Goal: Task Accomplishment & Management: Manage account settings

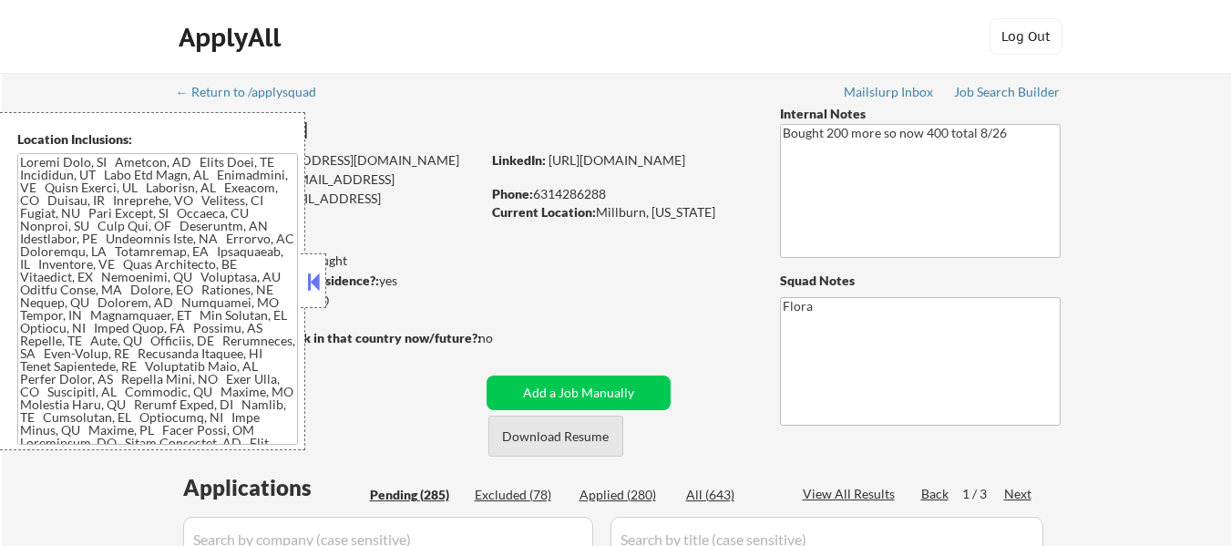
click at [551, 431] on button "Download Resume" at bounding box center [555, 435] width 135 height 41
select select ""pending""
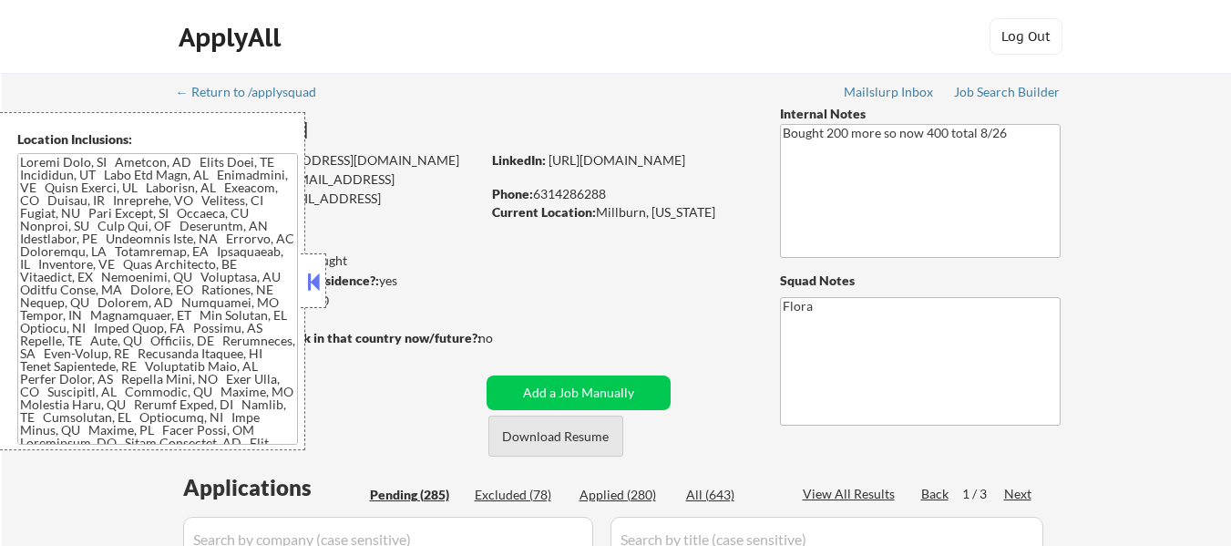
select select ""pending""
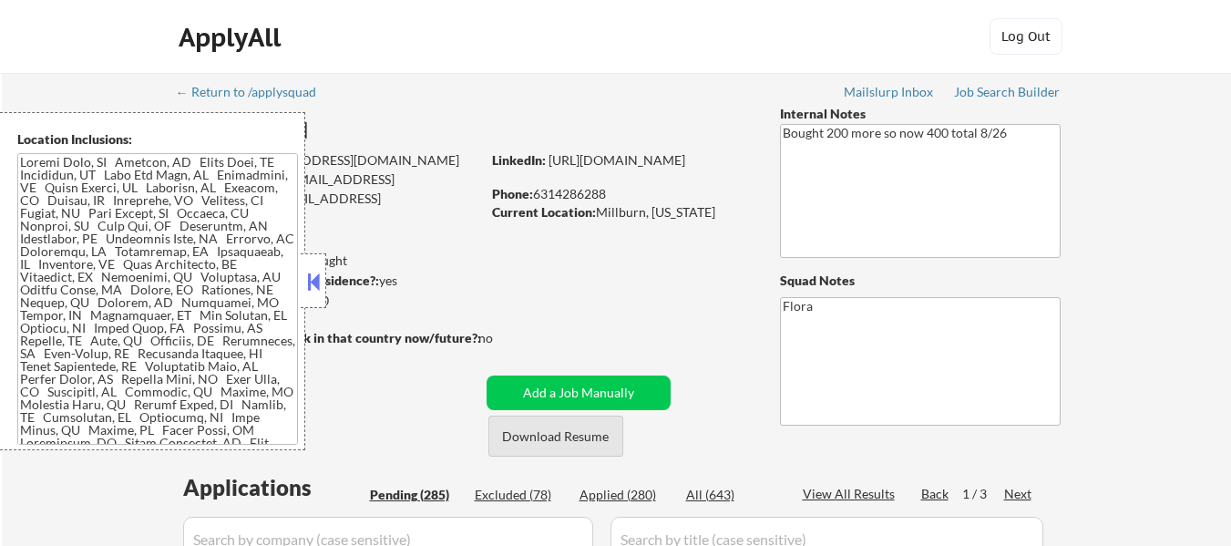
select select ""pending""
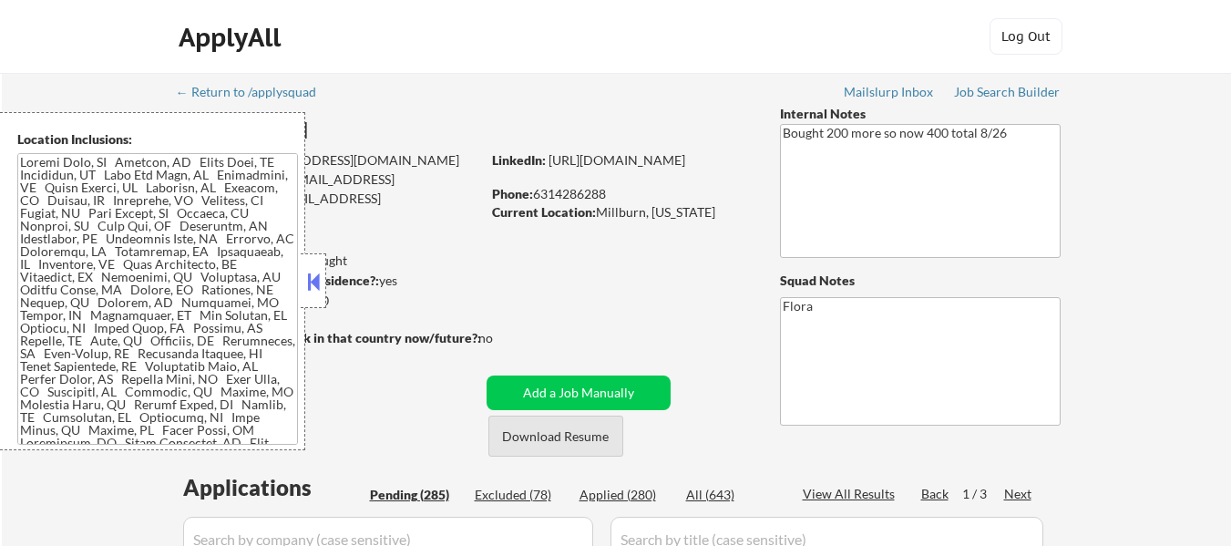
select select ""pending""
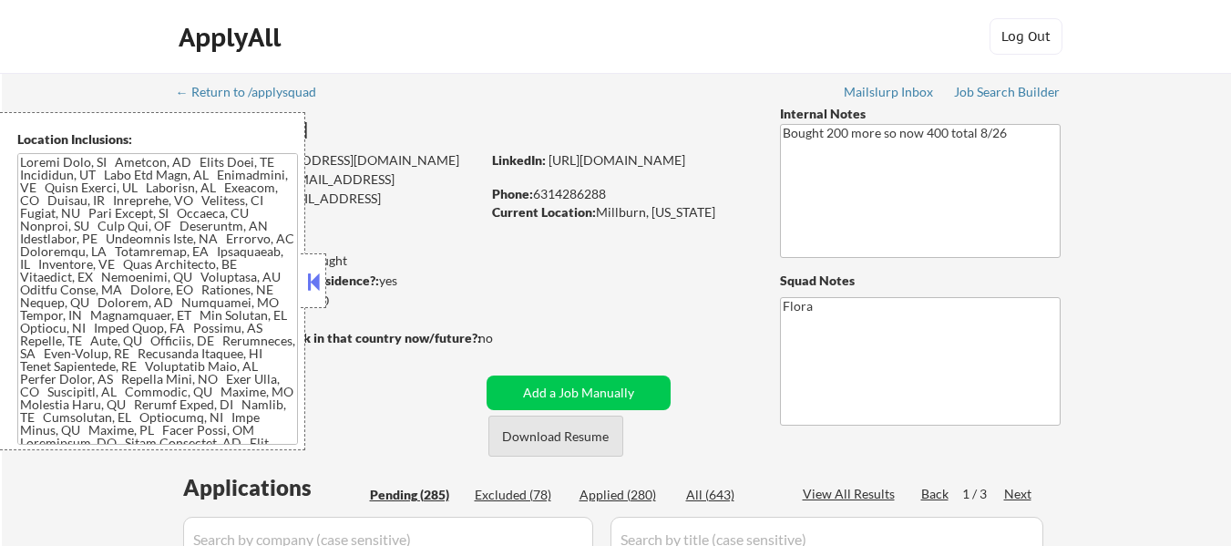
select select ""pending""
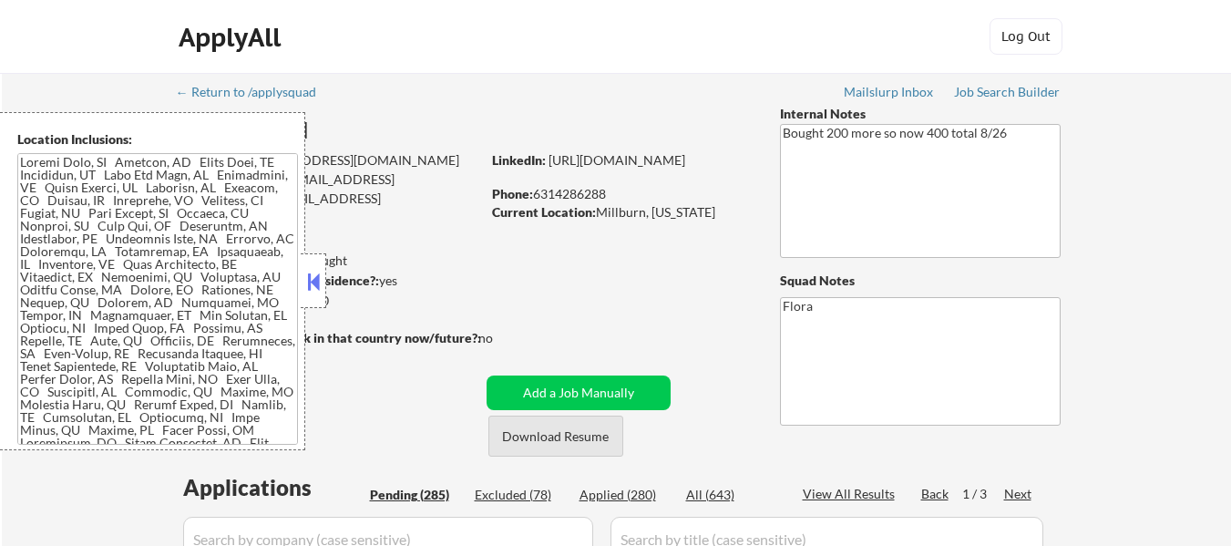
select select ""pending""
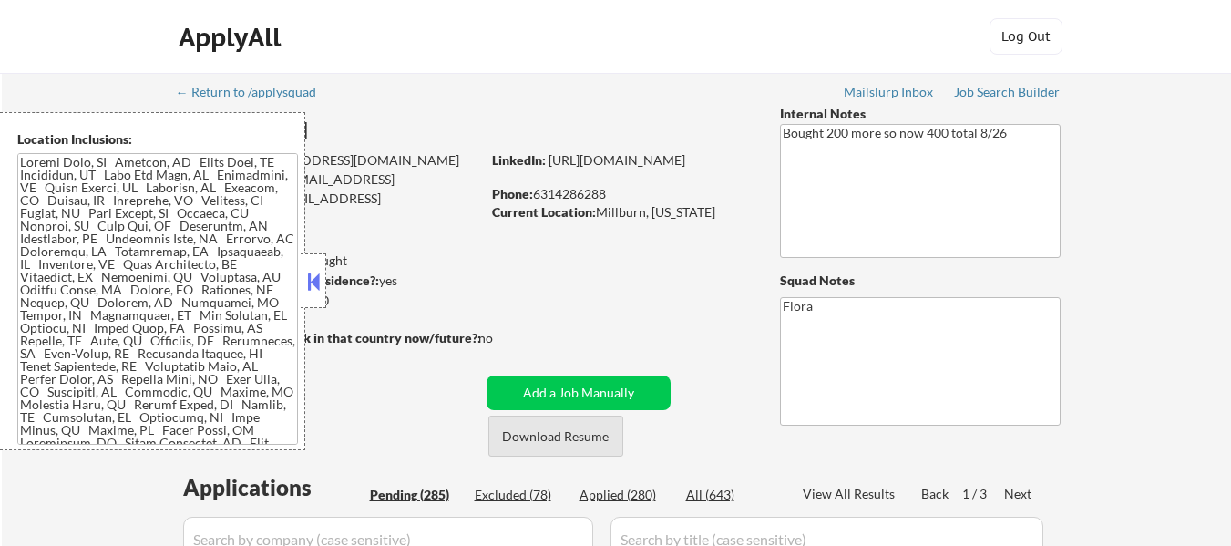
select select ""pending""
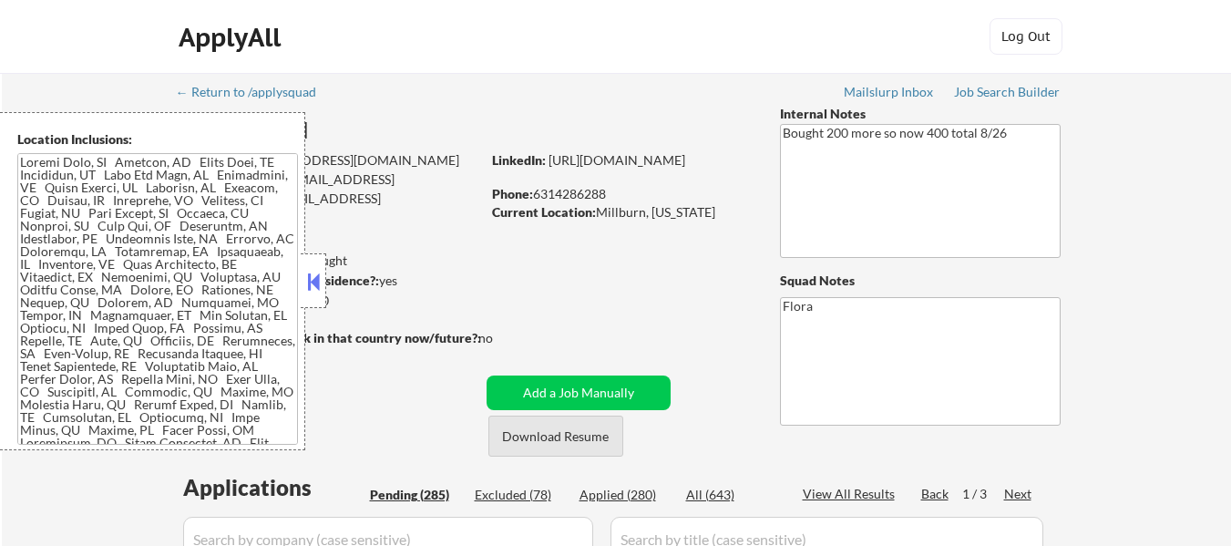
select select ""pending""
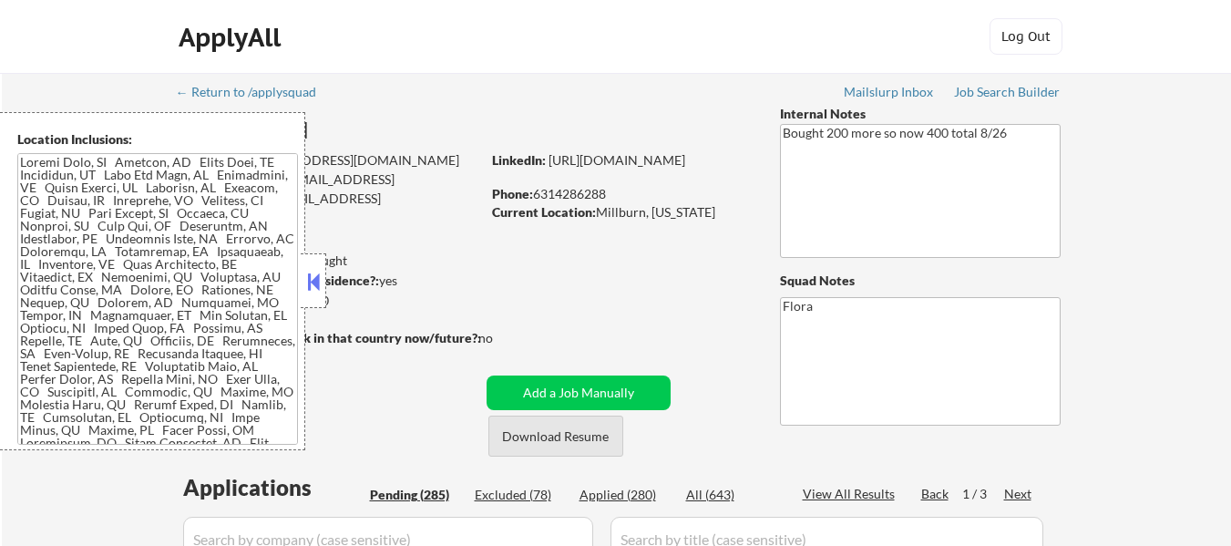
select select ""pending""
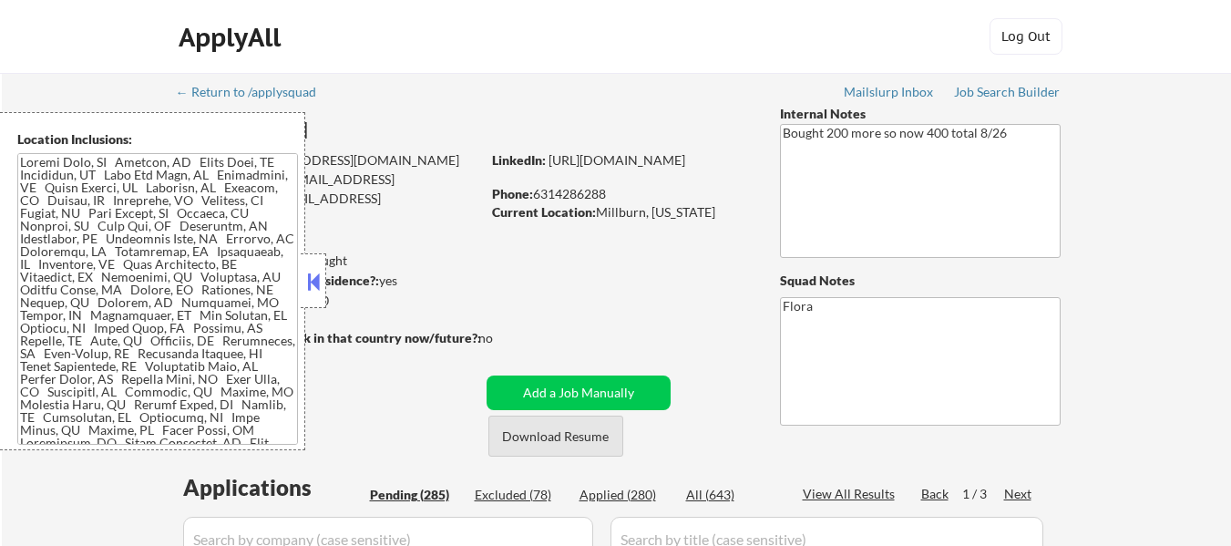
select select ""pending""
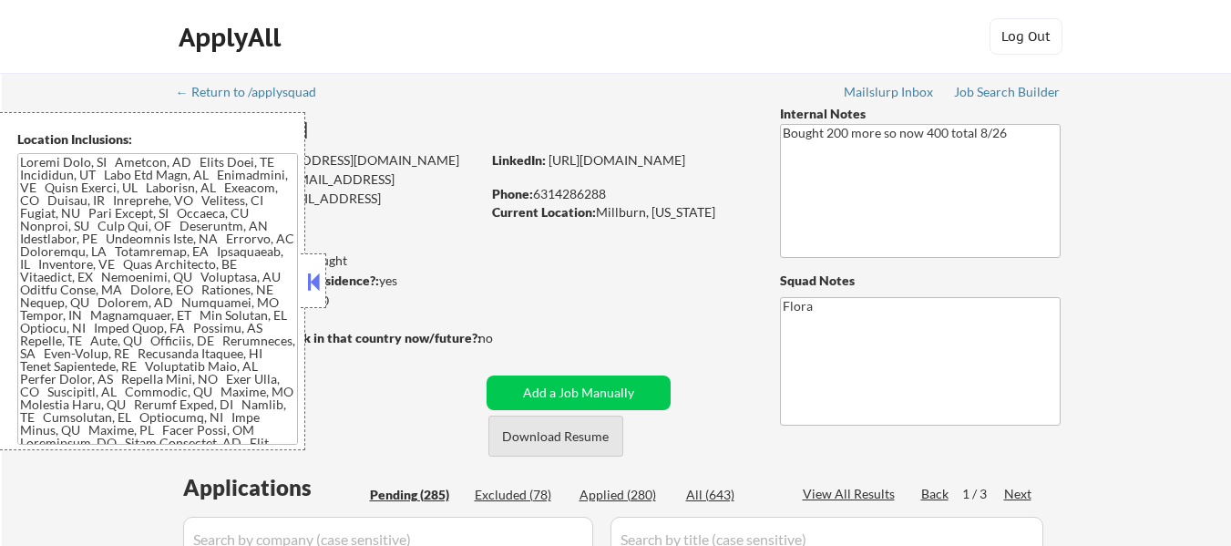
select select ""pending""
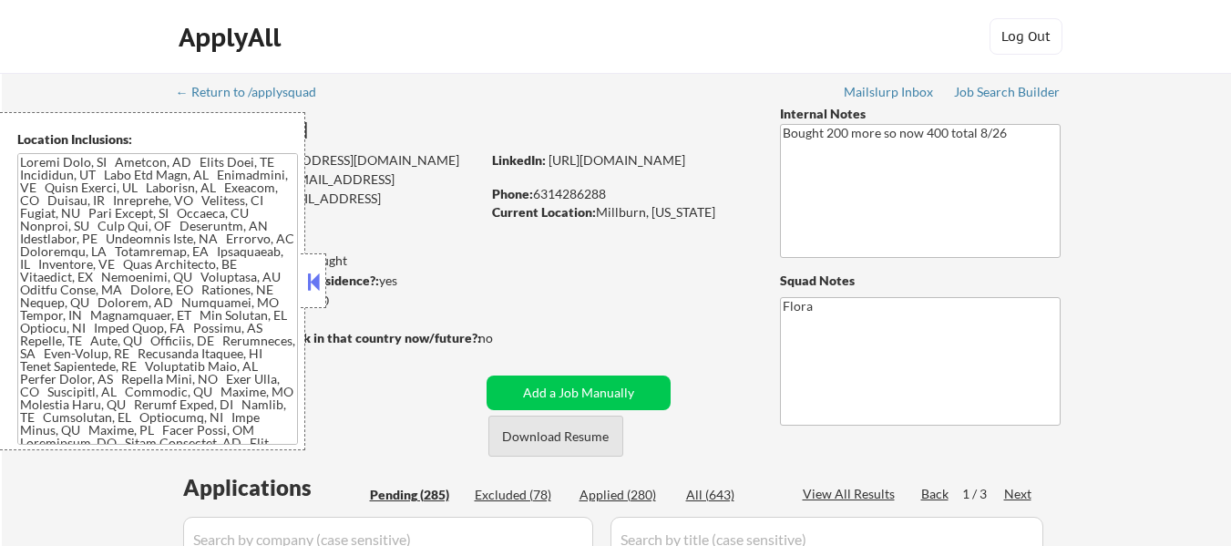
select select ""pending""
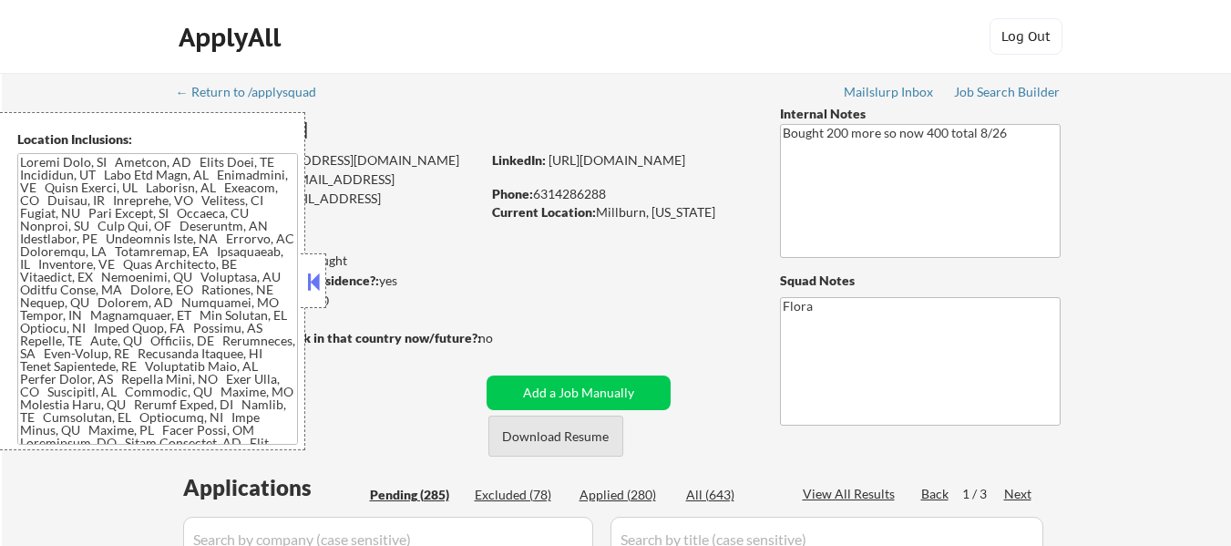
select select ""pending""
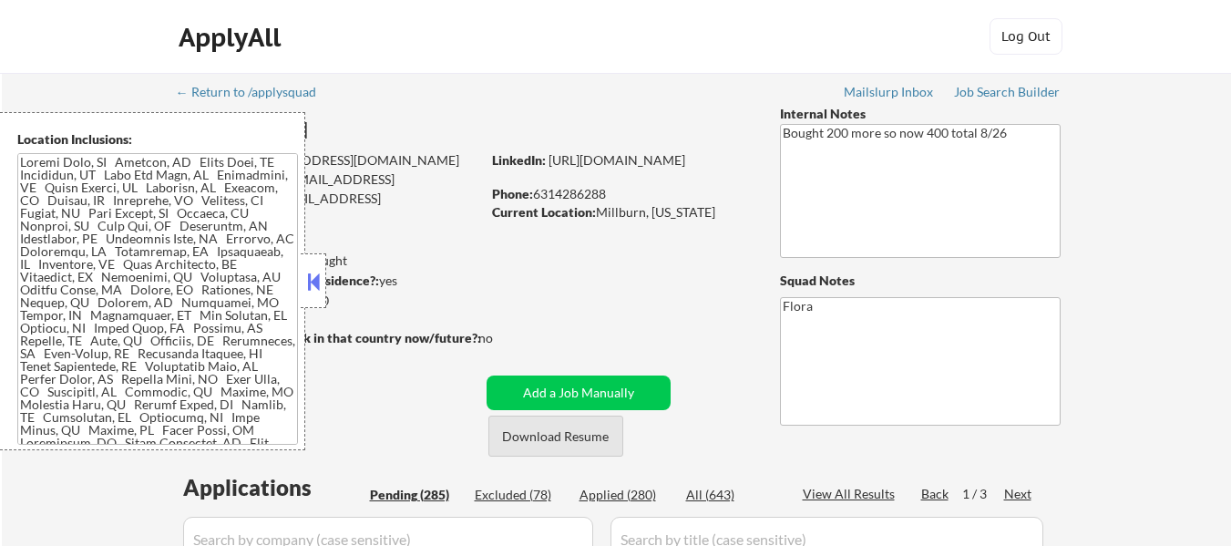
select select ""pending""
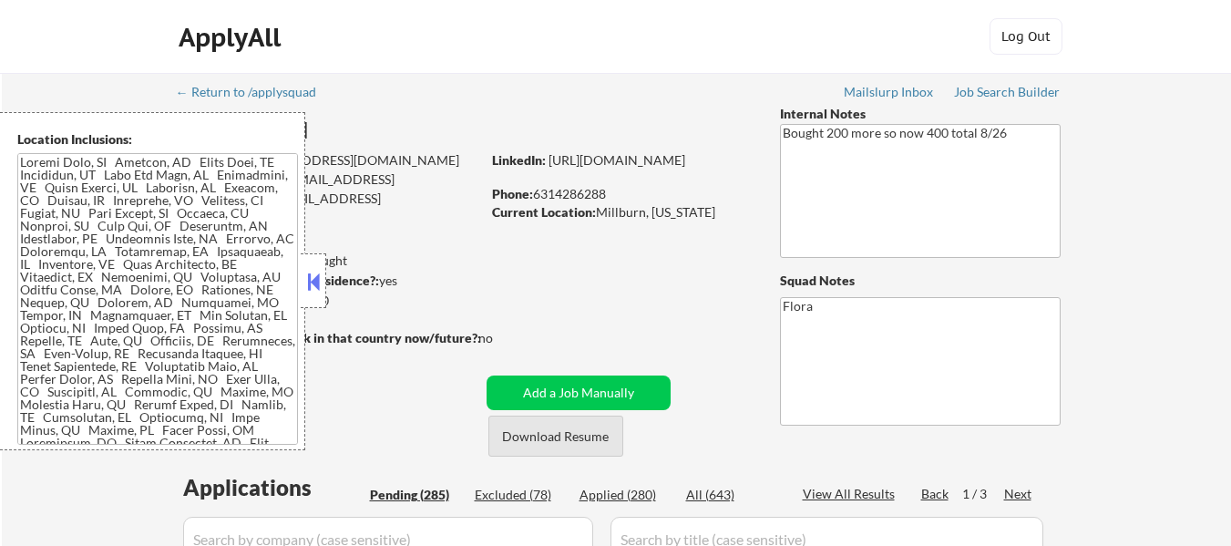
select select ""pending""
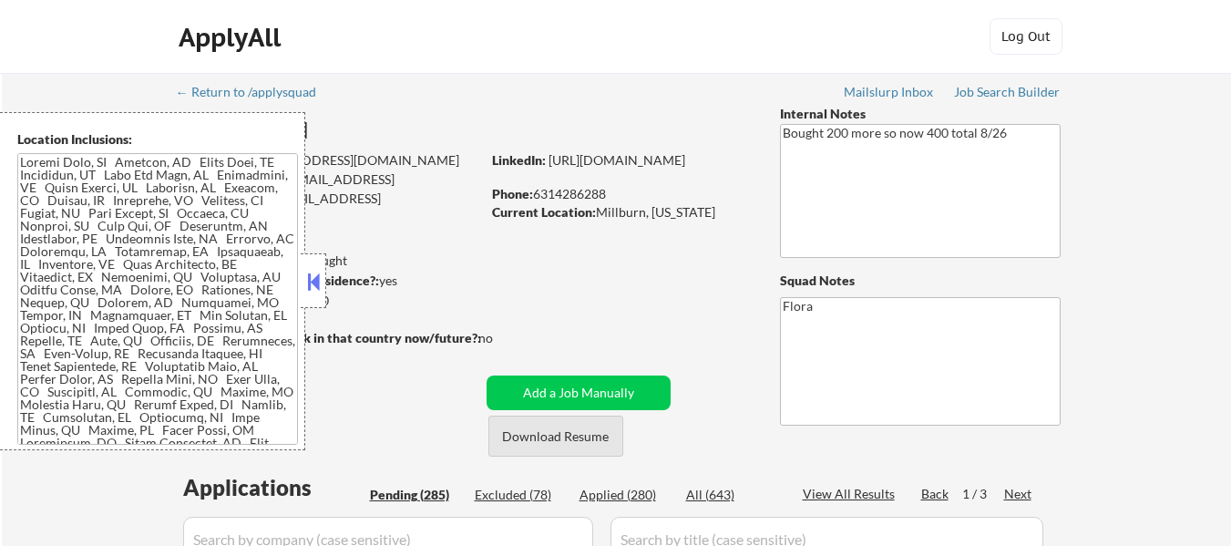
select select ""pending""
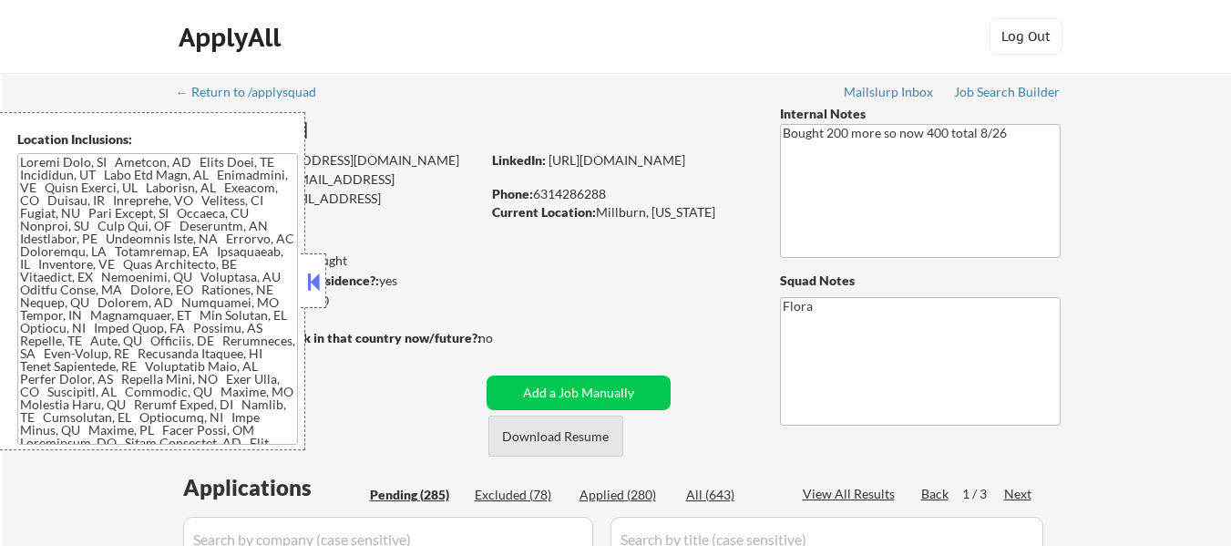
select select ""pending""
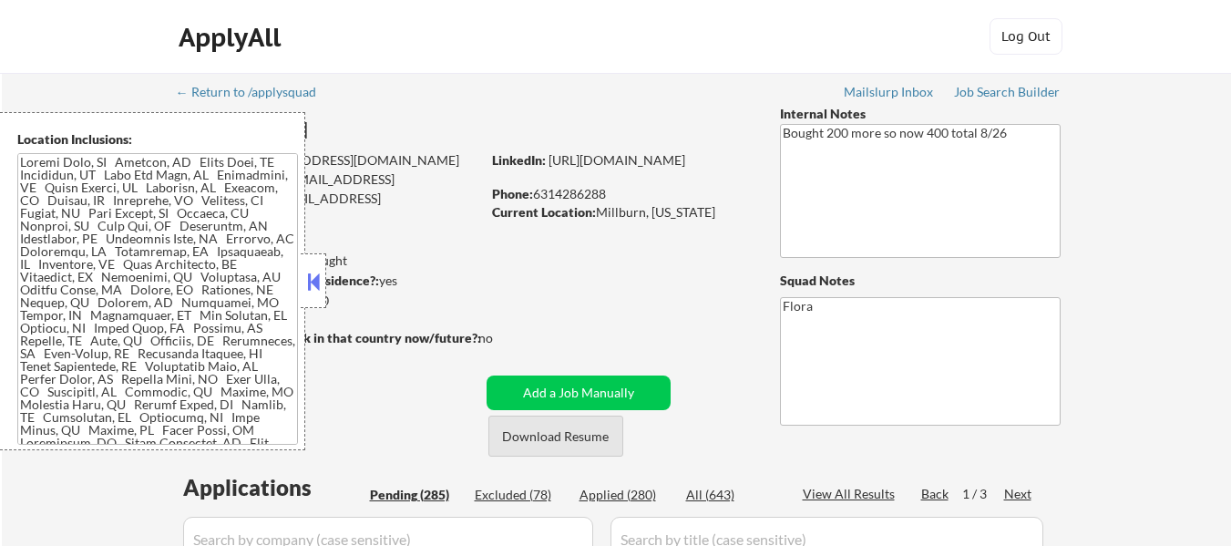
select select ""pending""
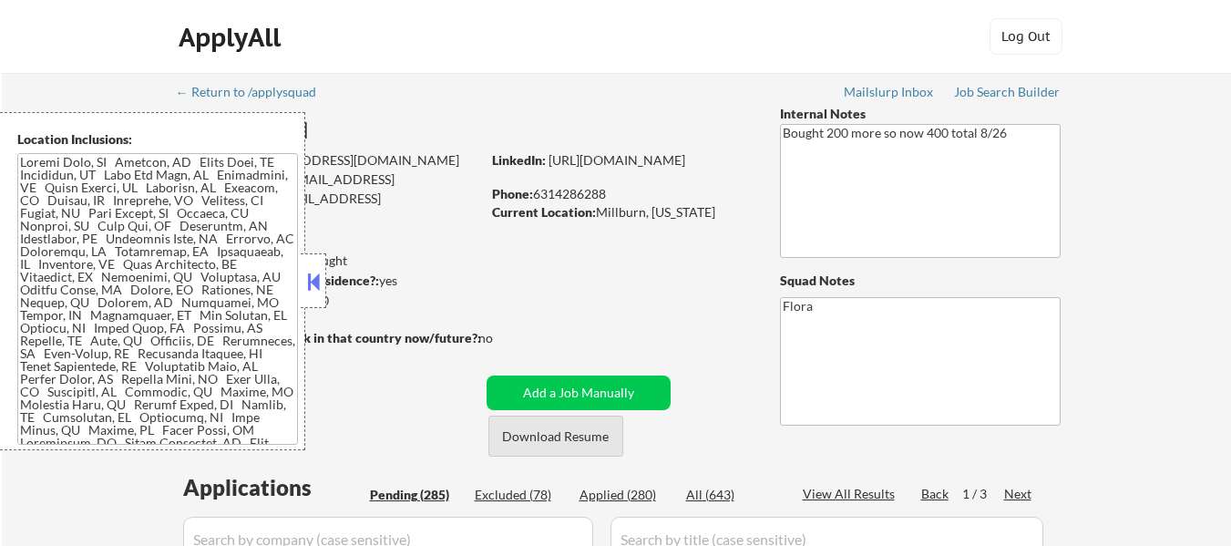
select select ""pending""
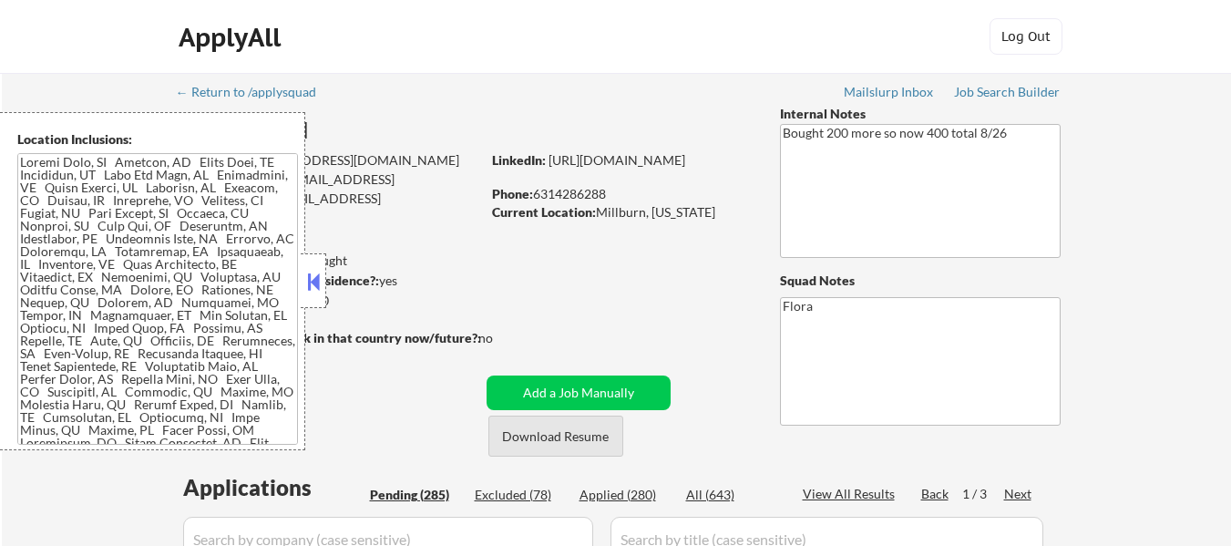
select select ""pending""
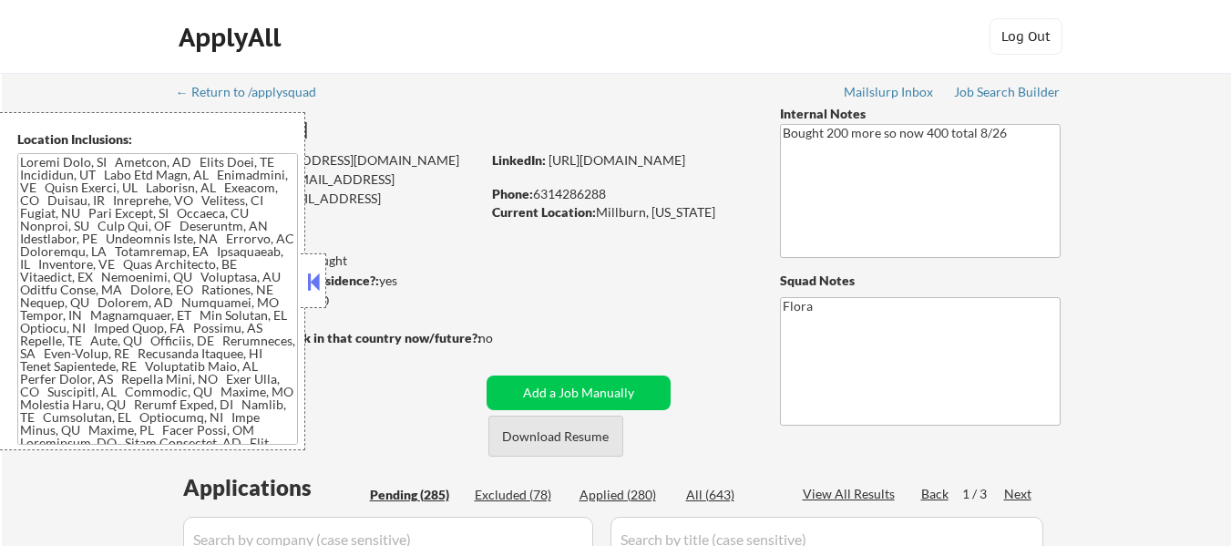
select select ""pending""
click at [576, 436] on button "Download Resume" at bounding box center [555, 435] width 135 height 41
select select ""PLACEHOLDER_1427118222253""
select select ""pending""
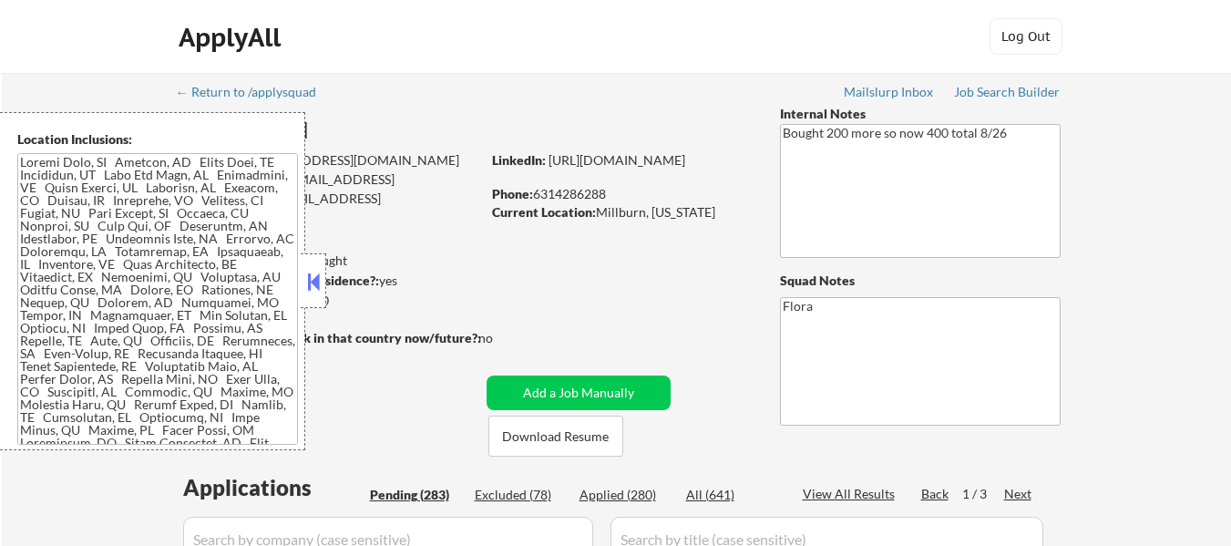
click at [313, 280] on button at bounding box center [313, 281] width 20 height 27
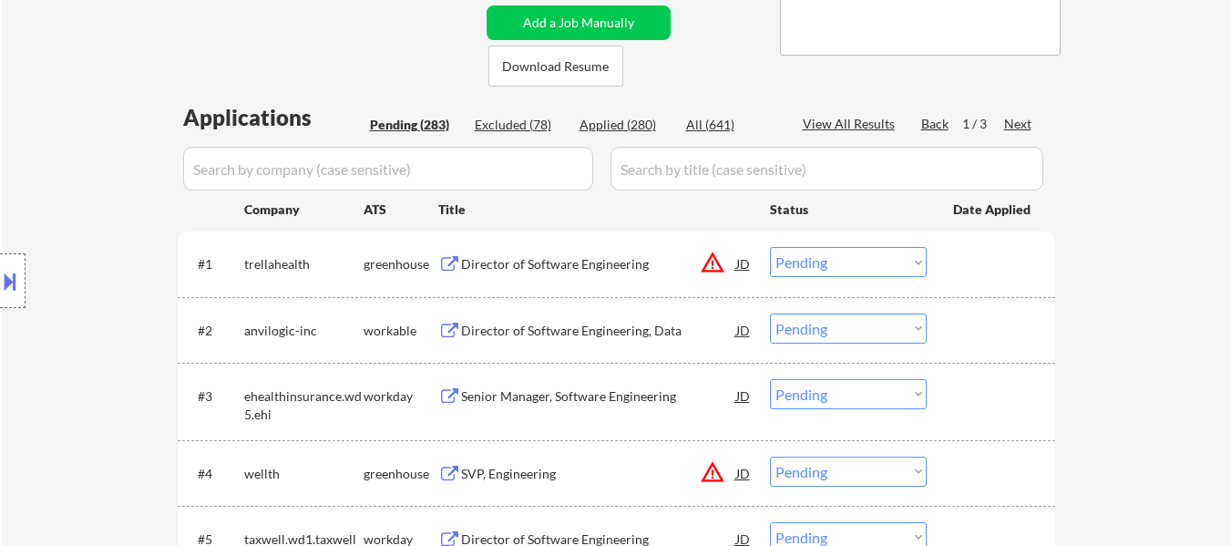
scroll to position [456, 0]
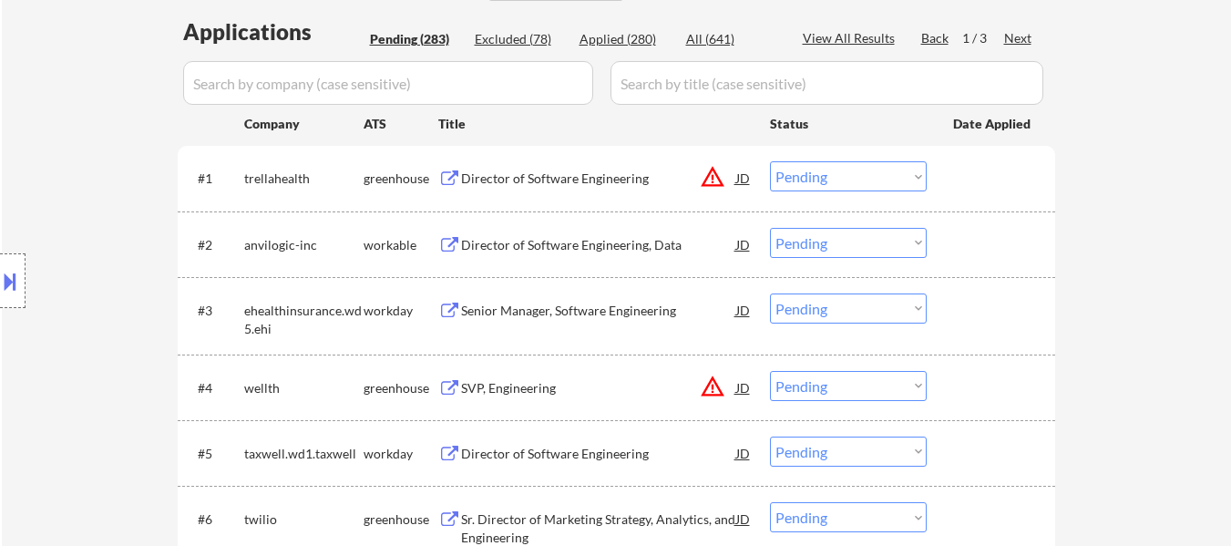
click at [584, 175] on div "Director of Software Engineering" at bounding box center [598, 178] width 275 height 18
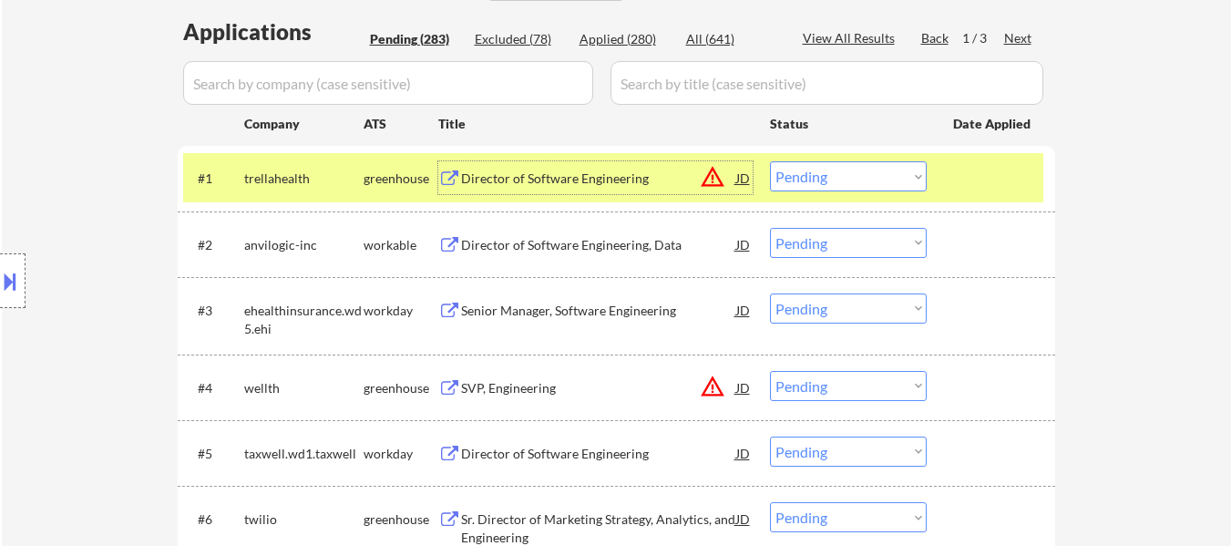
click at [586, 237] on div "Director of Software Engineering, Data" at bounding box center [598, 245] width 275 height 18
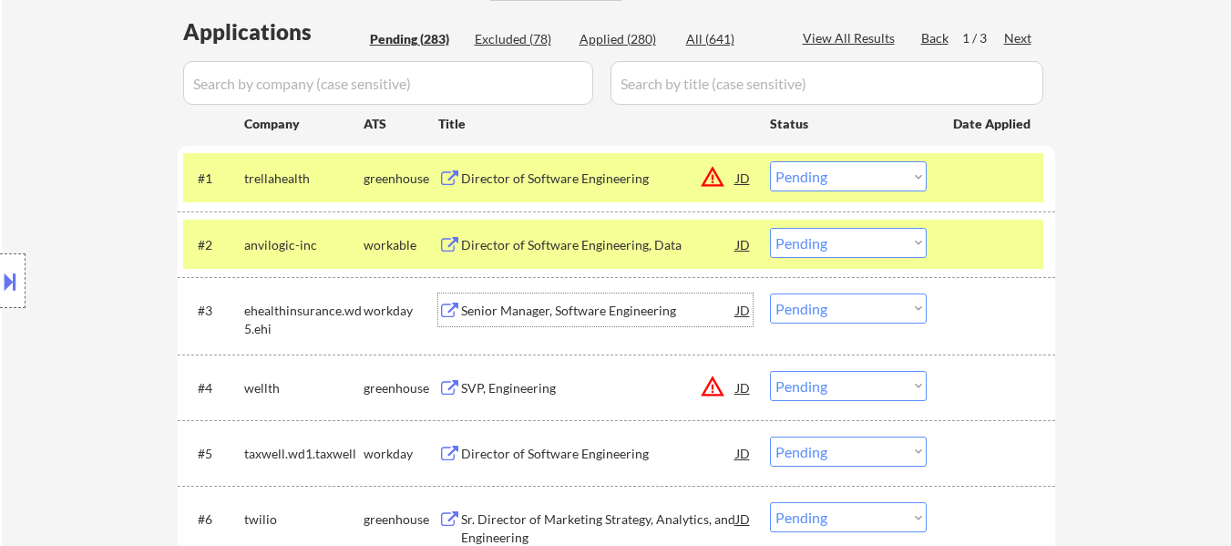
click at [635, 305] on div "Senior Manager, Software Engineering" at bounding box center [598, 311] width 275 height 18
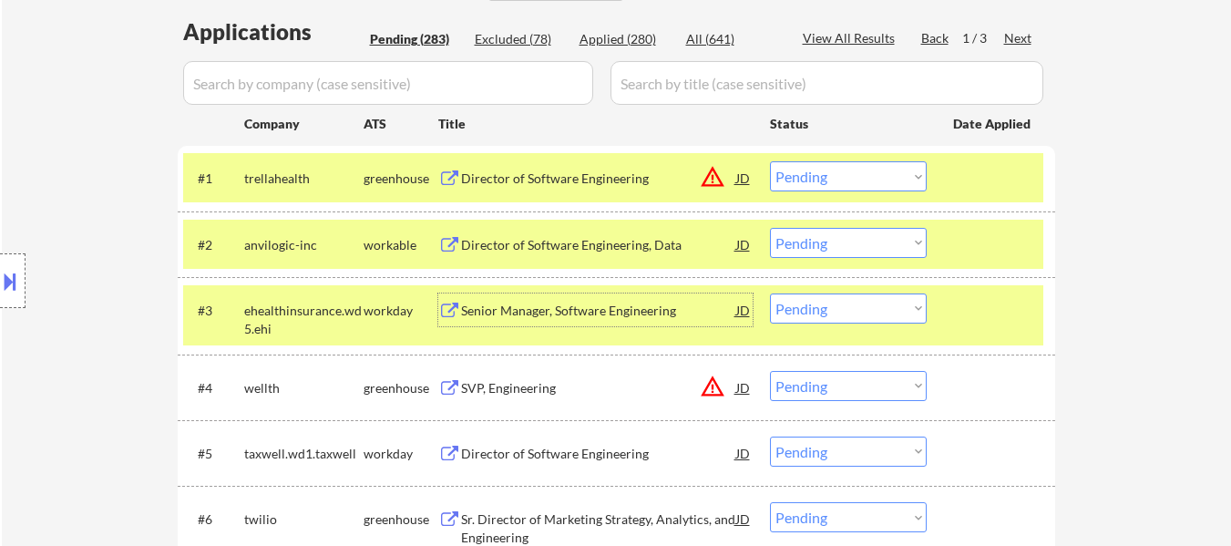
click at [825, 179] on select "Choose an option... Pending Applied Excluded (Questions) Excluded (Expired) Exc…" at bounding box center [848, 176] width 157 height 30
click at [770, 161] on select "Choose an option... Pending Applied Excluded (Questions) Excluded (Expired) Exc…" at bounding box center [848, 176] width 157 height 30
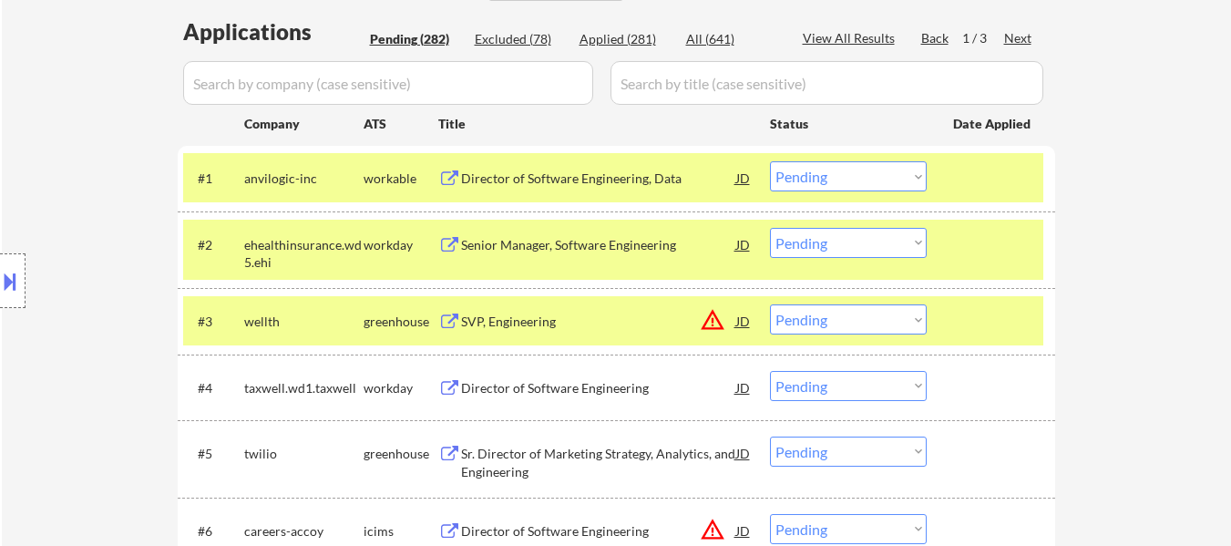
click at [888, 177] on select "Choose an option... Pending Applied Excluded (Questions) Excluded (Expired) Exc…" at bounding box center [848, 176] width 157 height 30
click at [770, 161] on select "Choose an option... Pending Applied Excluded (Questions) Excluded (Expired) Exc…" at bounding box center [848, 176] width 157 height 30
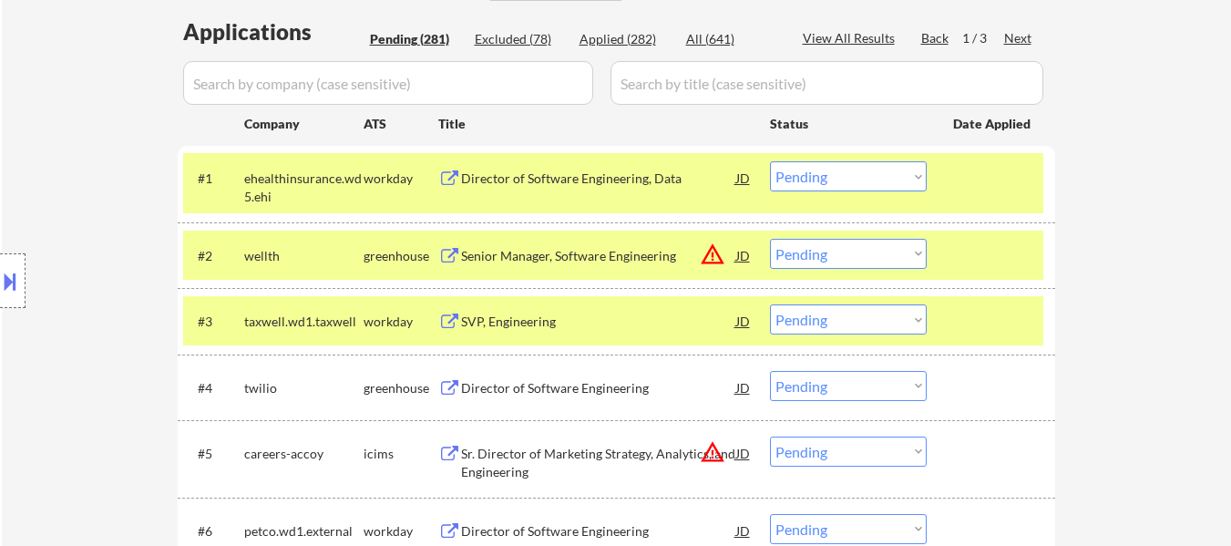
click at [1025, 313] on div at bounding box center [993, 320] width 80 height 33
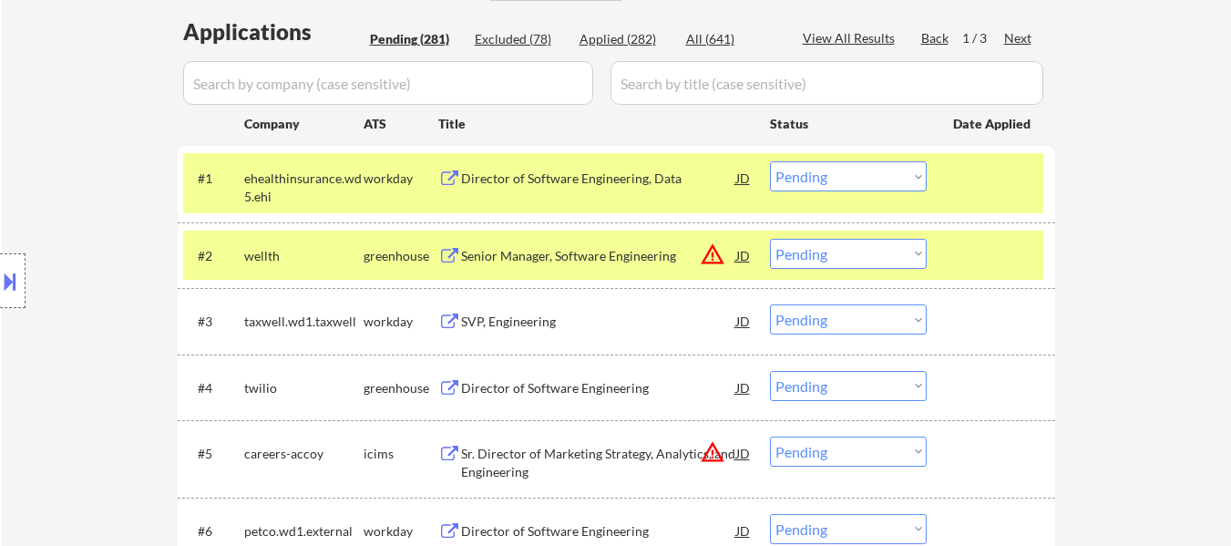
click at [1025, 293] on div "#3 taxwell.wd1.taxwell workday SVP, Engineering JD warning_amber Choose an opti…" at bounding box center [616, 321] width 877 height 66
click at [1008, 244] on div at bounding box center [993, 255] width 80 height 33
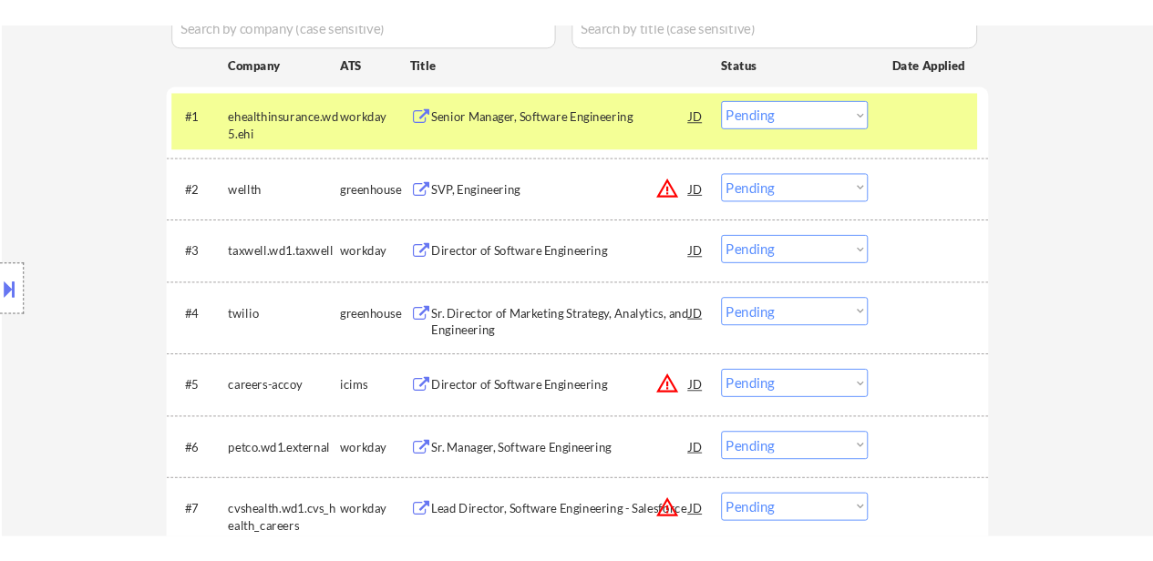
scroll to position [547, 0]
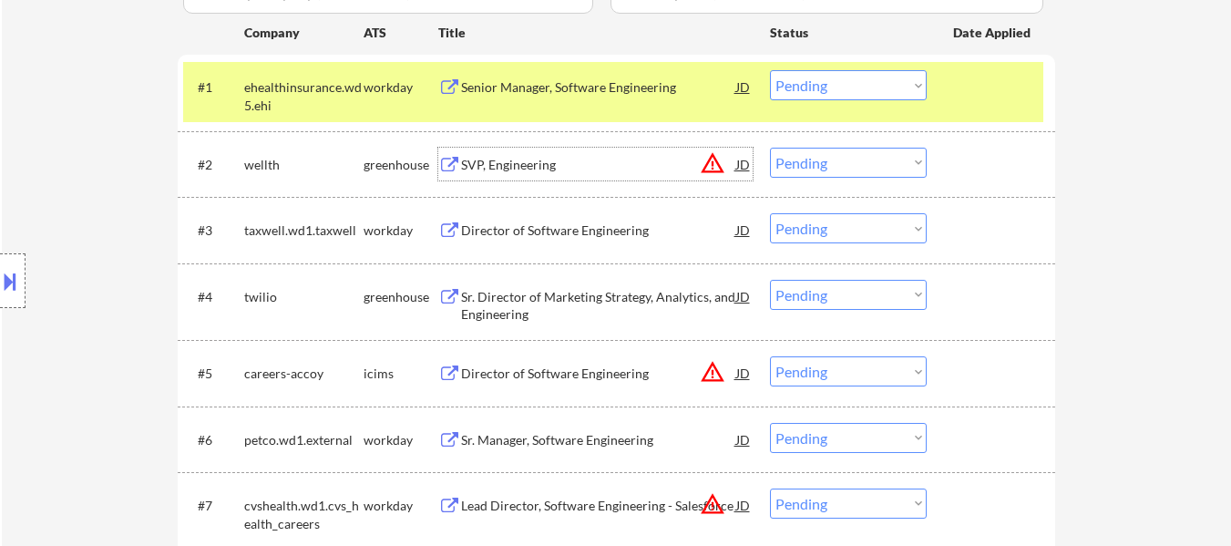
click at [640, 169] on div "SVP, Engineering" at bounding box center [598, 165] width 275 height 18
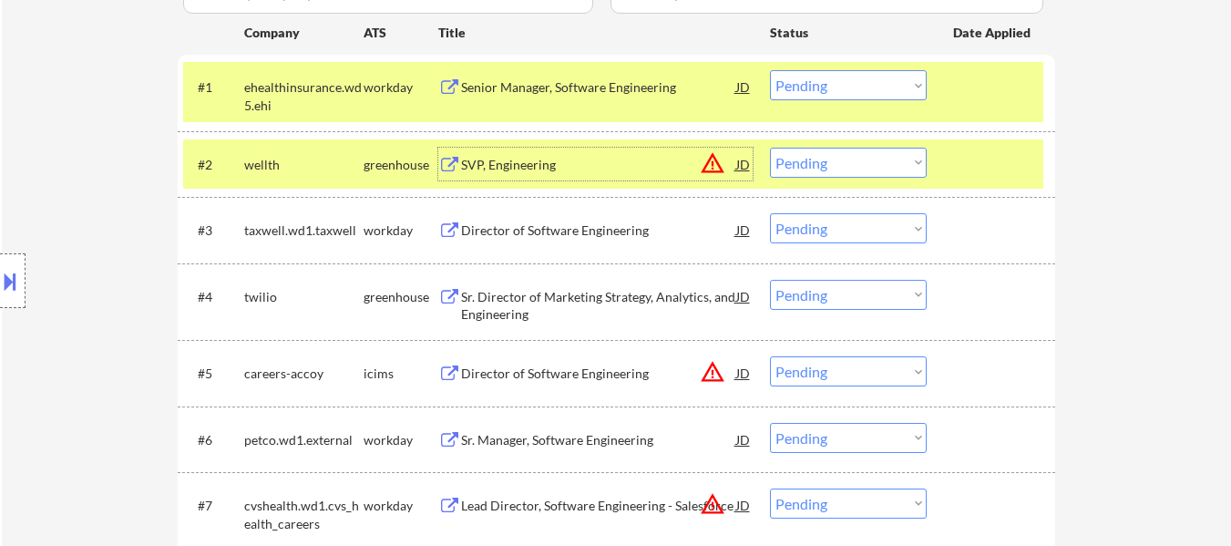
click at [585, 231] on div "Director of Software Engineering" at bounding box center [598, 230] width 275 height 18
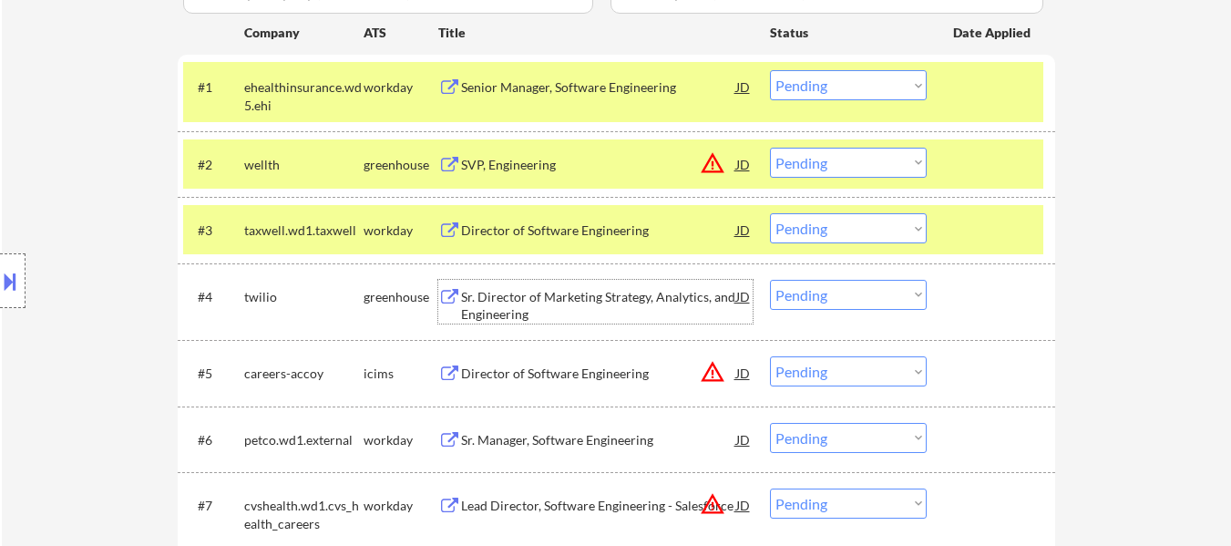
click at [564, 299] on div "Sr. Director of Marketing Strategy, Analytics, and Engineering" at bounding box center [598, 306] width 275 height 36
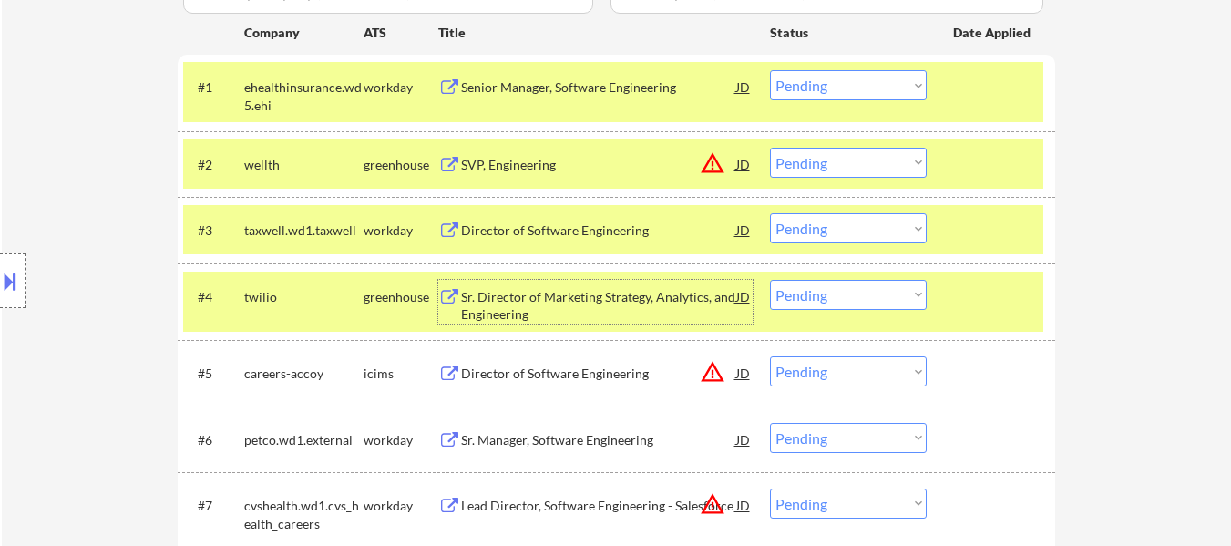
drag, startPoint x: 810, startPoint y: 85, endPoint x: 814, endPoint y: 97, distance: 13.3
click at [810, 85] on select "Choose an option... Pending Applied Excluded (Questions) Excluded (Expired) Exc…" at bounding box center [848, 85] width 157 height 30
click at [770, 70] on select "Choose an option... Pending Applied Excluded (Questions) Excluded (Expired) Exc…" at bounding box center [848, 85] width 157 height 30
select select ""pending""
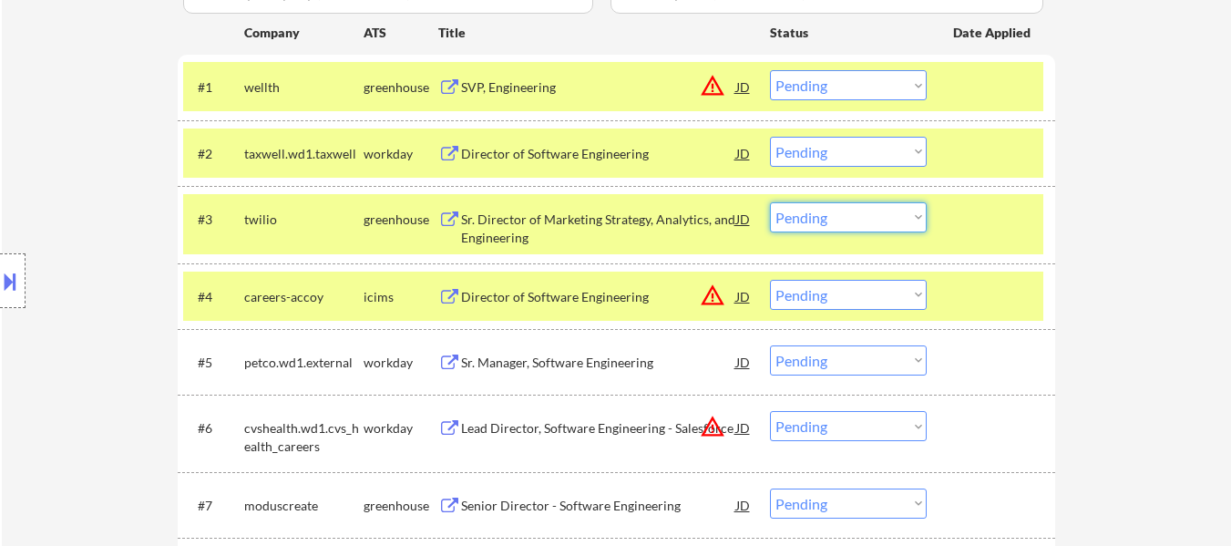
click at [850, 214] on select "Choose an option... Pending Applied Excluded (Questions) Excluded (Expired) Exc…" at bounding box center [848, 217] width 157 height 30
click at [770, 202] on select "Choose an option... Pending Applied Excluded (Questions) Excluded (Expired) Exc…" at bounding box center [848, 217] width 157 height 30
select select ""pending""
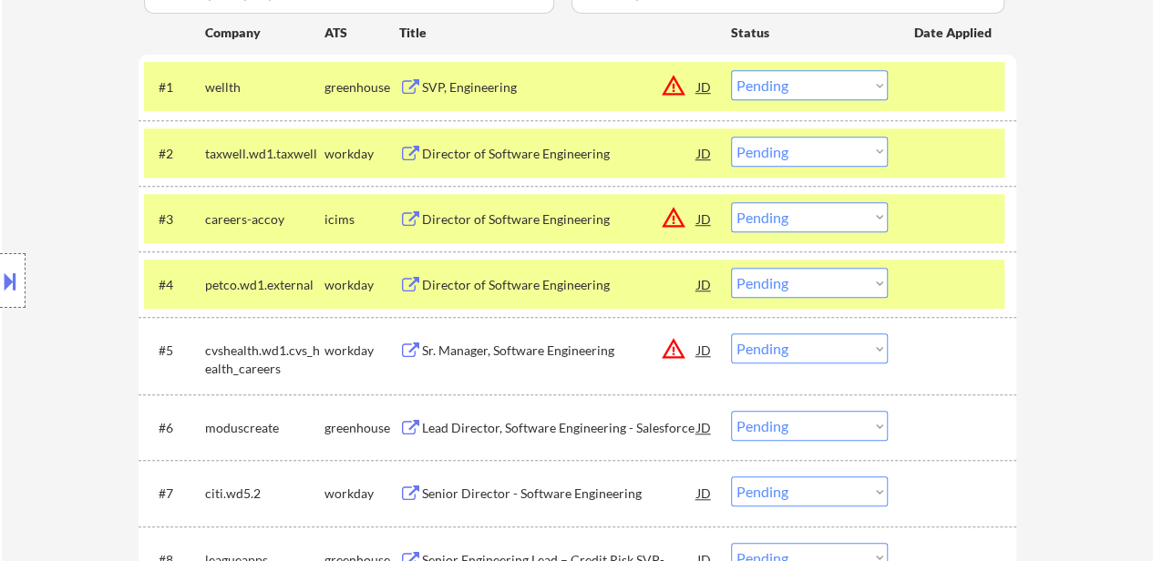
drag, startPoint x: 815, startPoint y: 83, endPoint x: 814, endPoint y: 98, distance: 15.6
click at [815, 83] on select "Choose an option... Pending Applied Excluded (Questions) Excluded (Expired) Exc…" at bounding box center [809, 85] width 157 height 30
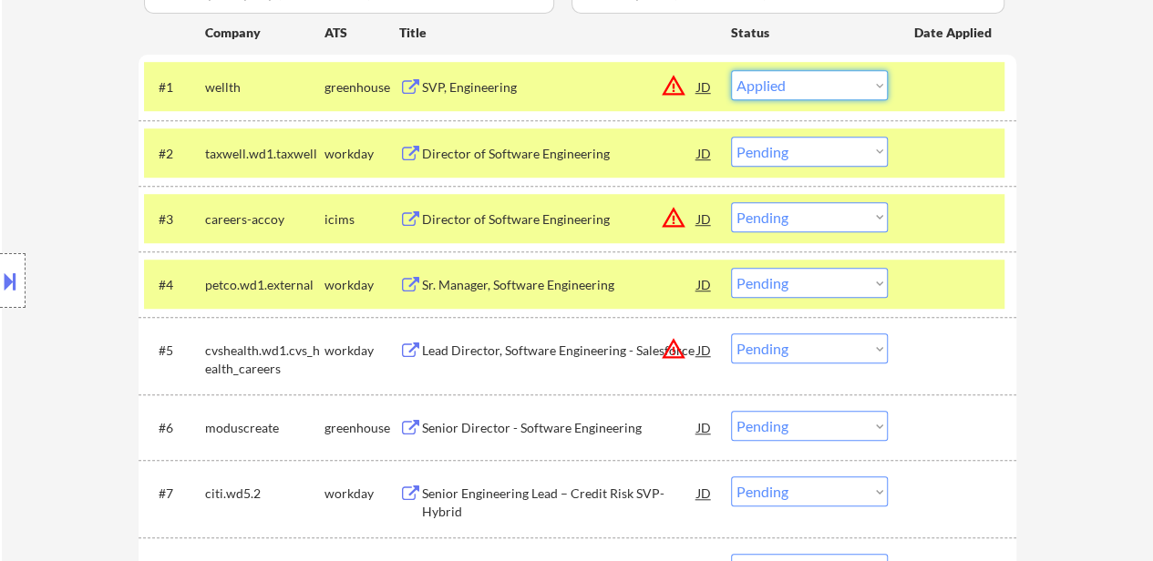
click at [731, 70] on select "Choose an option... Pending Applied Excluded (Questions) Excluded (Expired) Exc…" at bounding box center [809, 85] width 157 height 30
select select ""pending""
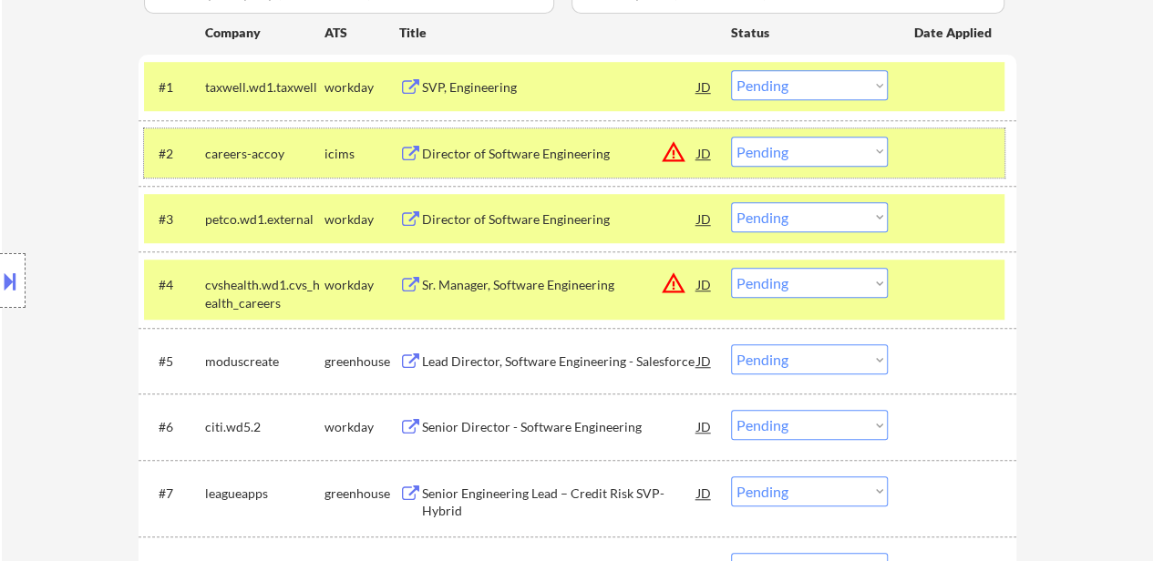
click at [968, 162] on div at bounding box center [954, 153] width 80 height 33
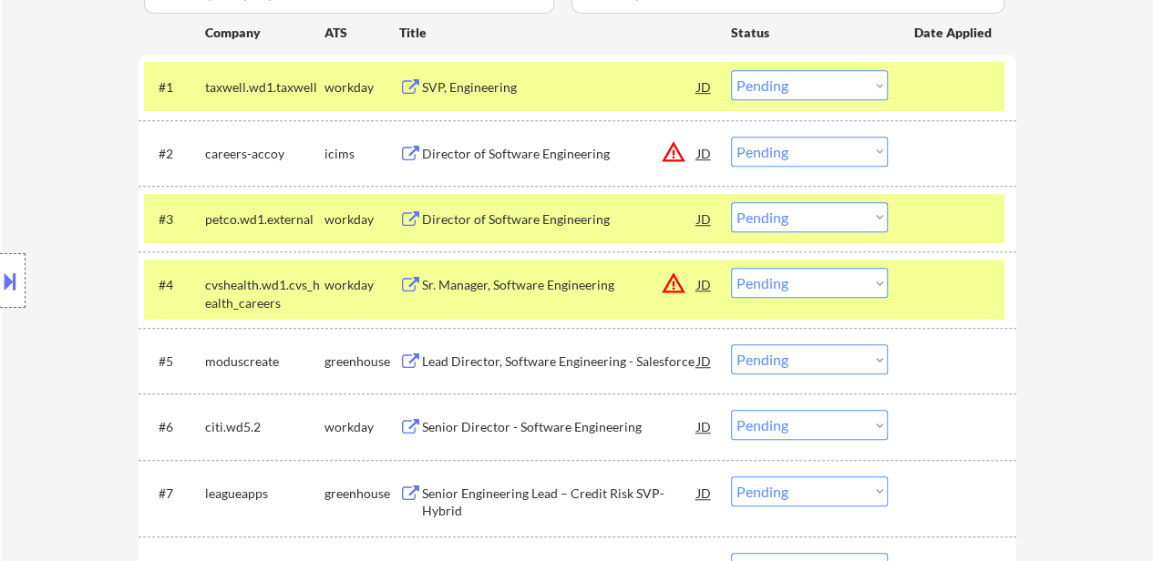
click at [946, 210] on div at bounding box center [954, 218] width 80 height 33
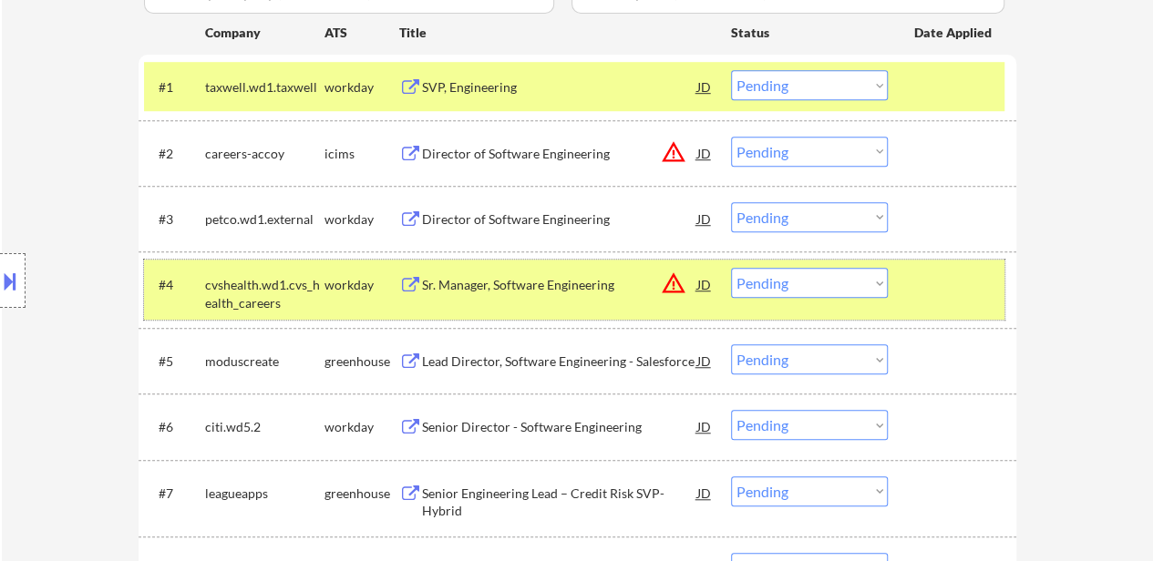
click at [929, 285] on div at bounding box center [954, 284] width 80 height 33
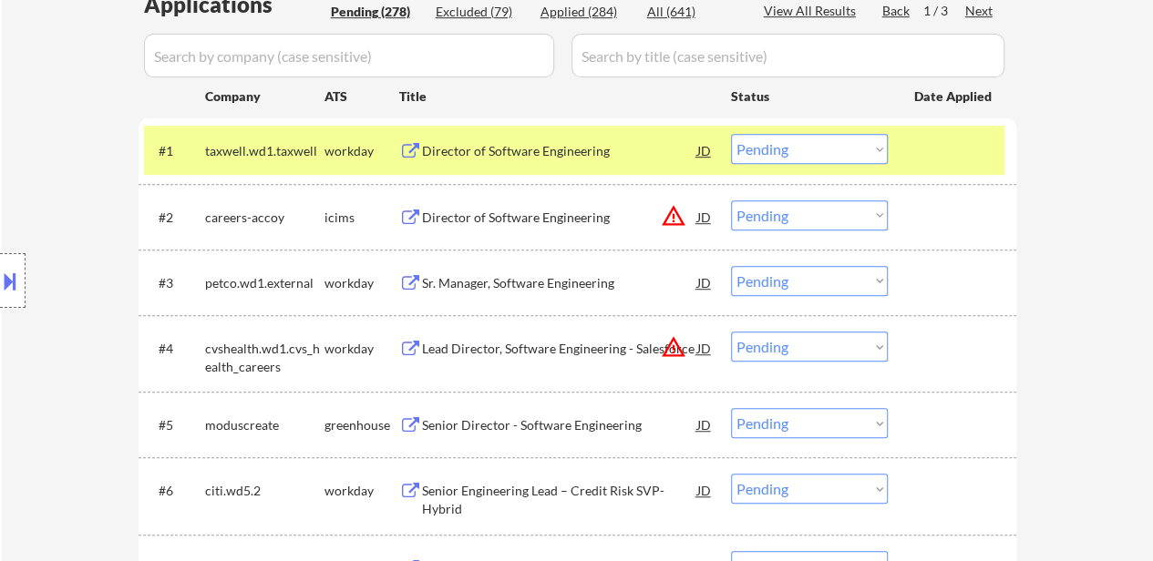
scroll to position [456, 0]
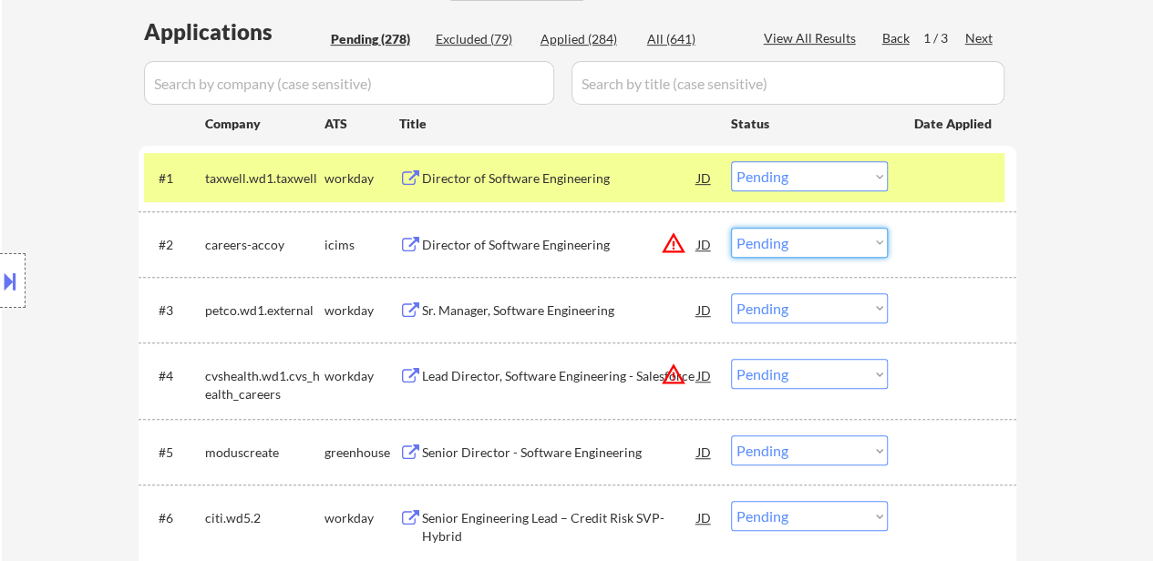
click at [805, 247] on select "Choose an option... Pending Applied Excluded (Questions) Excluded (Expired) Exc…" at bounding box center [809, 243] width 157 height 30
click at [731, 228] on select "Choose an option... Pending Applied Excluded (Questions) Excluded (Expired) Exc…" at bounding box center [809, 243] width 157 height 30
click at [547, 311] on div "Sr. Manager, Software Engineering" at bounding box center [559, 311] width 275 height 18
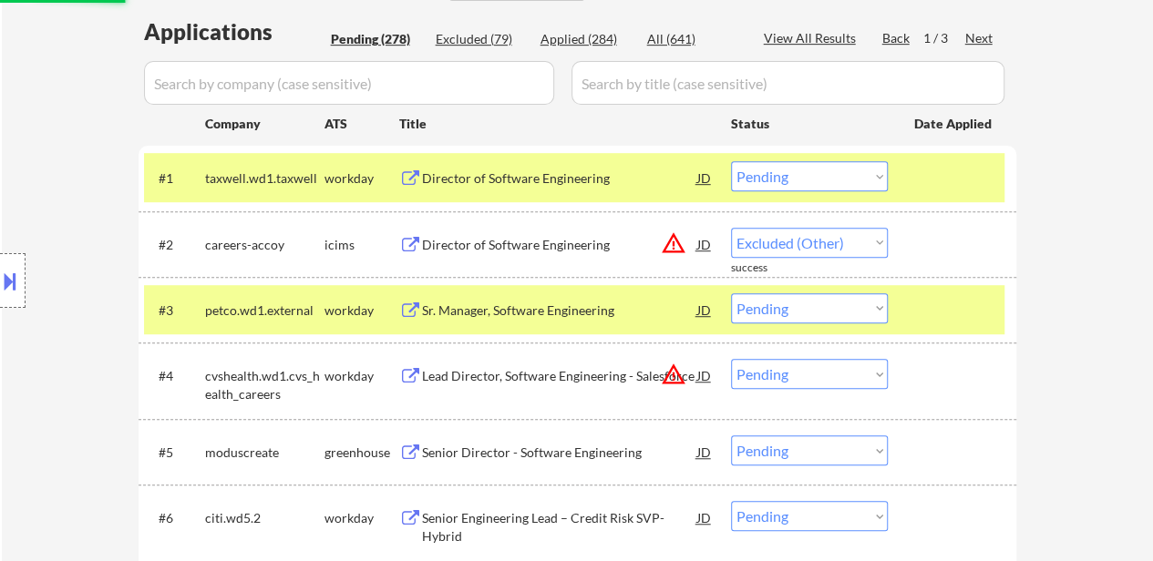
select select ""pending""
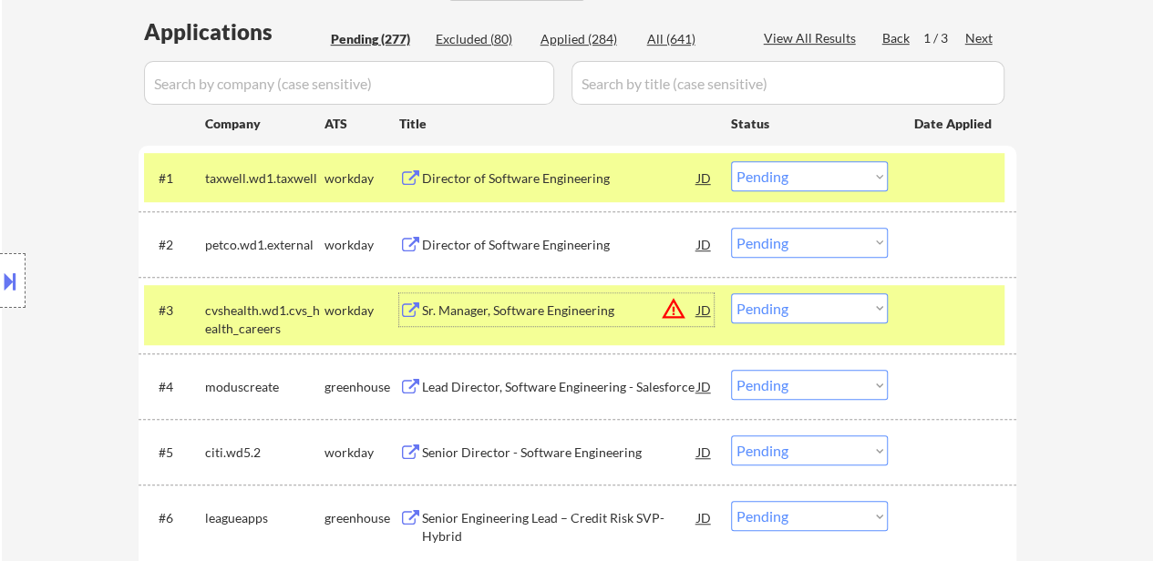
drag, startPoint x: 759, startPoint y: 173, endPoint x: 770, endPoint y: 188, distance: 18.2
click at [759, 173] on select "Choose an option... Pending Applied Excluded (Questions) Excluded (Expired) Exc…" at bounding box center [809, 176] width 157 height 30
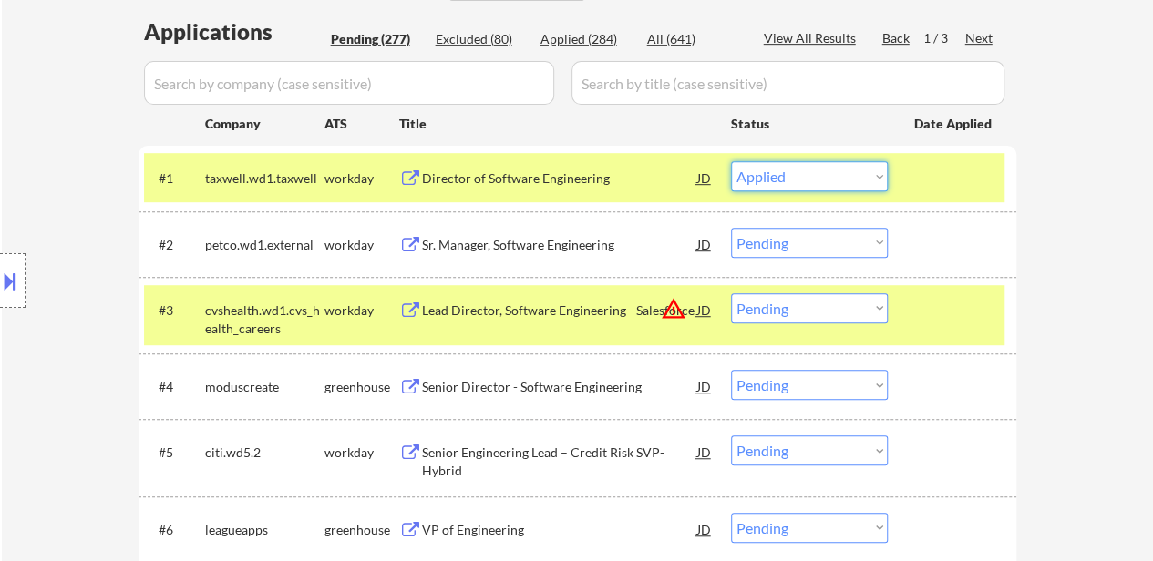
click at [731, 161] on select "Choose an option... Pending Applied Excluded (Questions) Excluded (Expired) Exc…" at bounding box center [809, 176] width 157 height 30
select select ""pending""
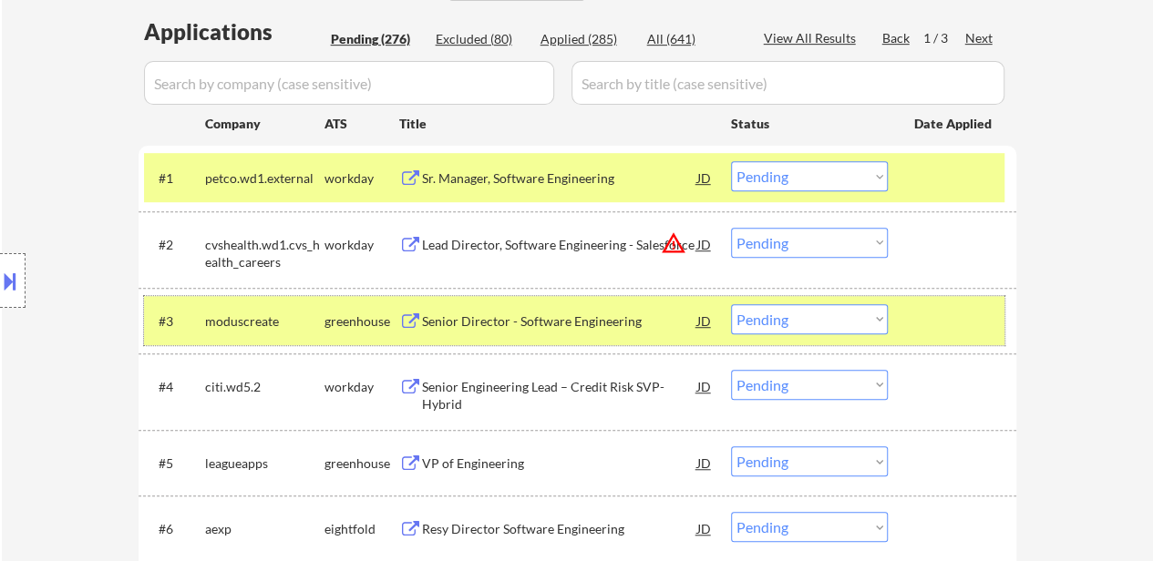
click at [911, 313] on div "#3 moduscreate greenhouse Senior Director - Software Engineering JD warning_amb…" at bounding box center [574, 320] width 860 height 49
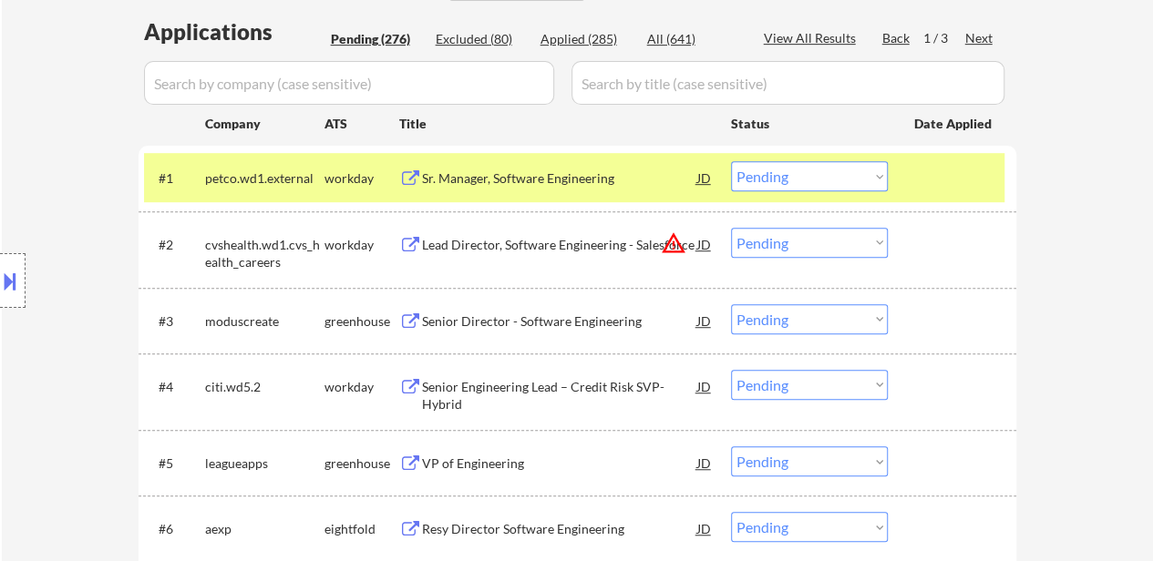
click at [609, 237] on div "Lead Director, Software Engineering - Salesforce" at bounding box center [559, 245] width 275 height 18
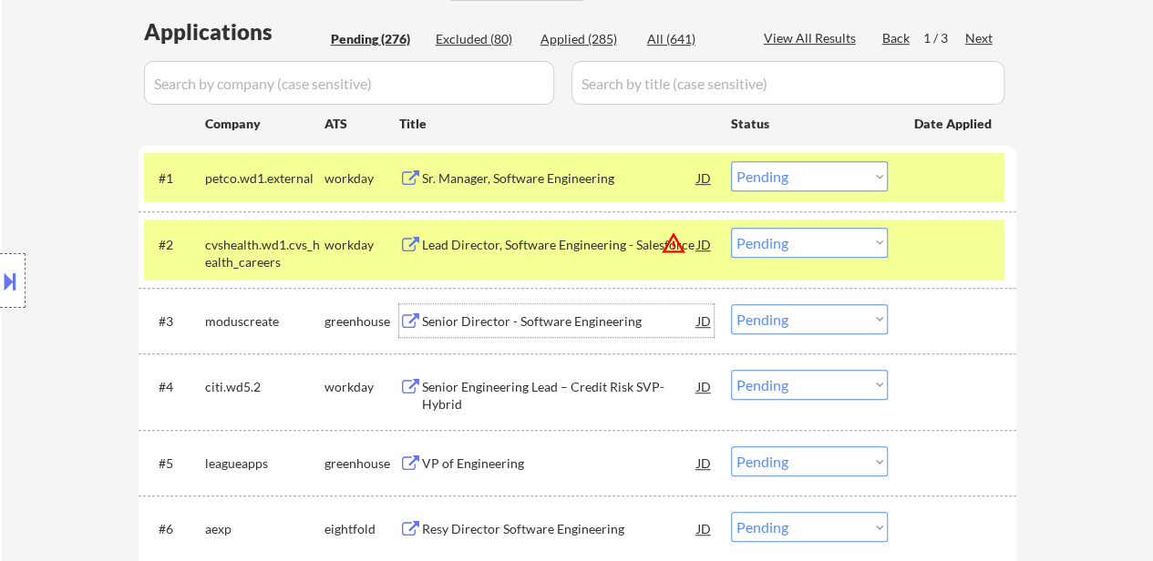
click at [532, 314] on div "Senior Director - Software Engineering" at bounding box center [559, 322] width 275 height 18
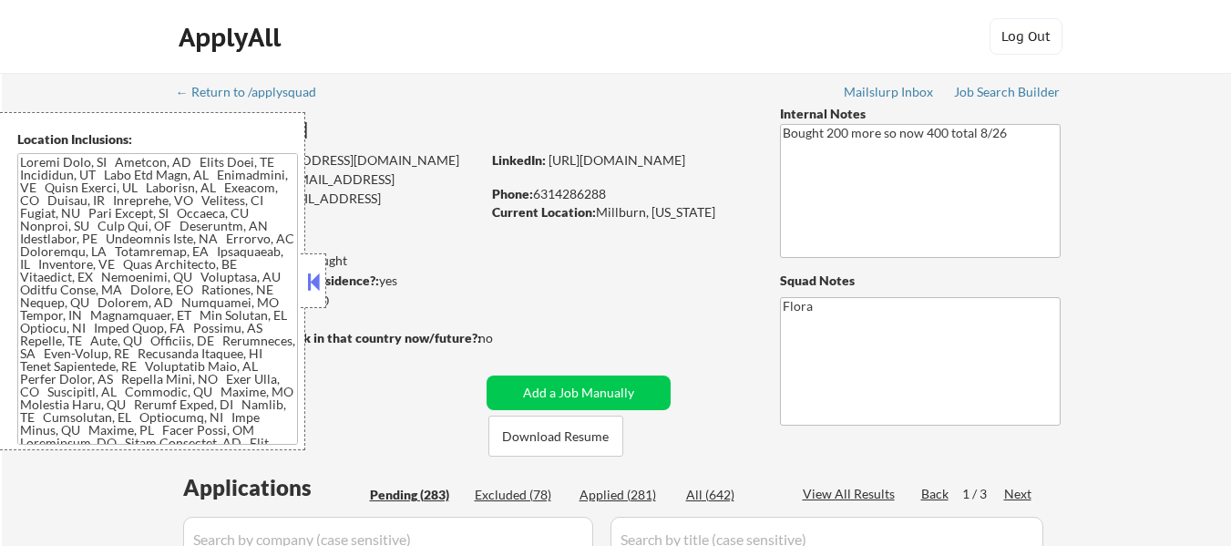
select select ""pending""
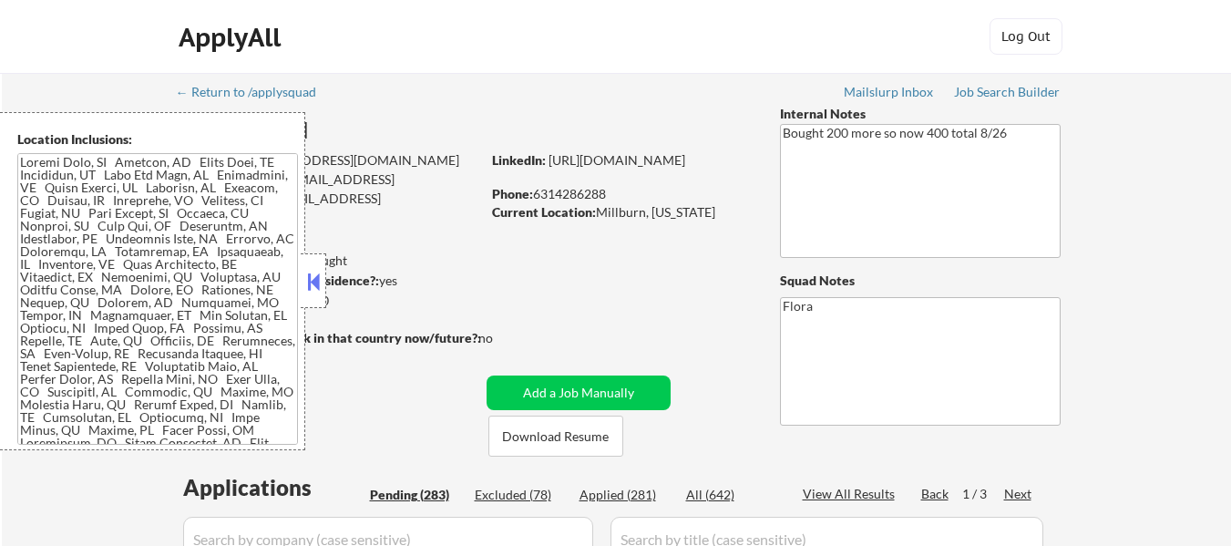
select select ""pending""
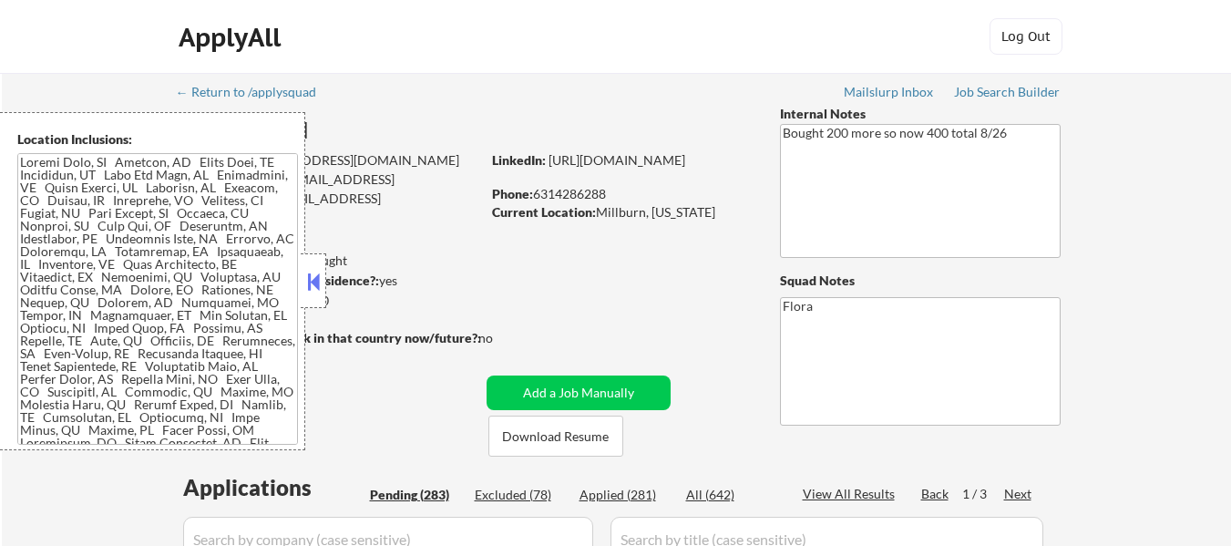
select select ""pending""
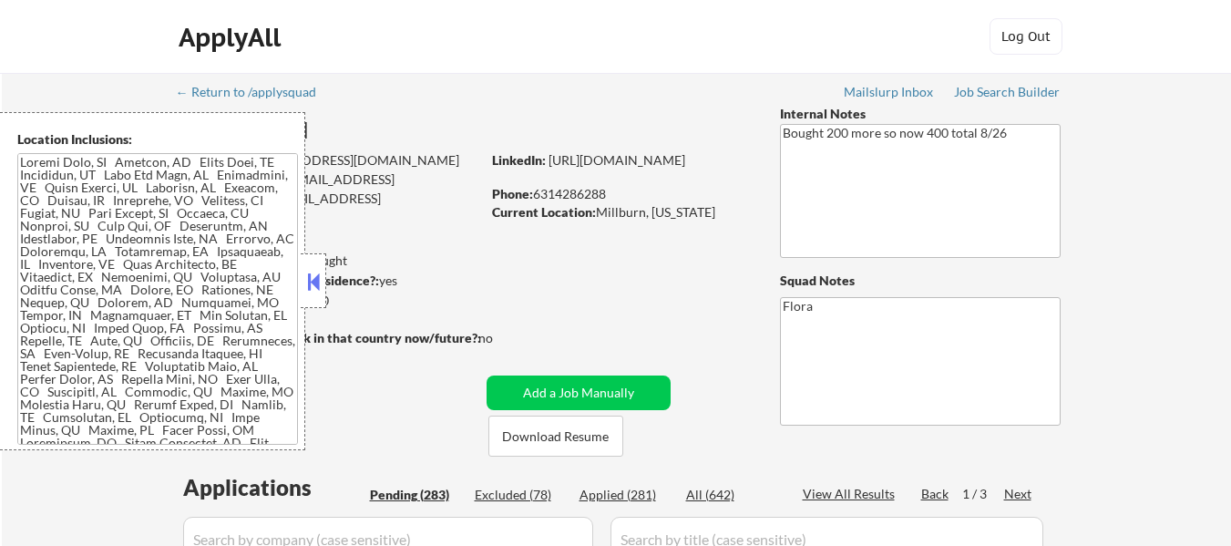
select select ""pending""
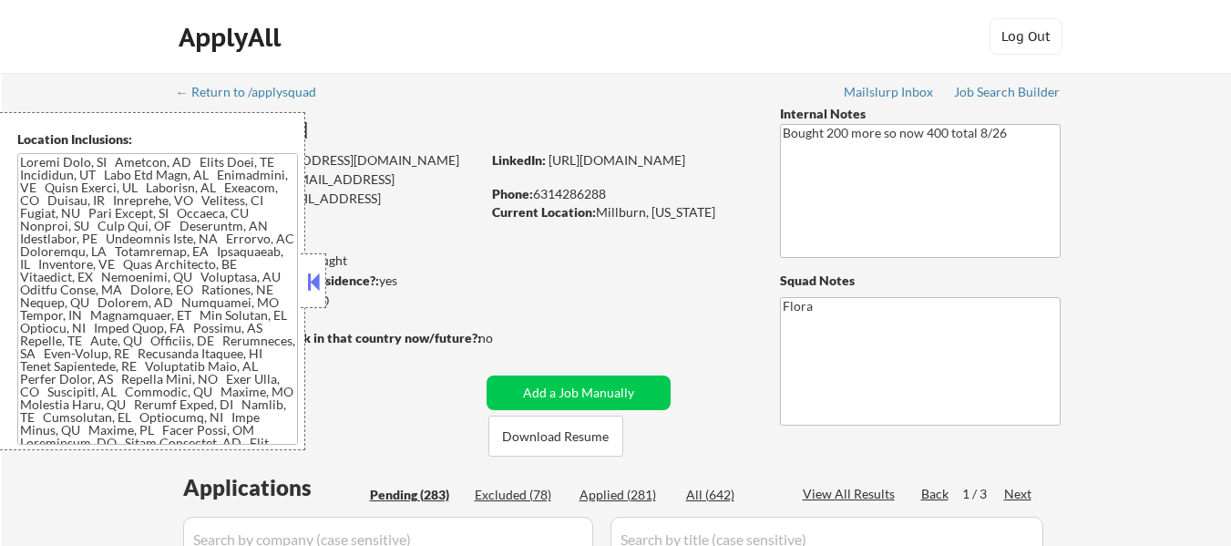
select select ""pending""
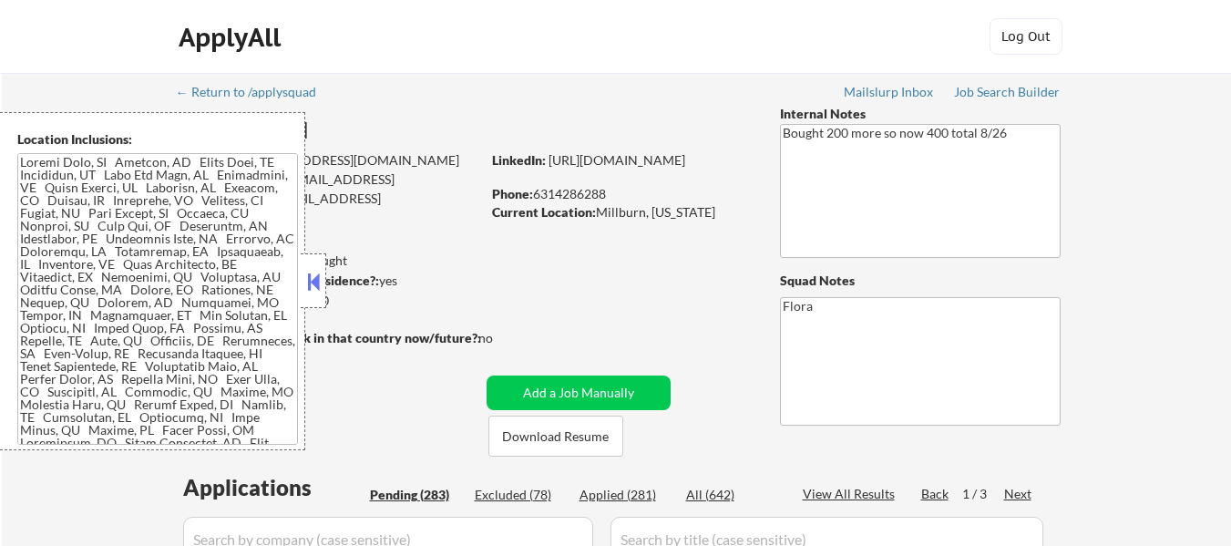
select select ""pending""
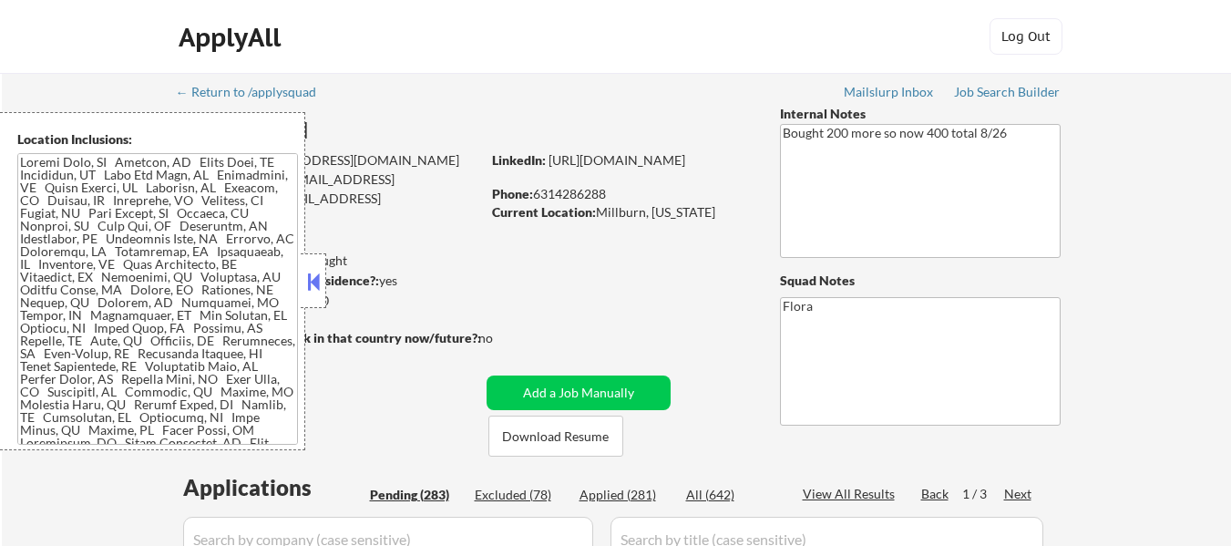
select select ""pending""
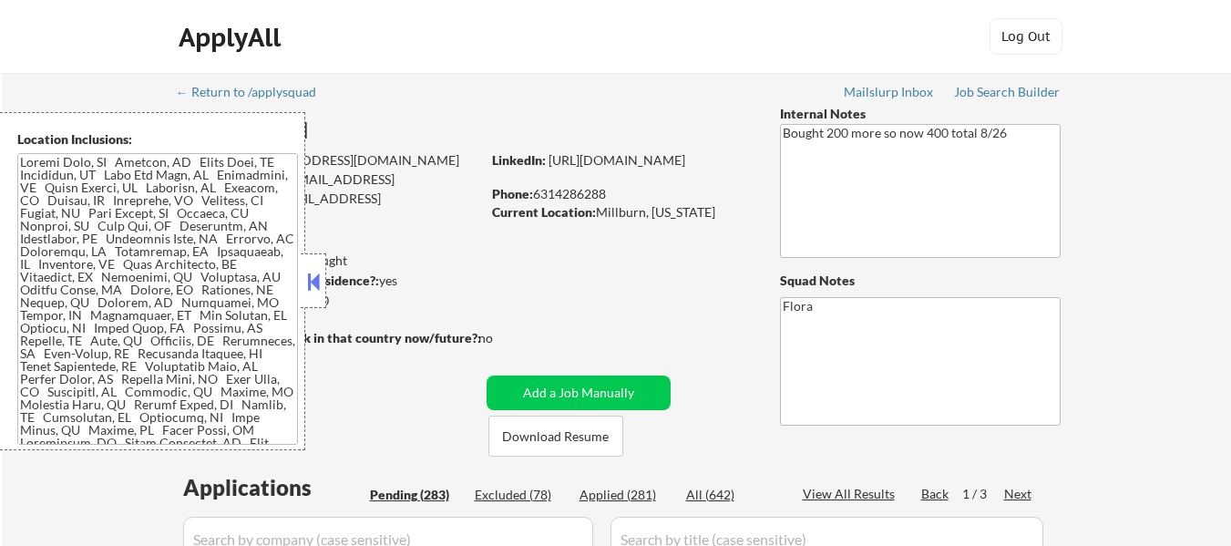
select select ""pending""
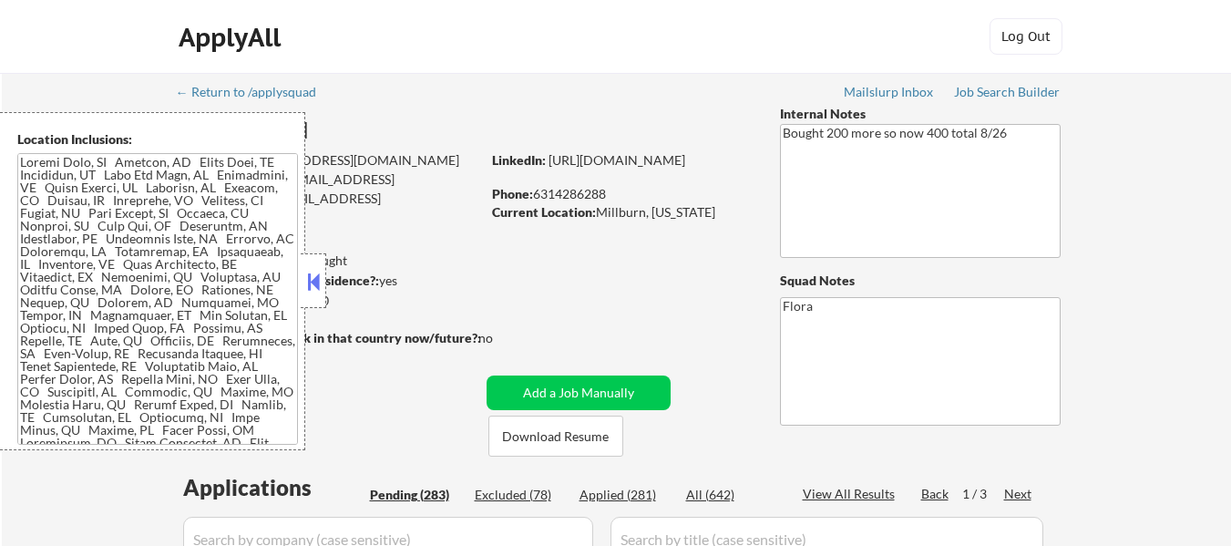
select select ""pending""
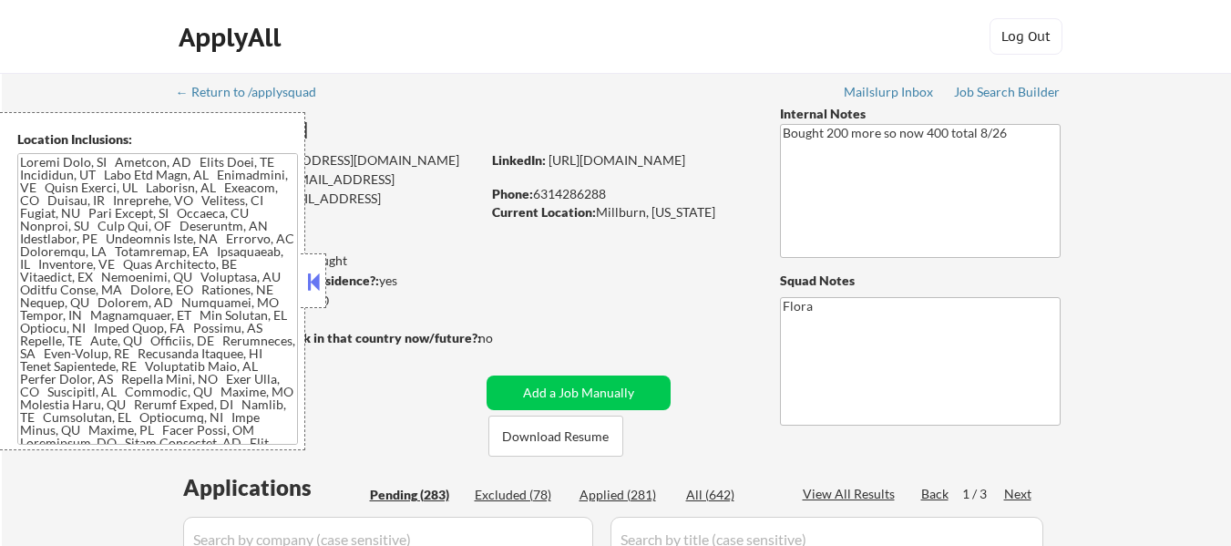
select select ""pending""
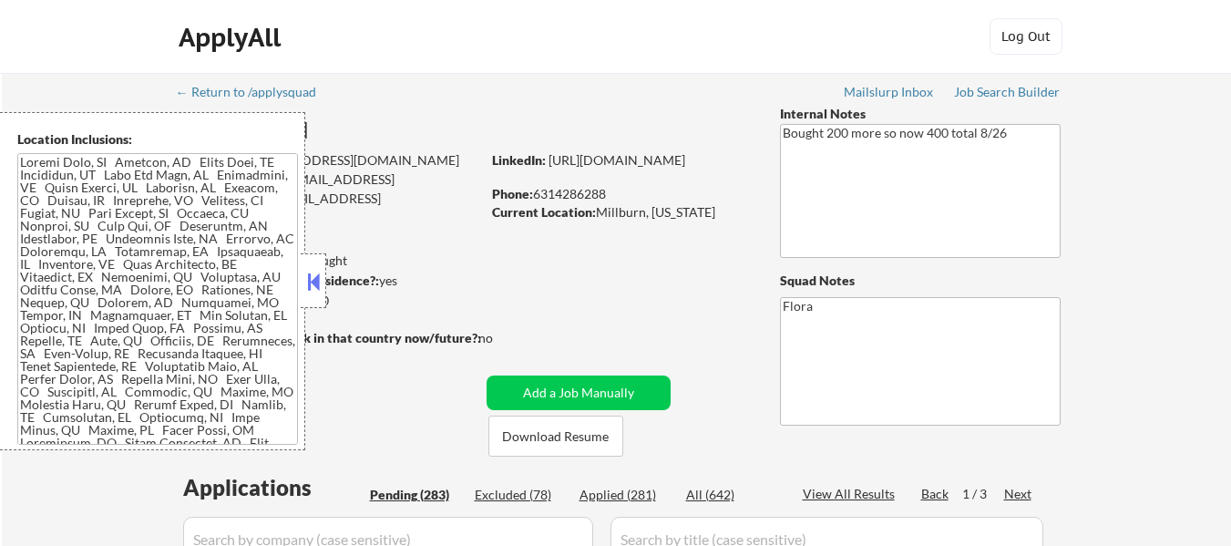
select select ""pending""
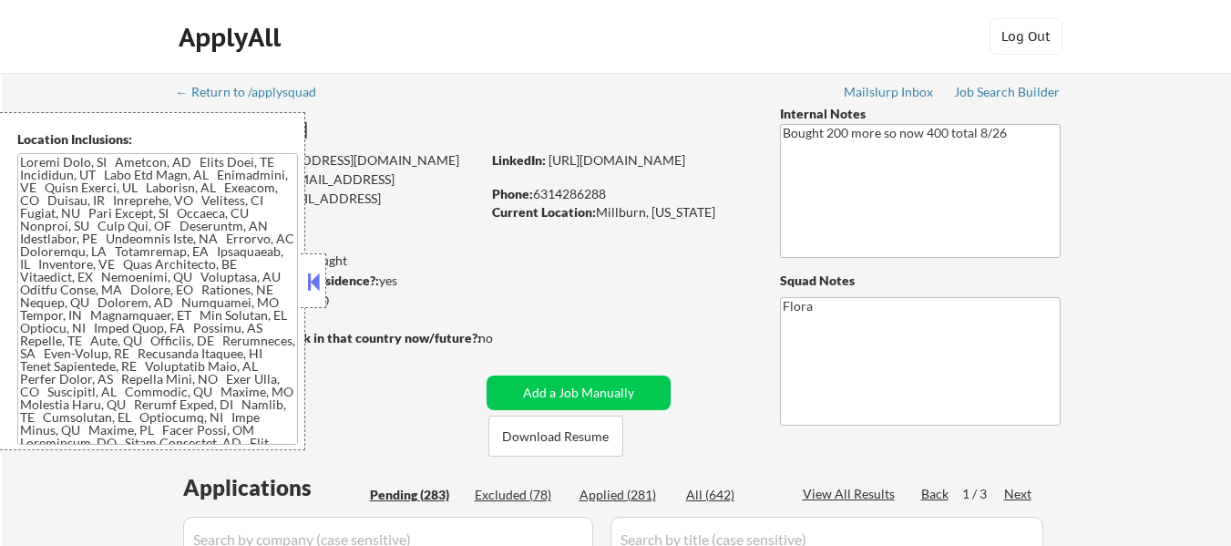
select select ""pending""
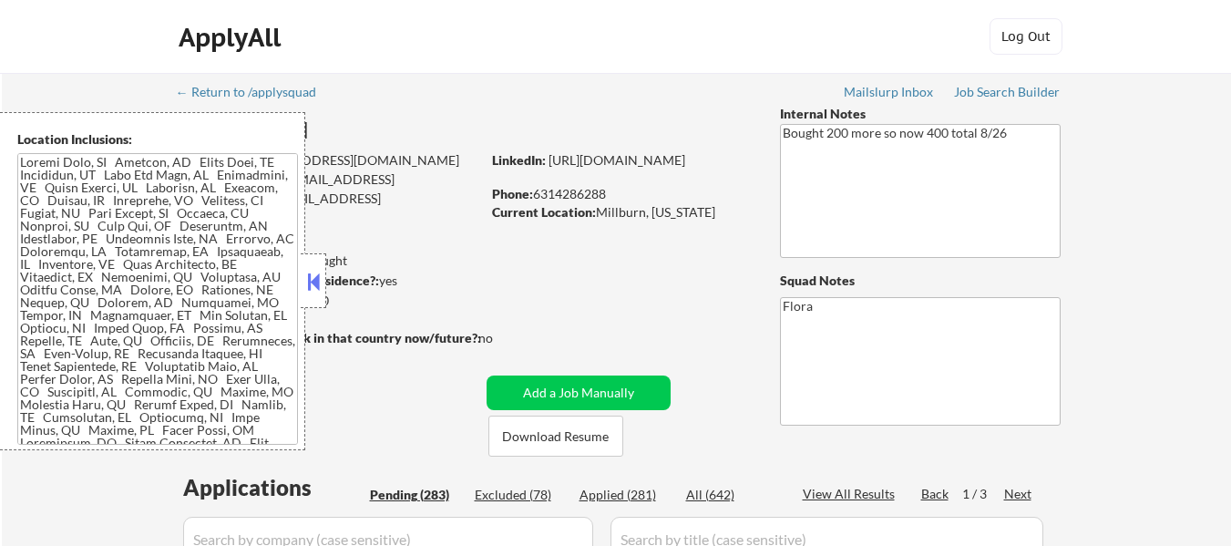
select select ""pending""
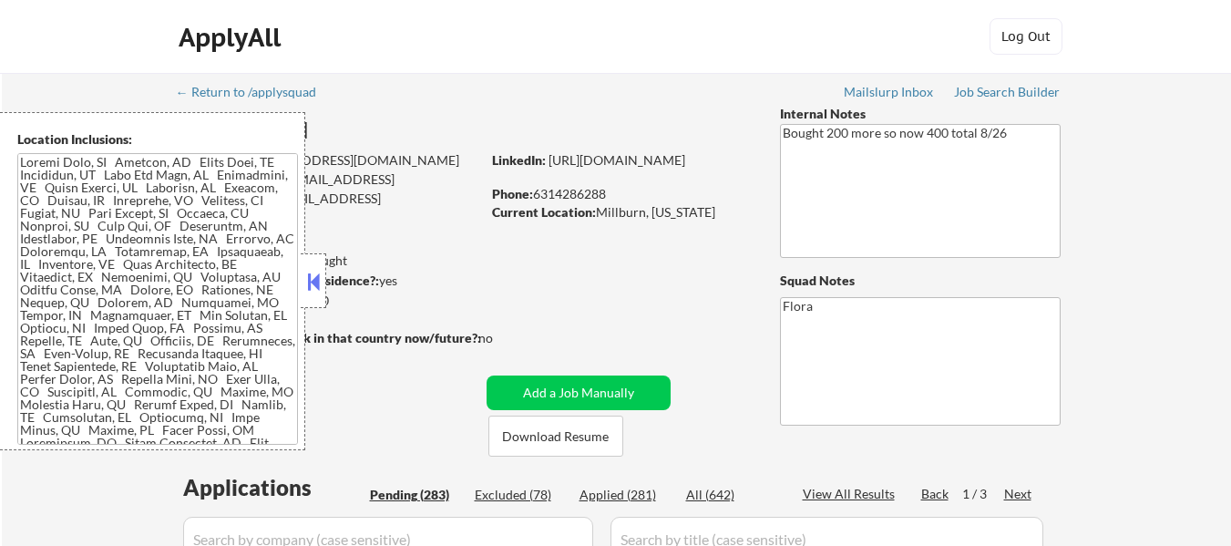
select select ""pending""
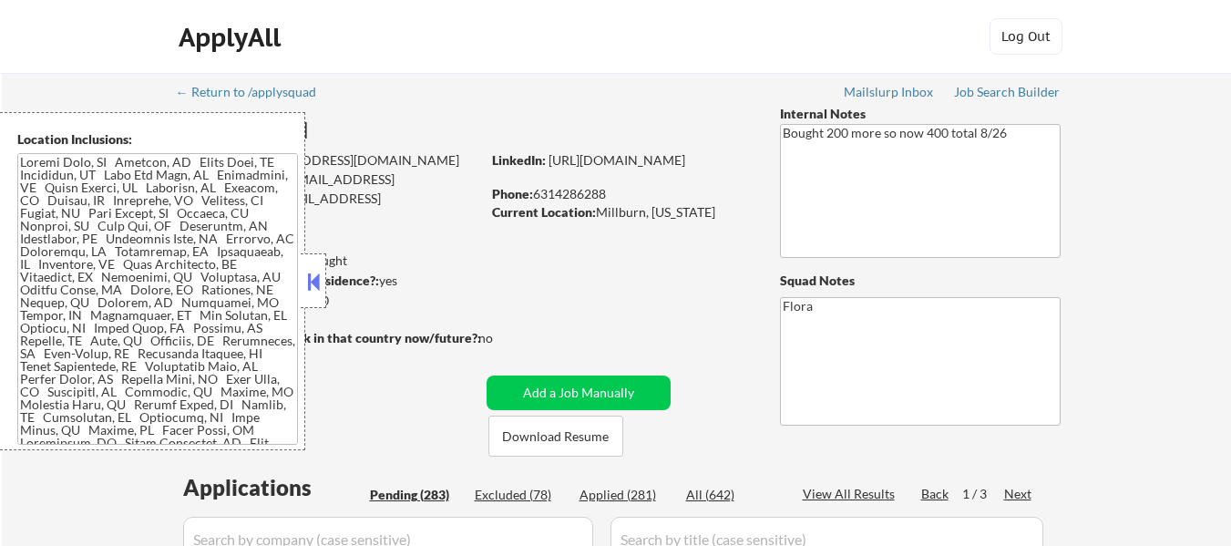
select select ""pending""
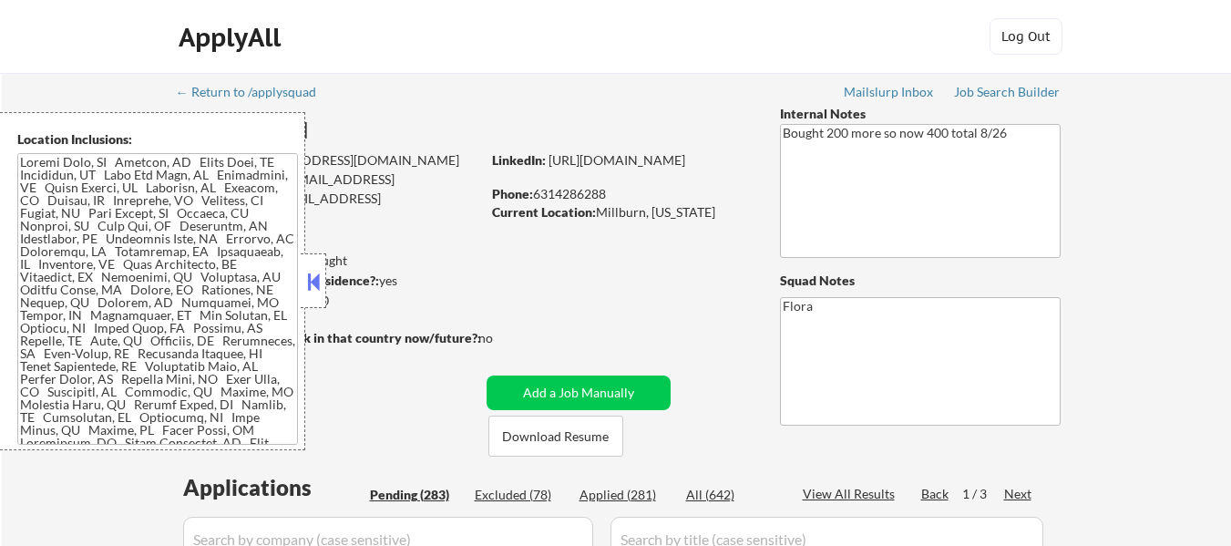
select select ""pending""
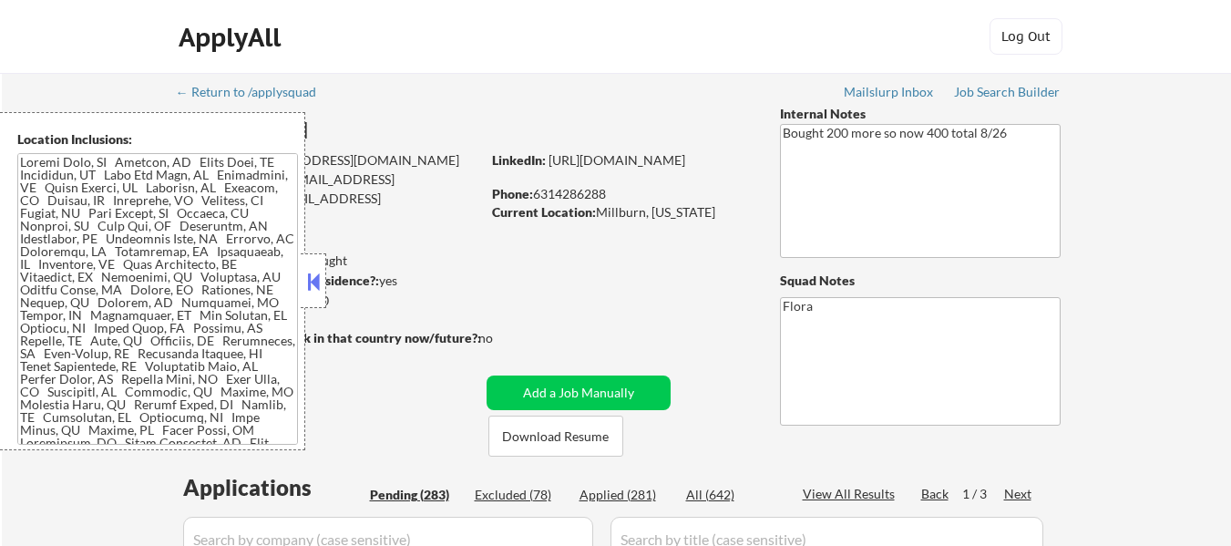
select select ""pending""
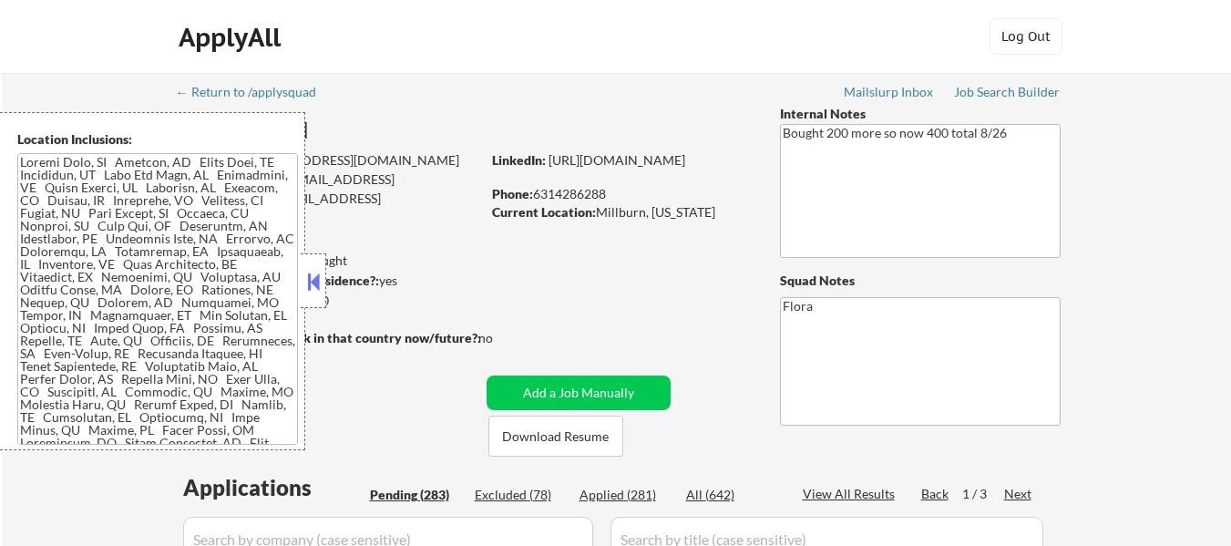
select select ""pending""
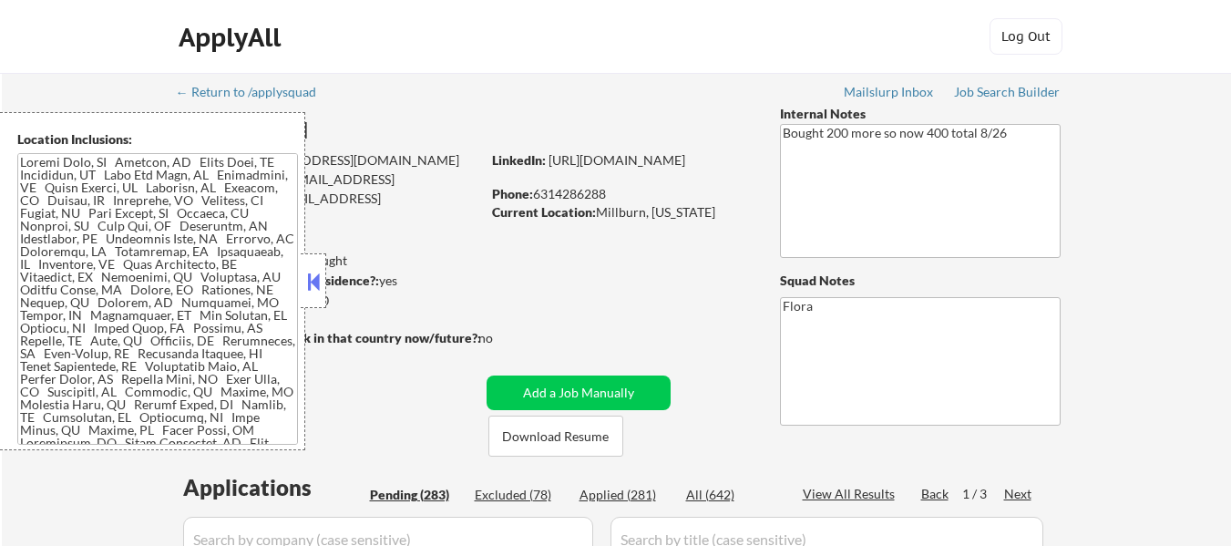
select select ""pending""
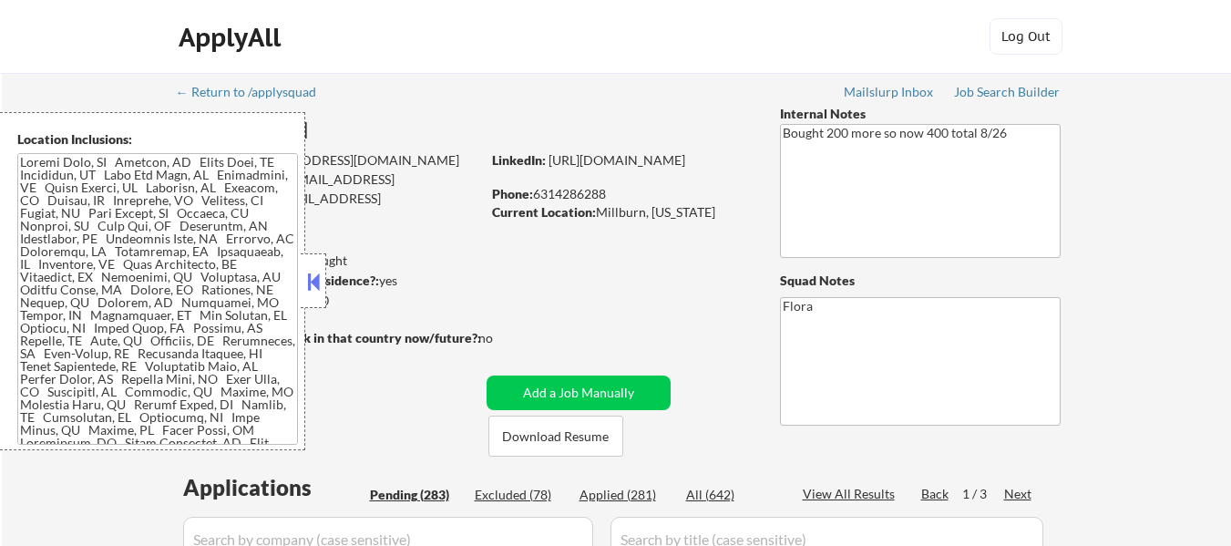
select select ""pending""
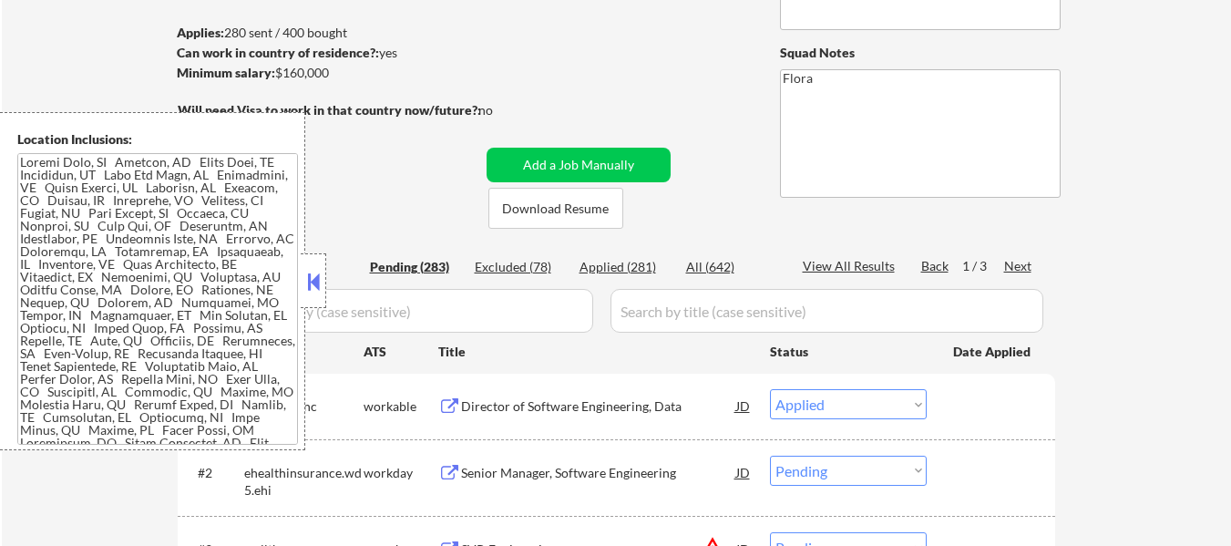
scroll to position [273, 0]
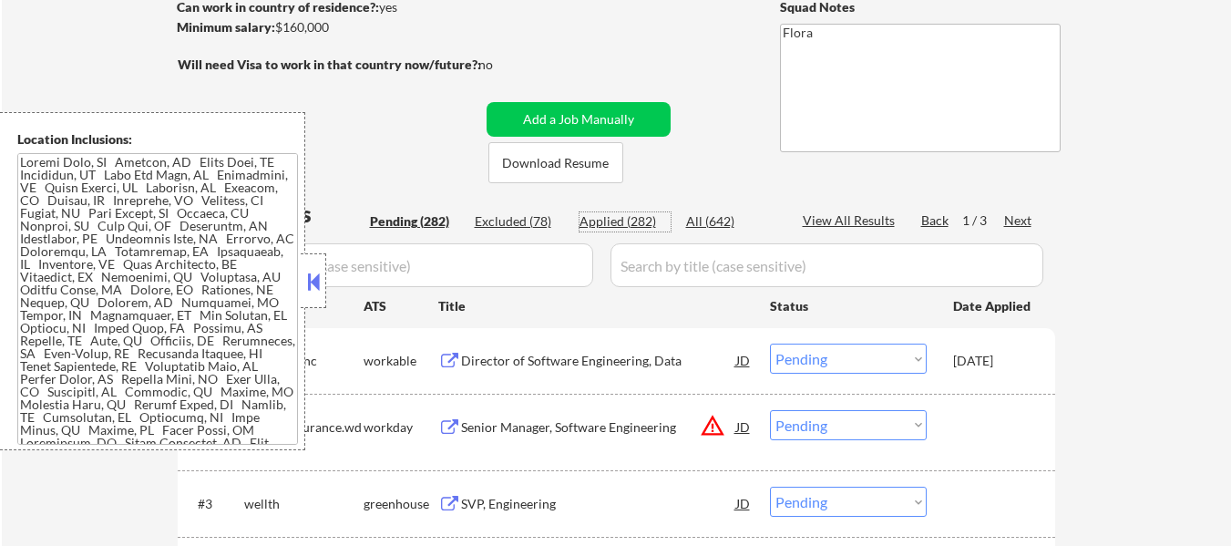
click at [638, 220] on div "Applied (282)" at bounding box center [625, 221] width 91 height 18
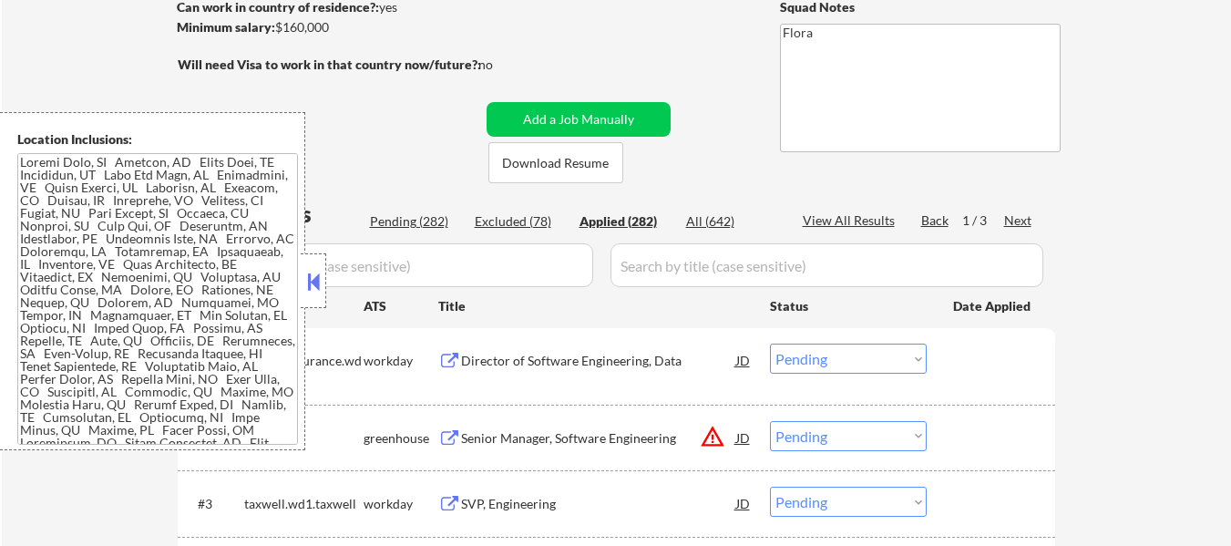
click at [310, 276] on button at bounding box center [313, 281] width 20 height 27
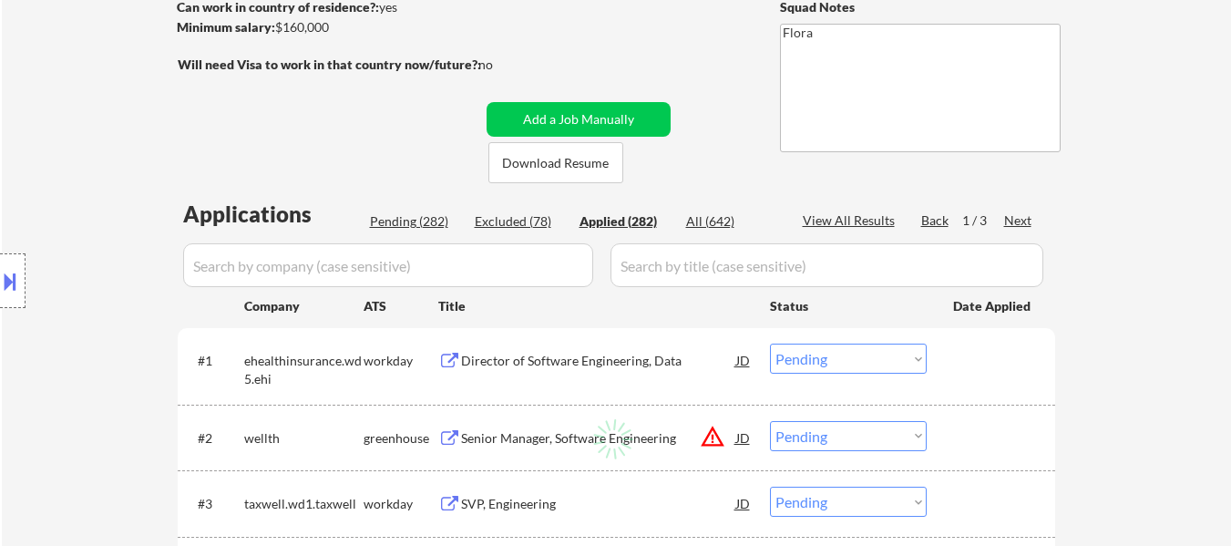
select select ""applied""
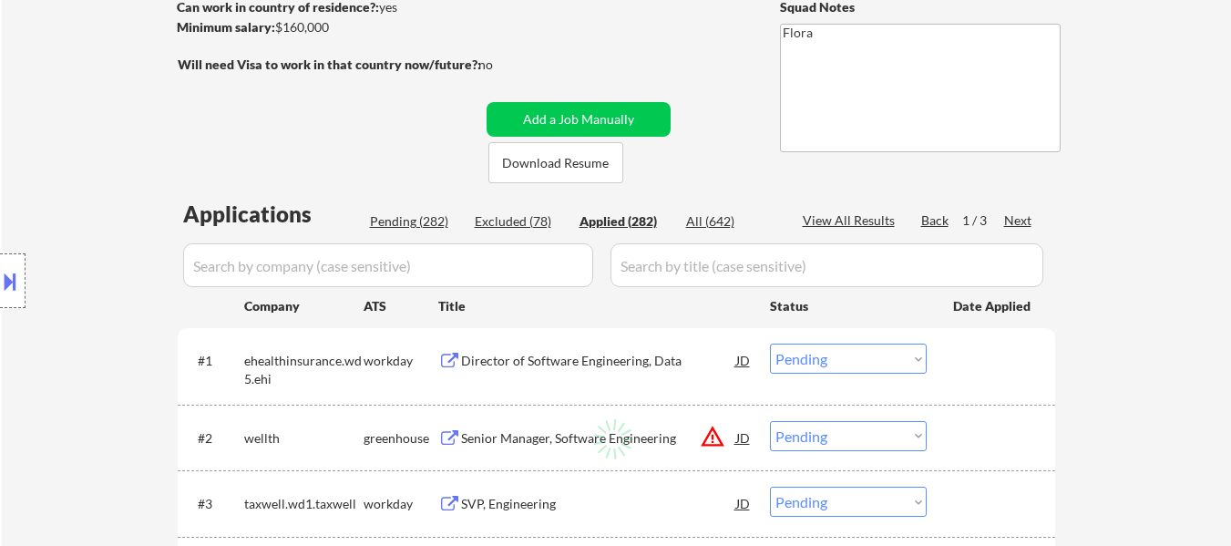
select select ""applied""
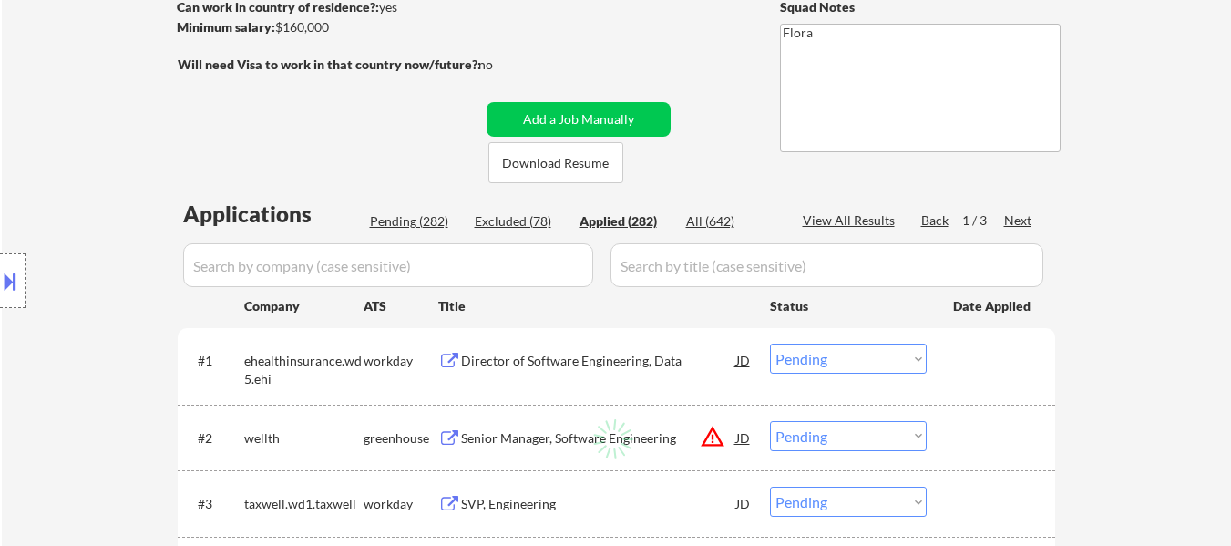
select select ""applied""
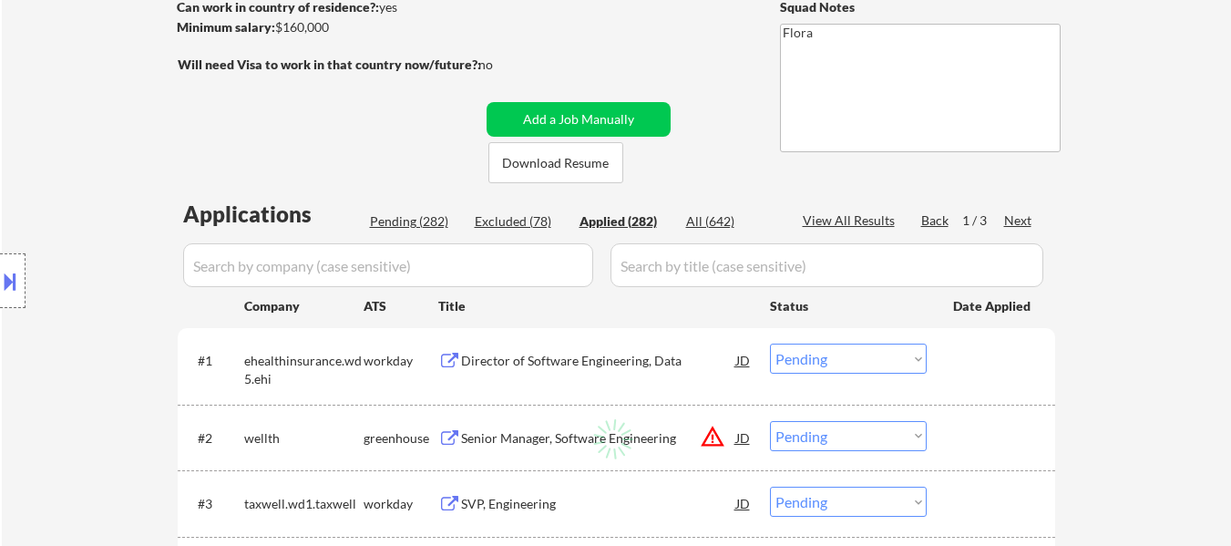
select select ""applied""
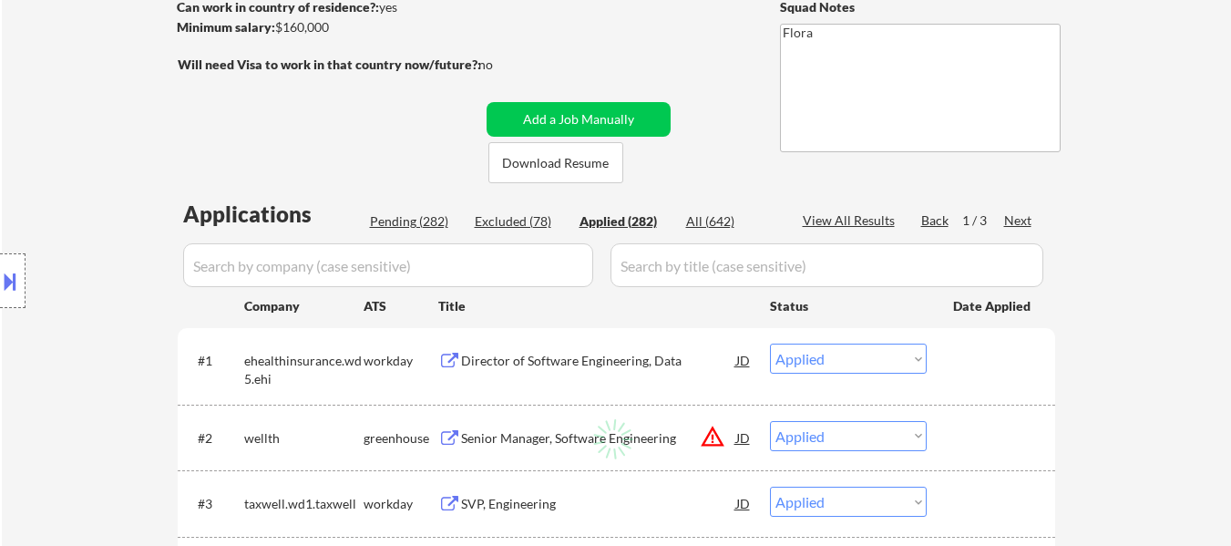
select select ""applied""
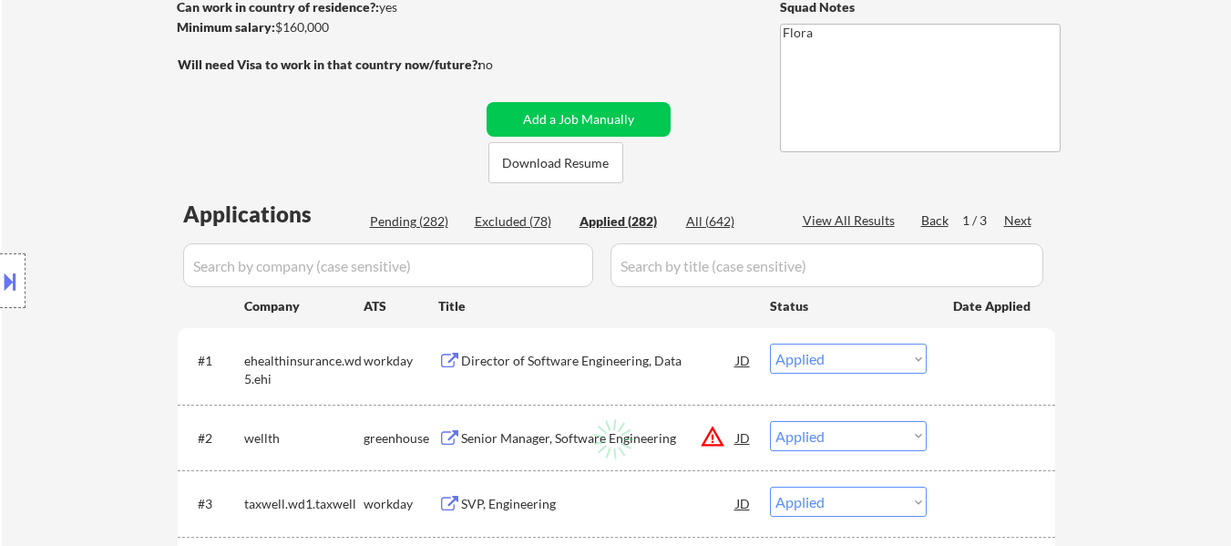
select select ""applied""
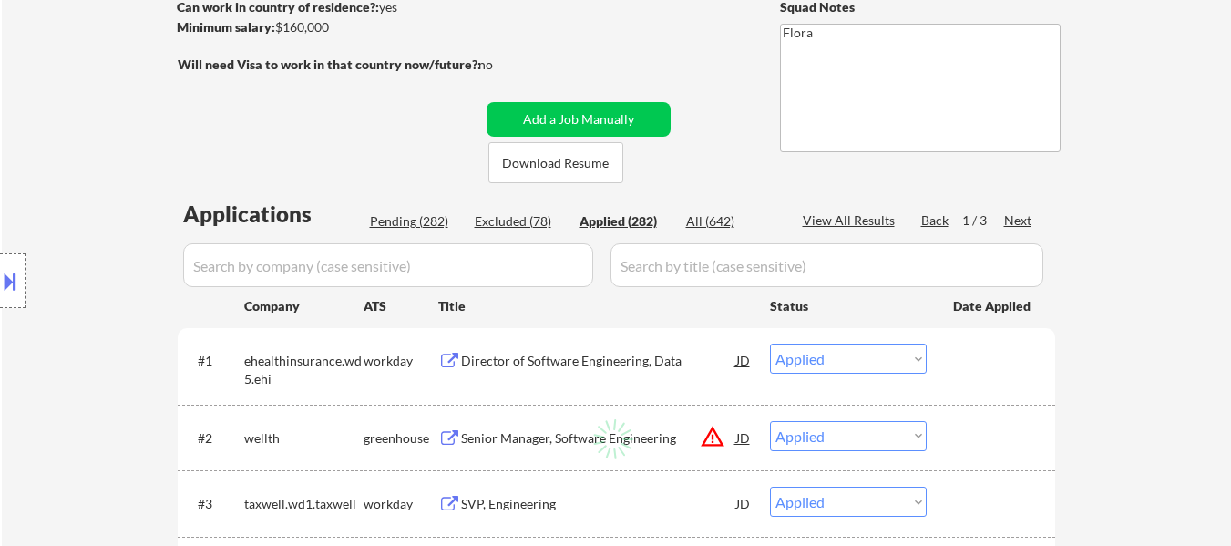
select select ""applied""
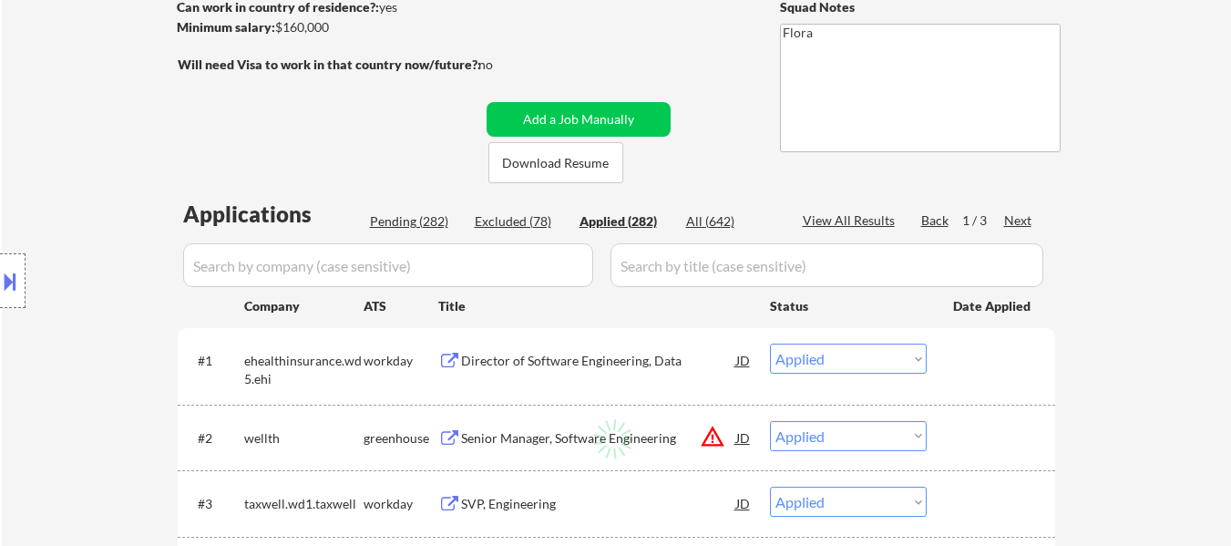
select select ""applied""
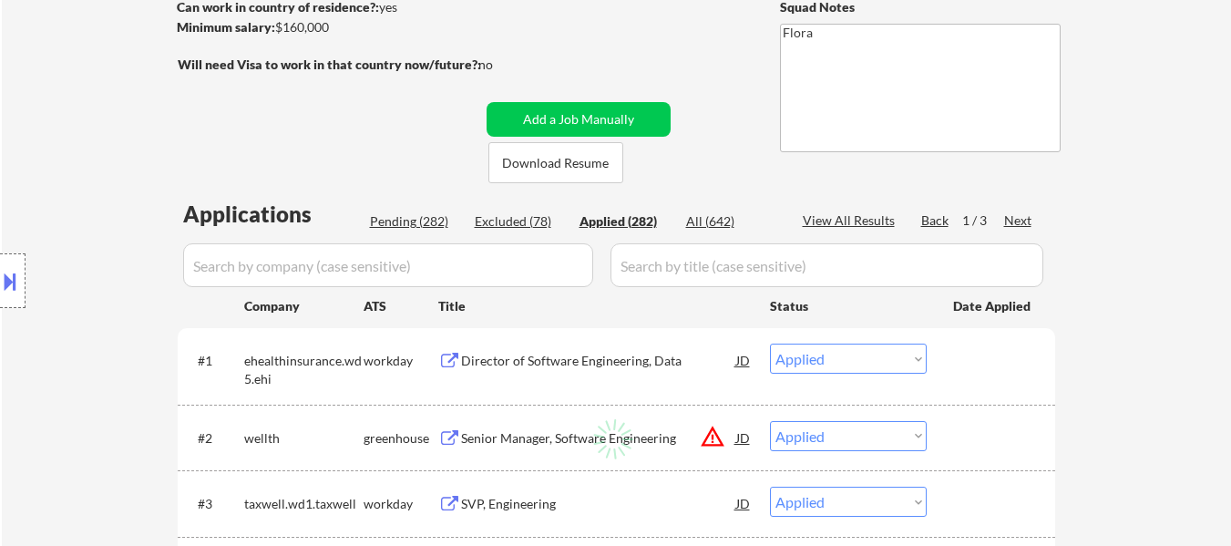
select select ""applied""
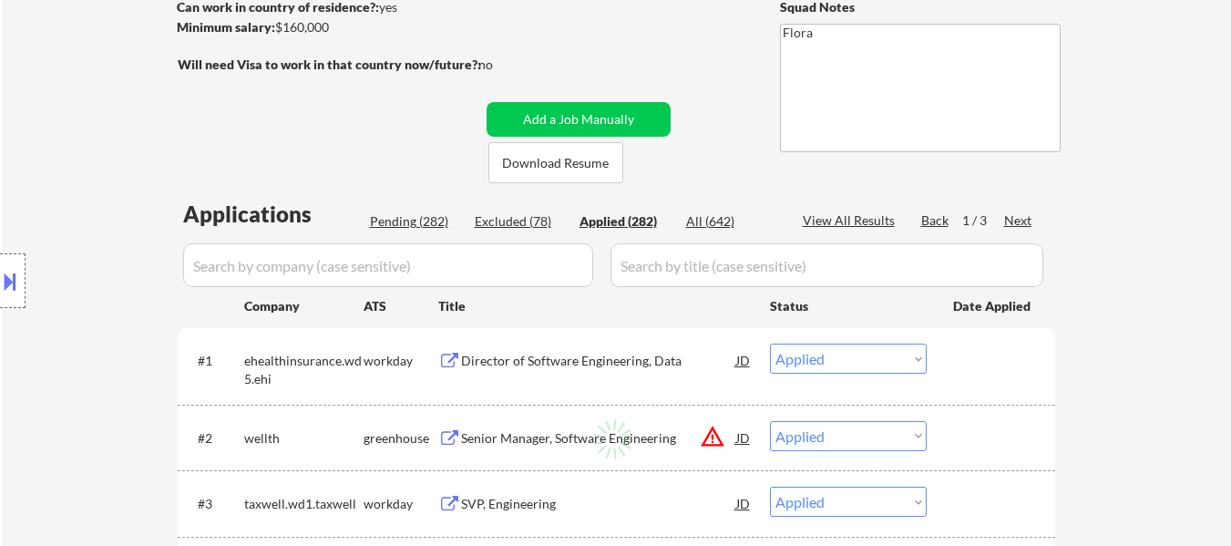
select select ""applied""
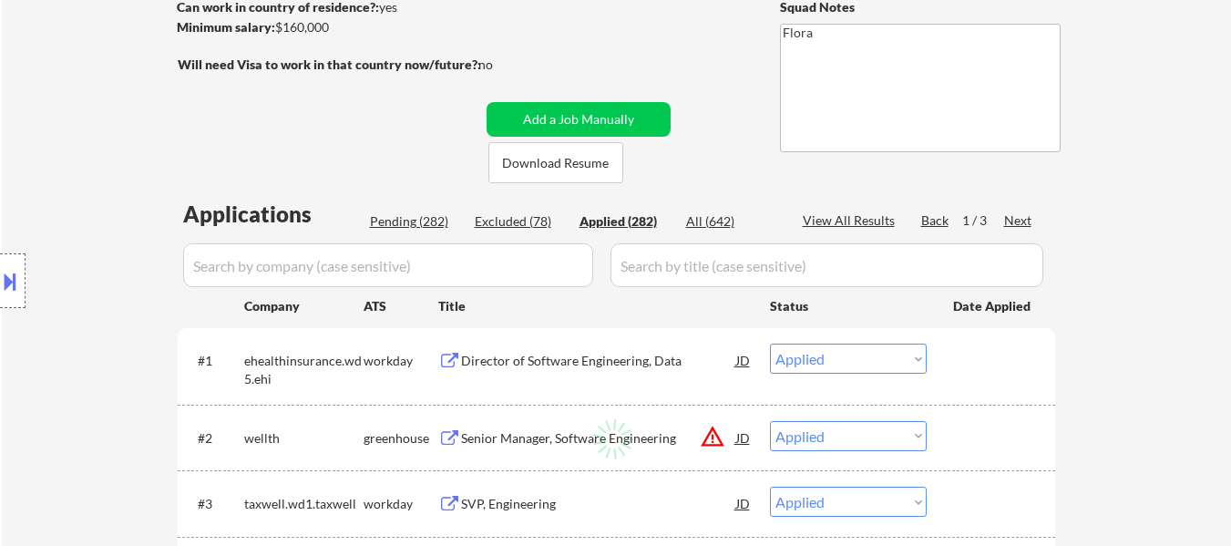
select select ""applied""
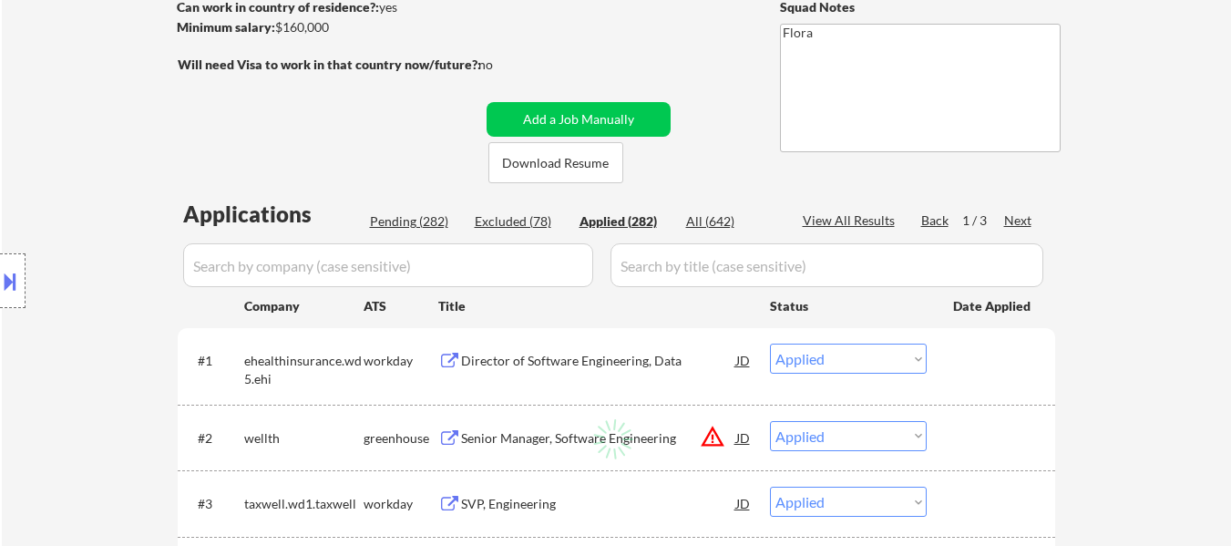
select select ""applied""
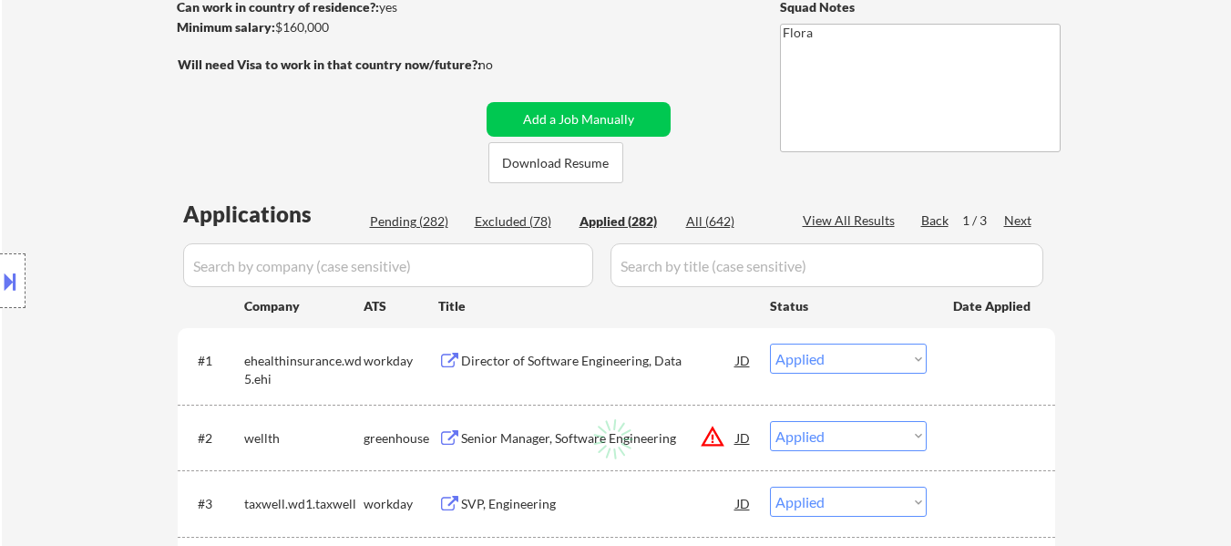
select select ""applied""
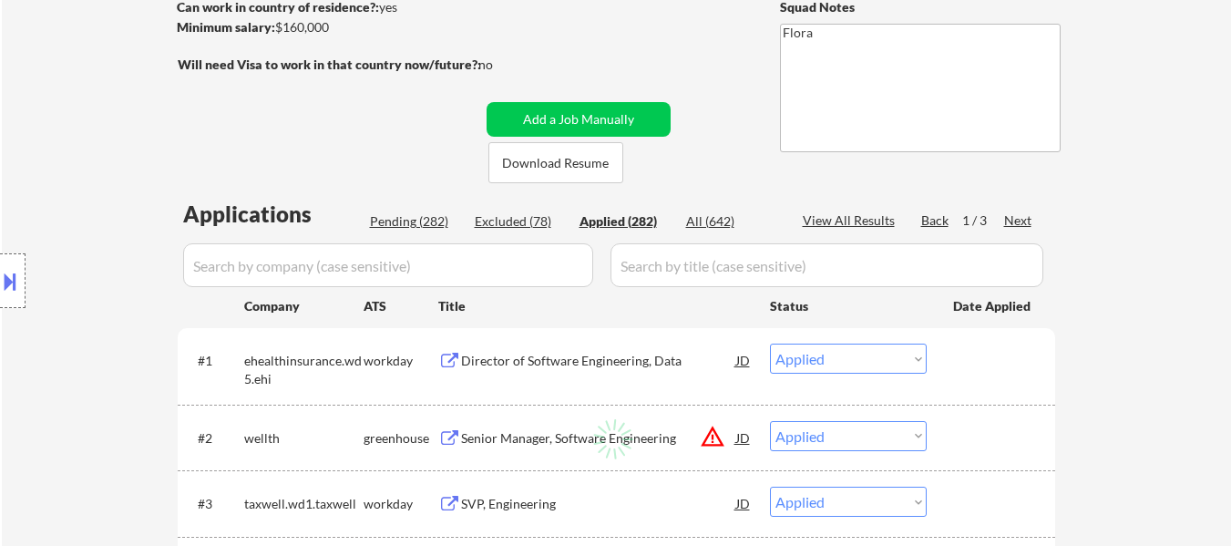
select select ""applied""
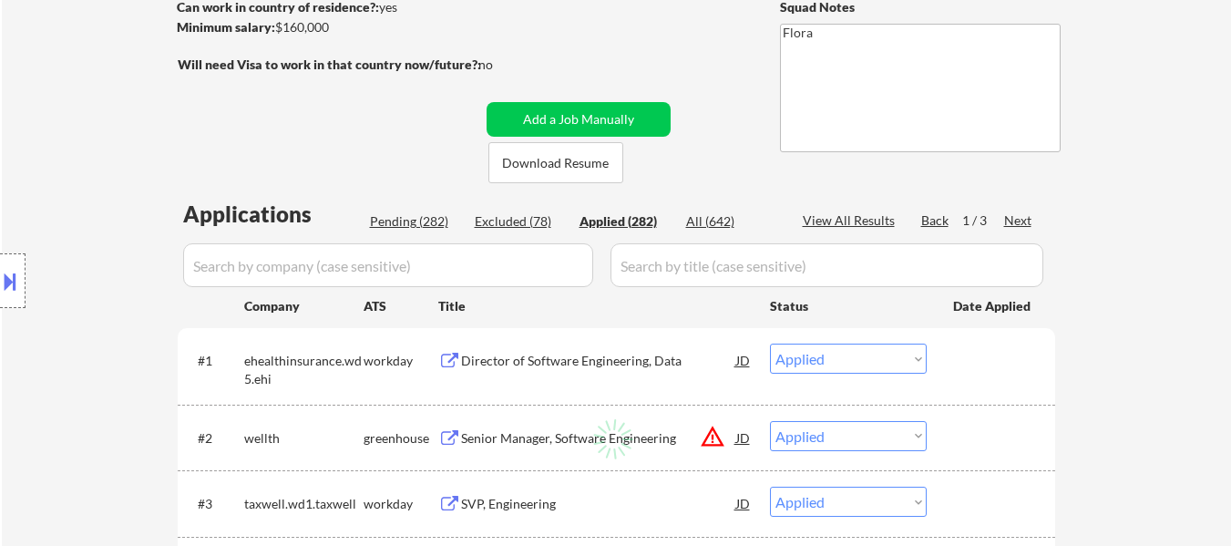
select select ""applied""
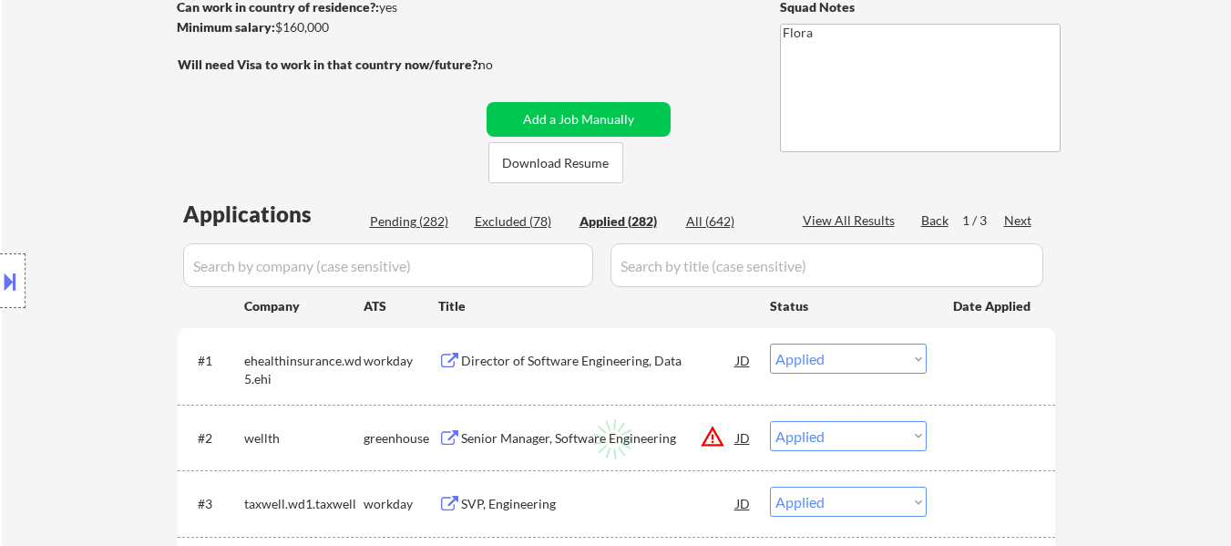
select select ""applied""
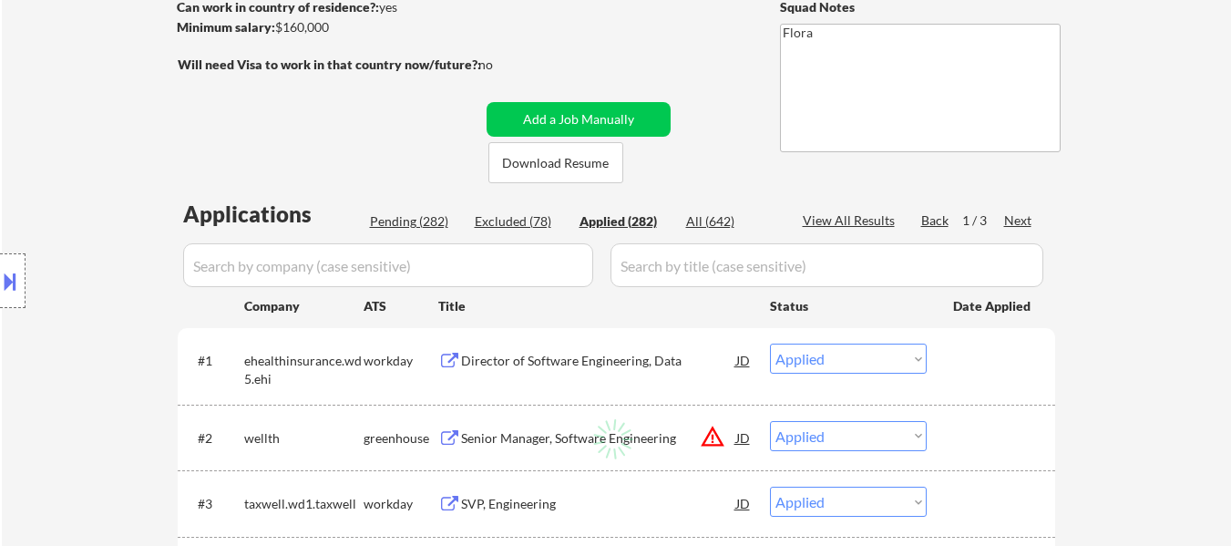
select select ""applied""
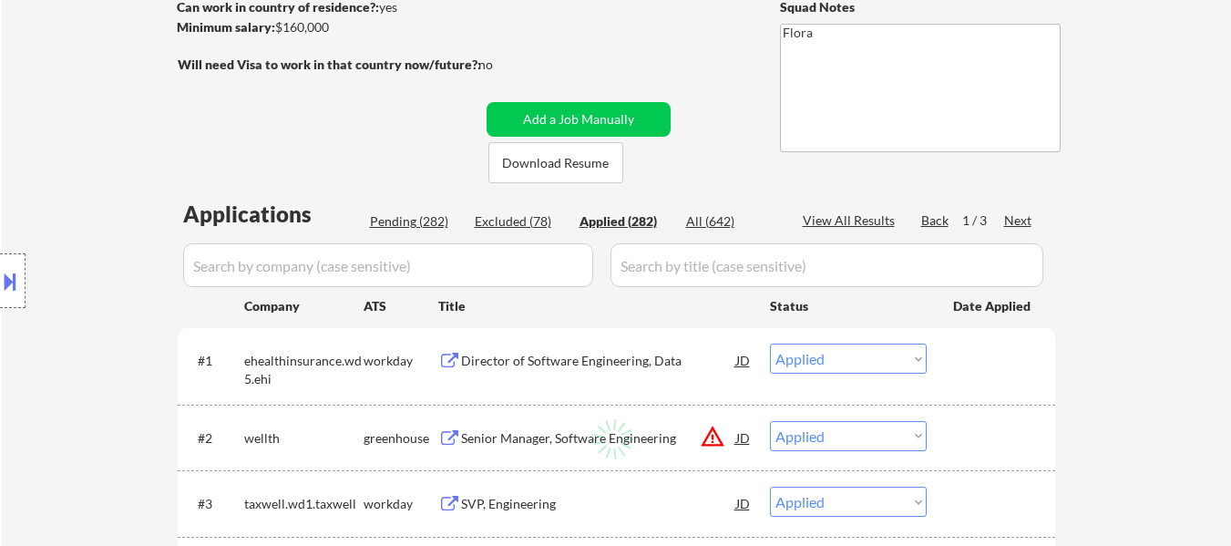
select select ""applied""
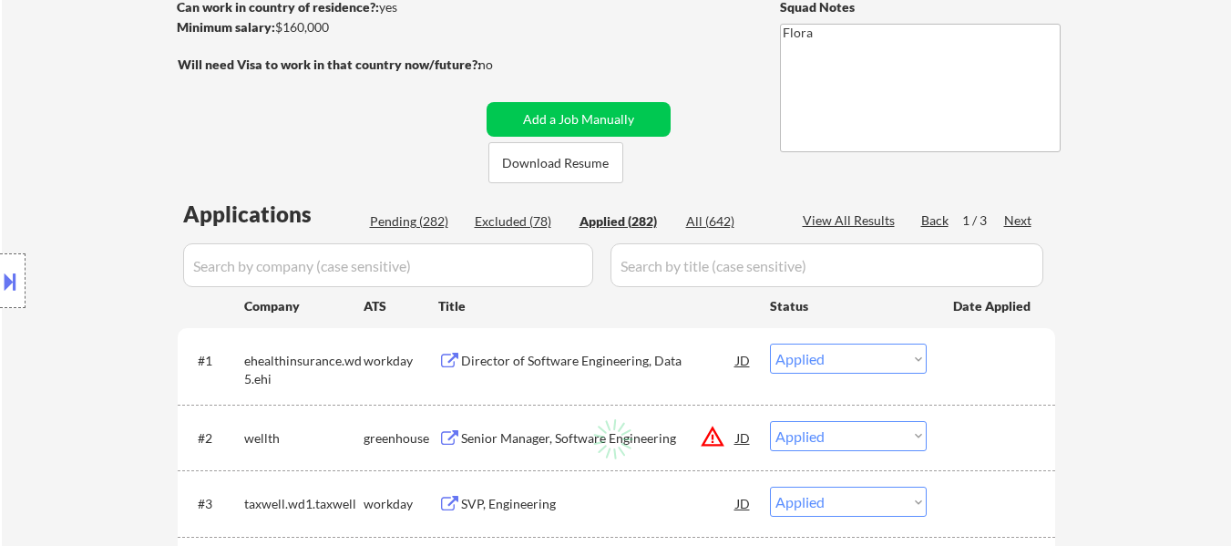
select select ""applied""
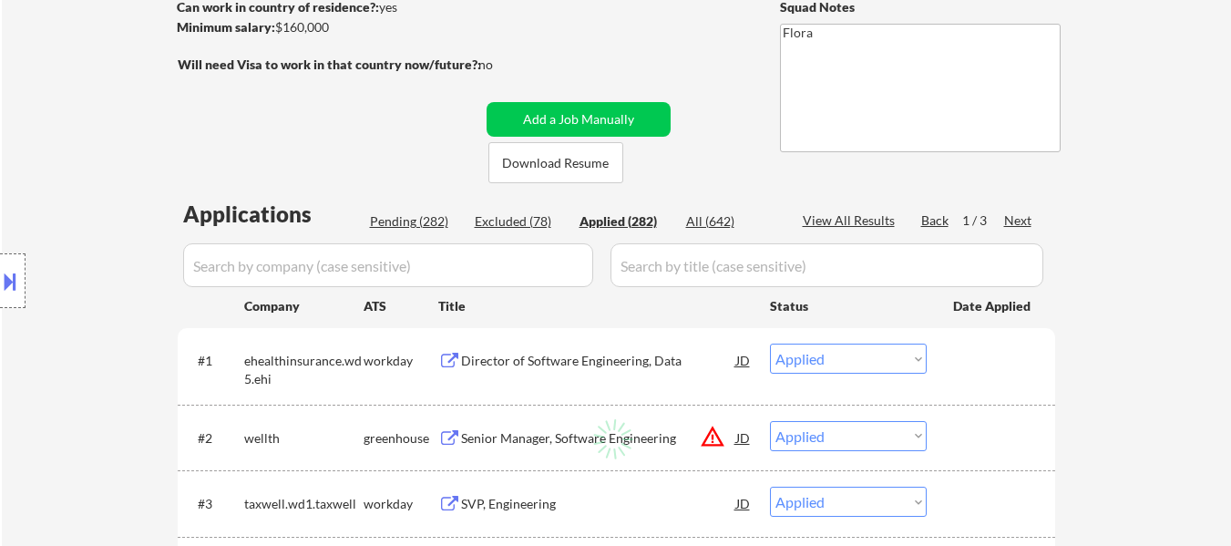
select select ""applied""
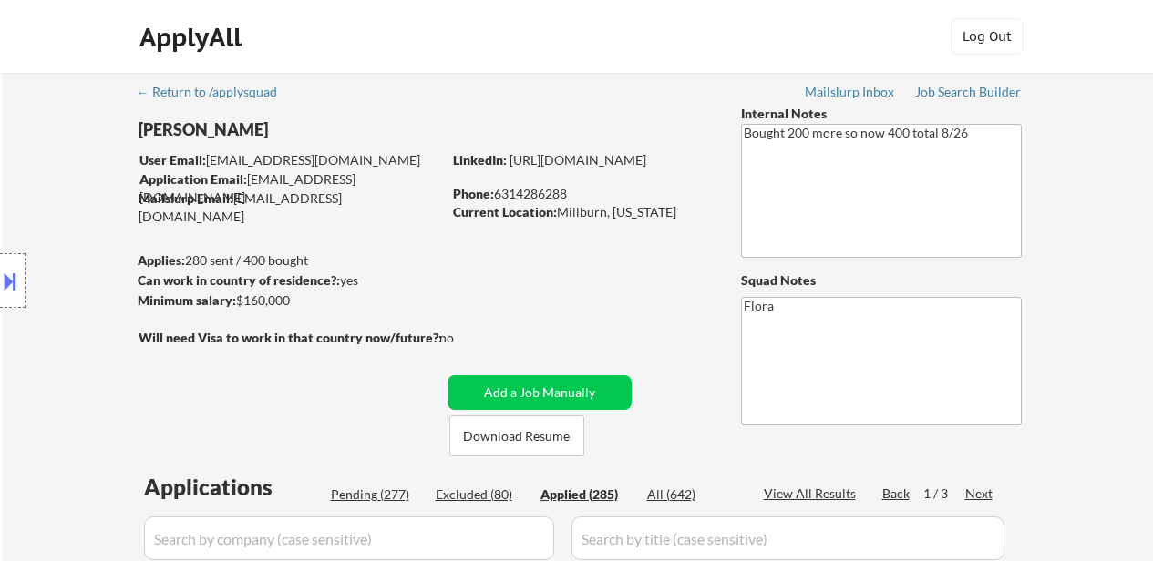
select select ""applied""
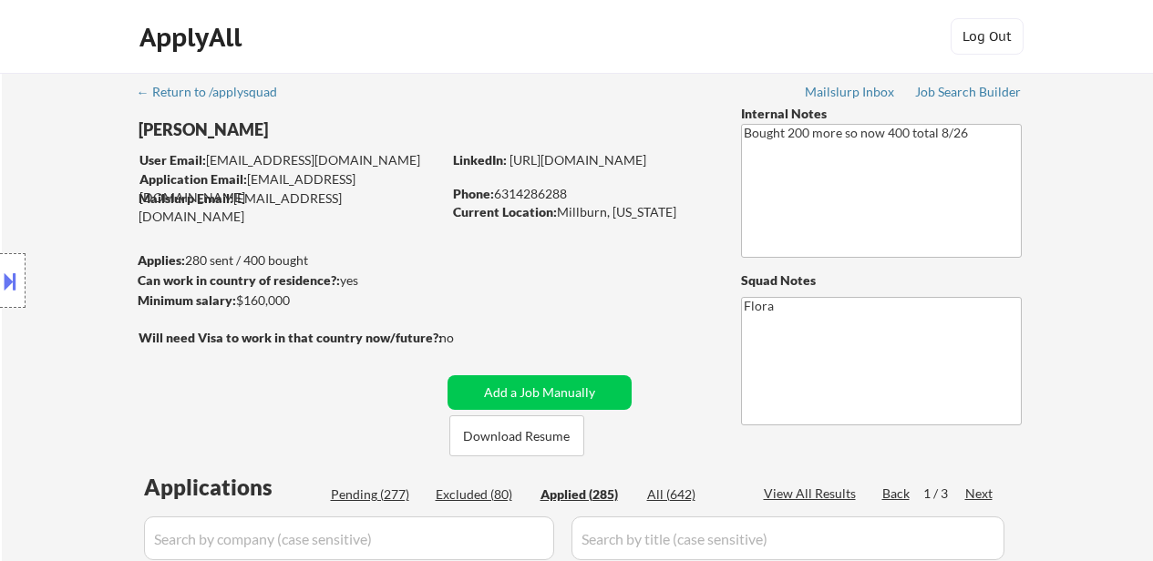
select select ""applied""
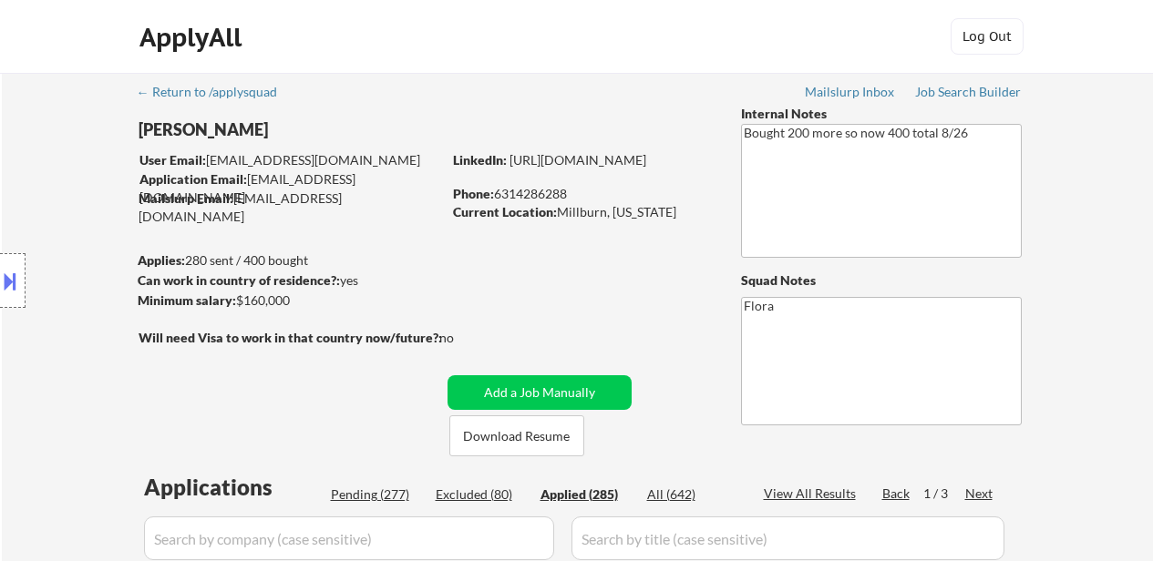
select select ""applied""
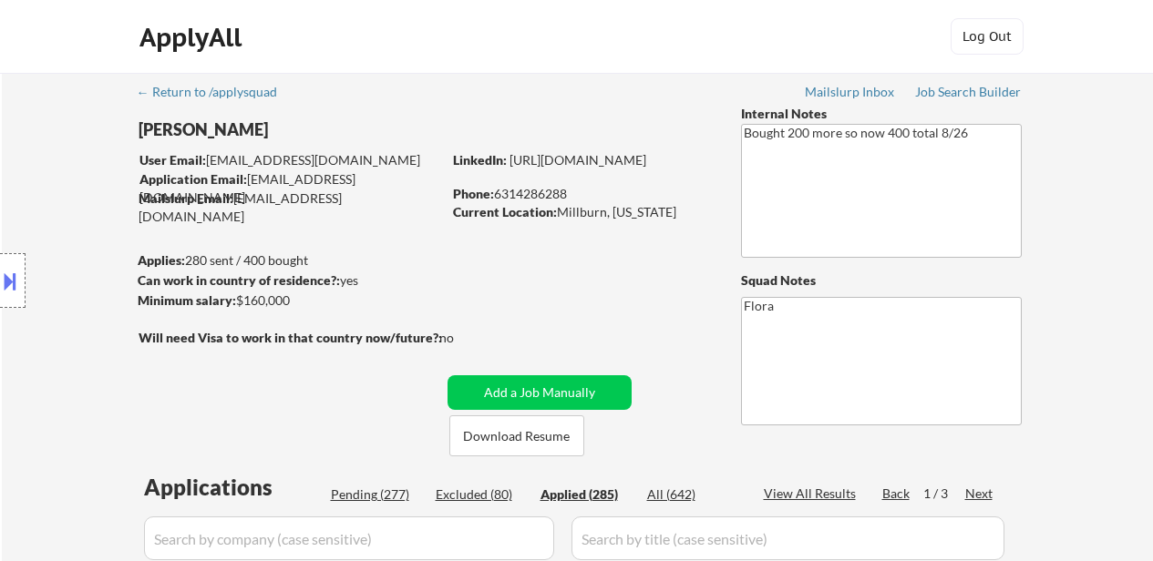
select select ""applied""
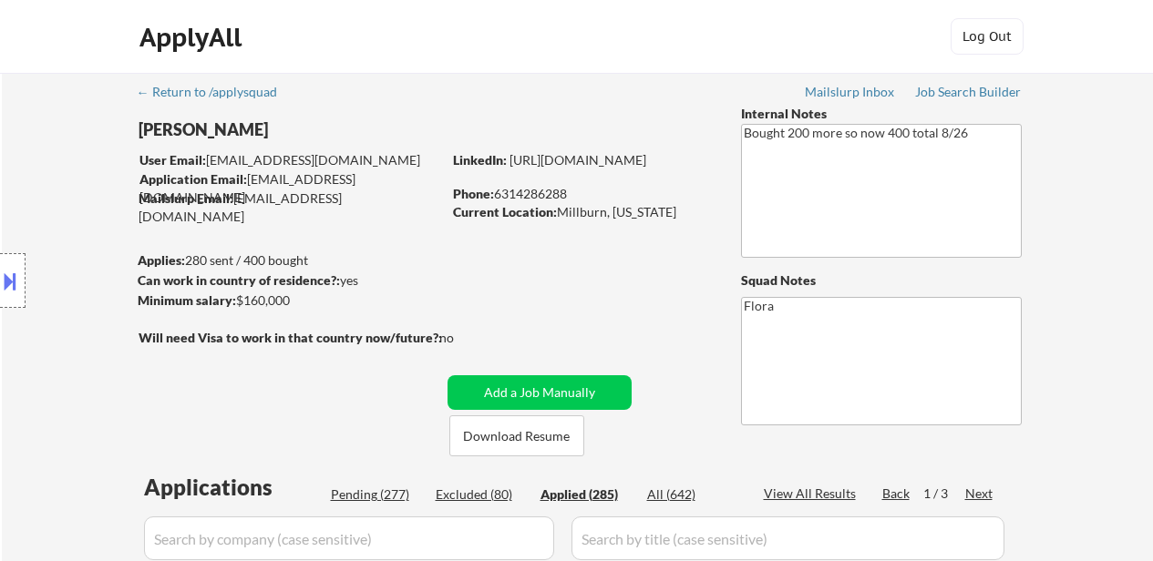
select select ""applied""
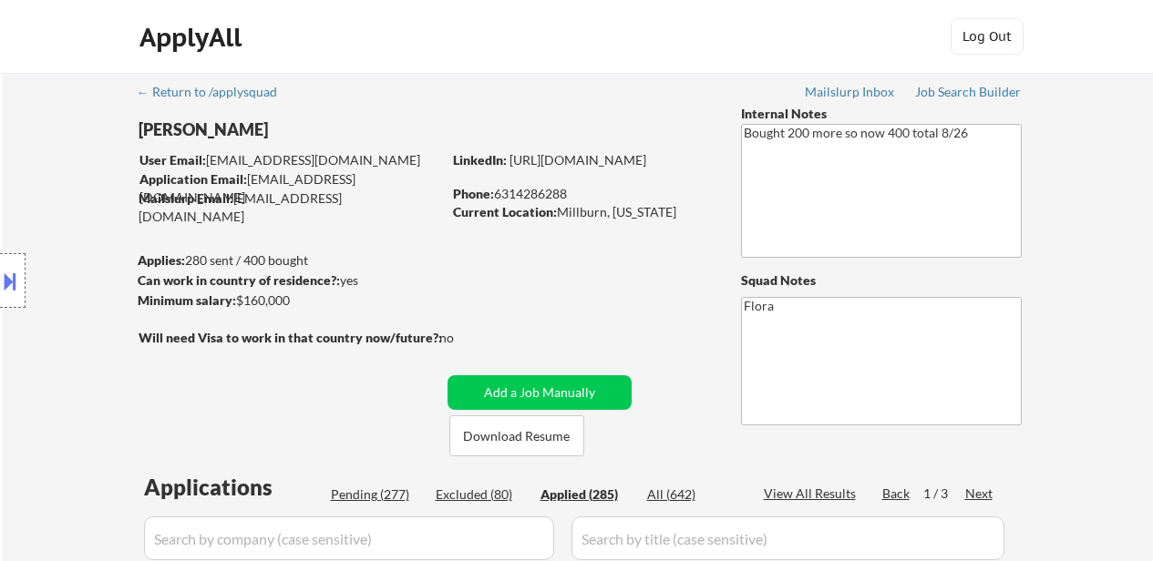
select select ""applied""
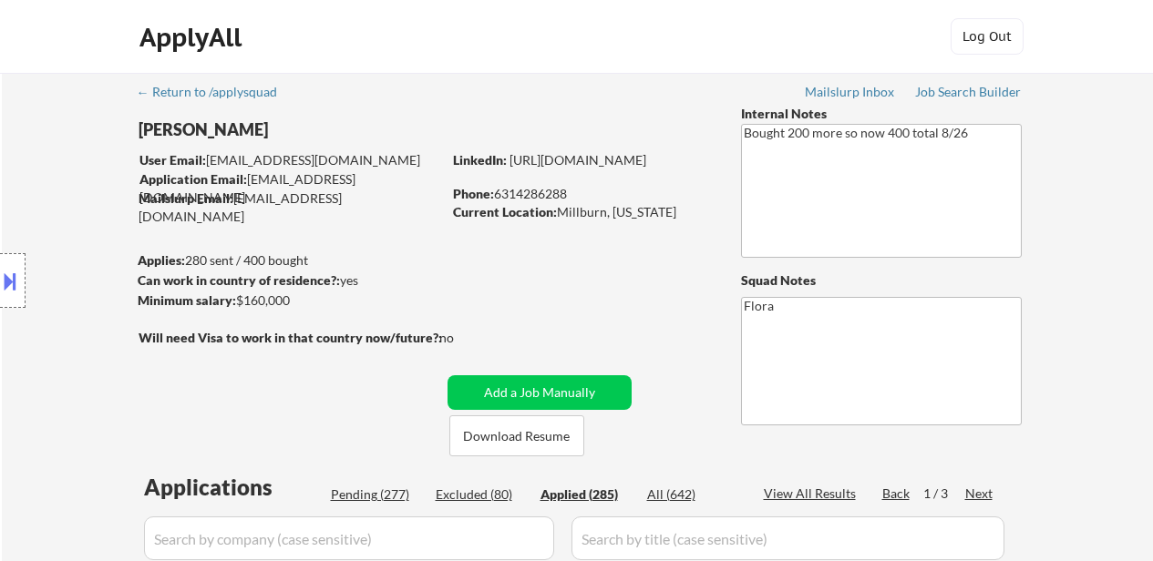
select select ""applied""
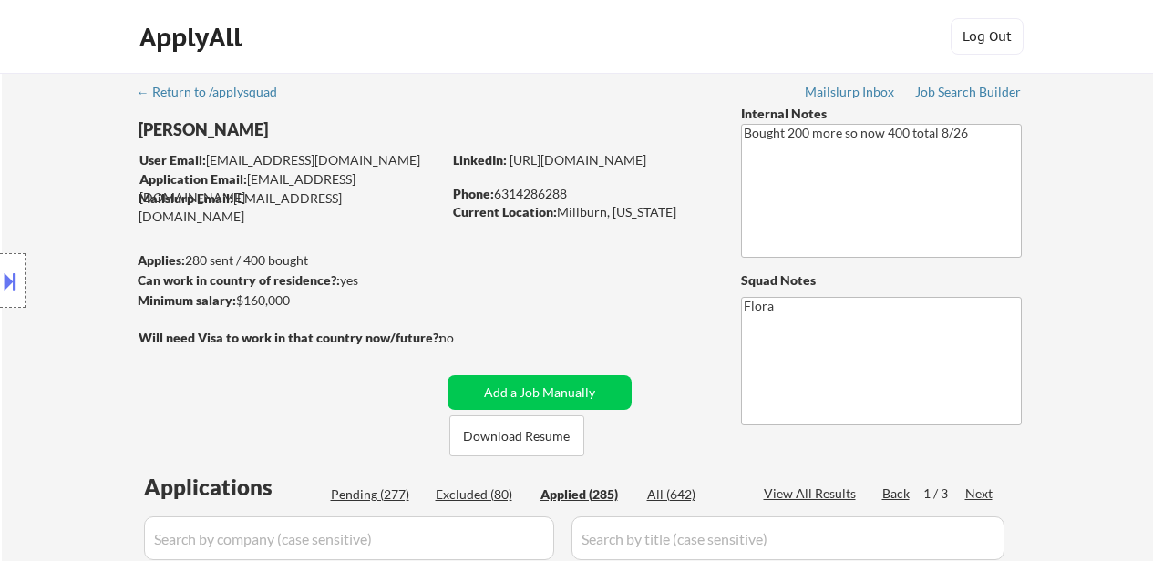
select select ""applied""
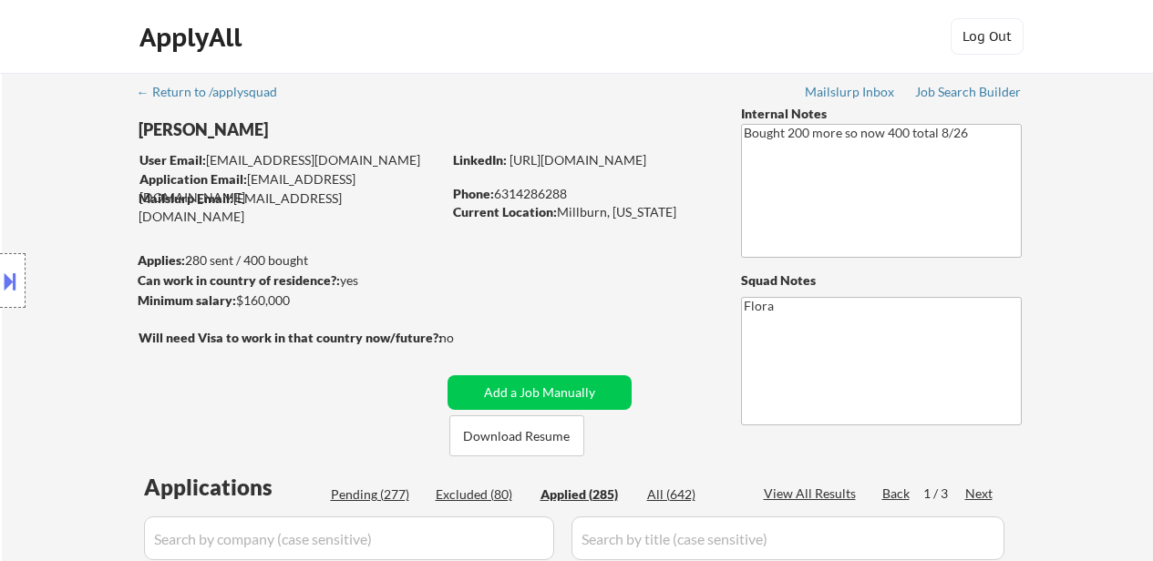
select select ""applied""
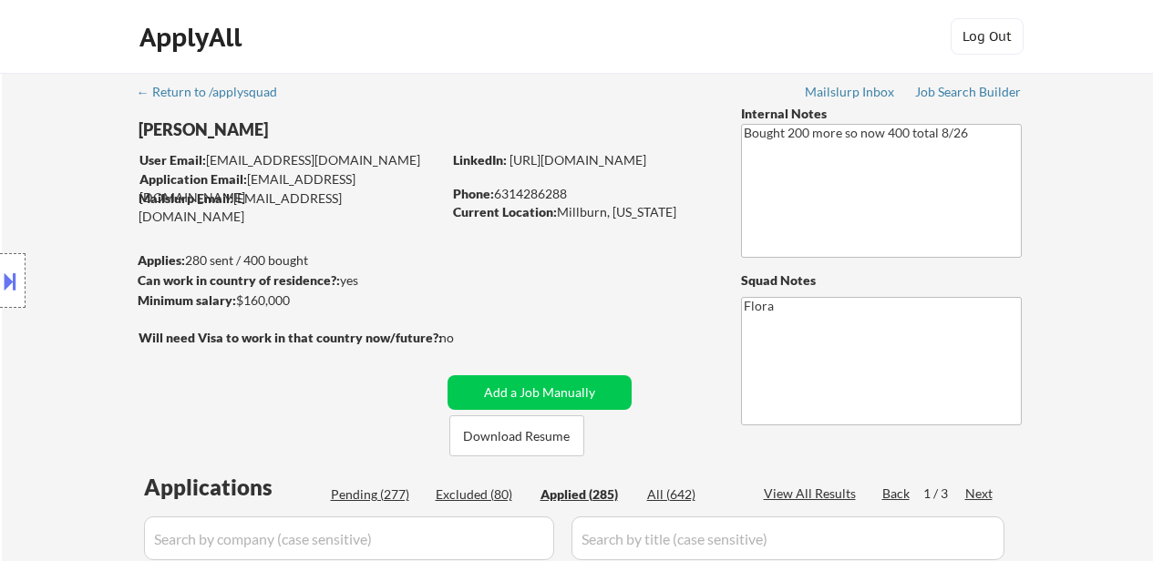
select select ""applied""
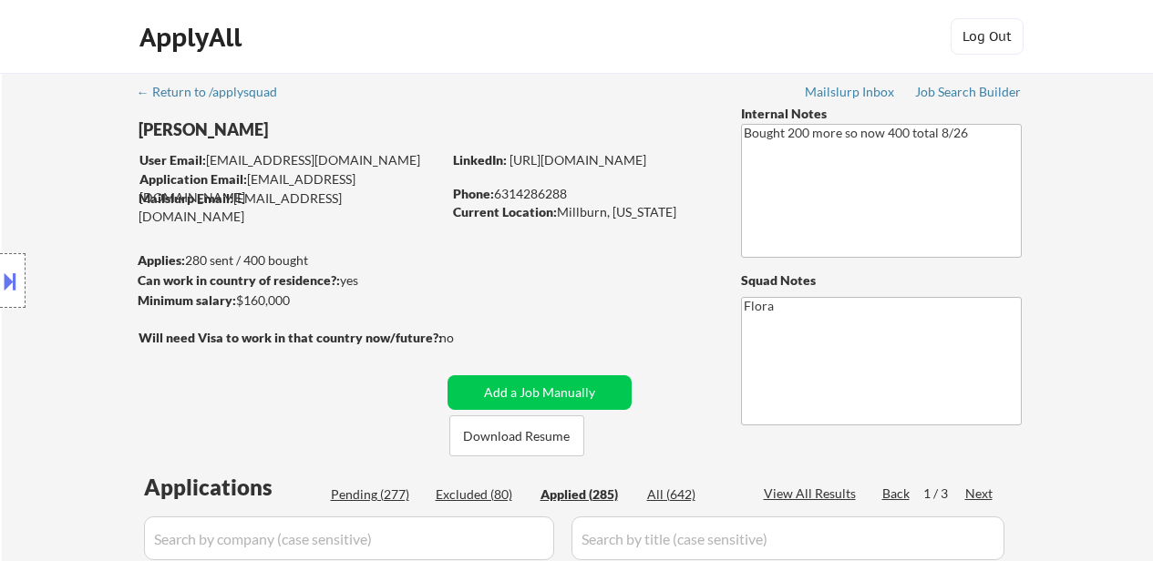
select select ""applied""
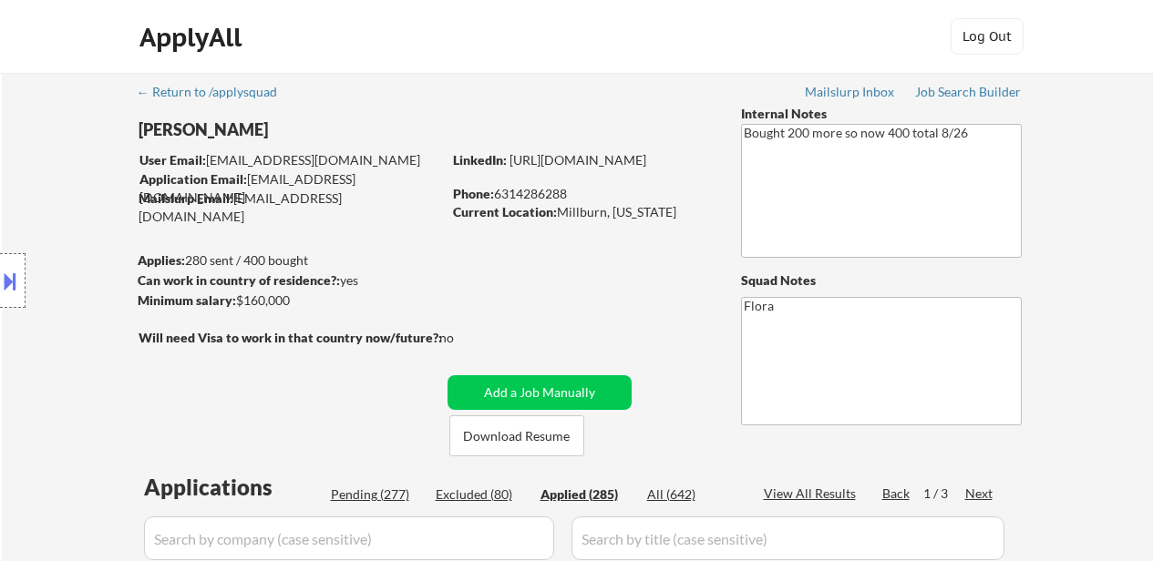
select select ""applied""
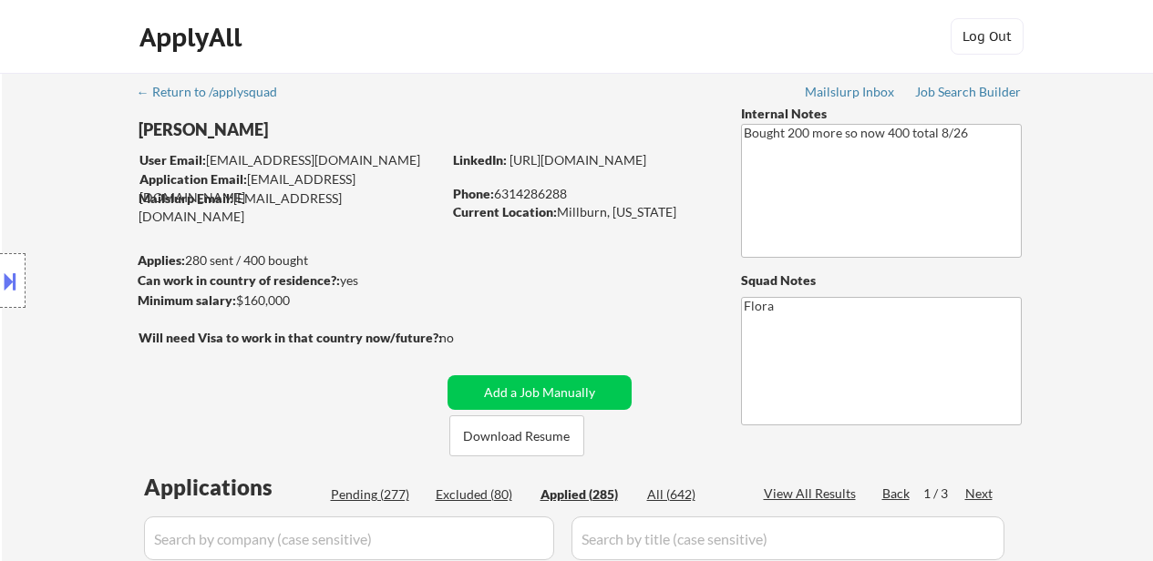
select select ""applied""
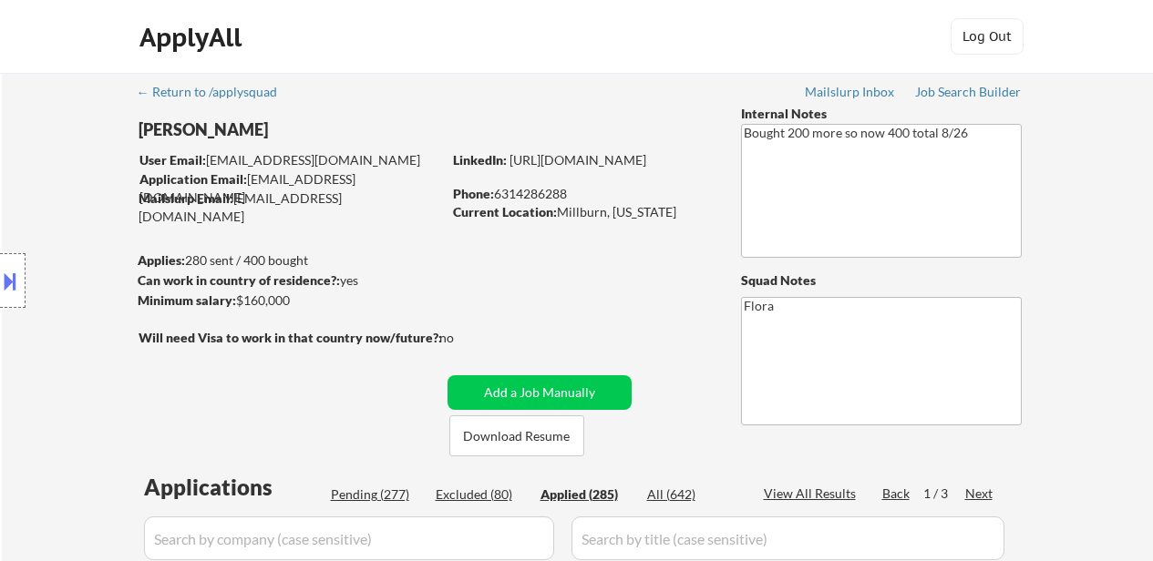
select select ""applied""
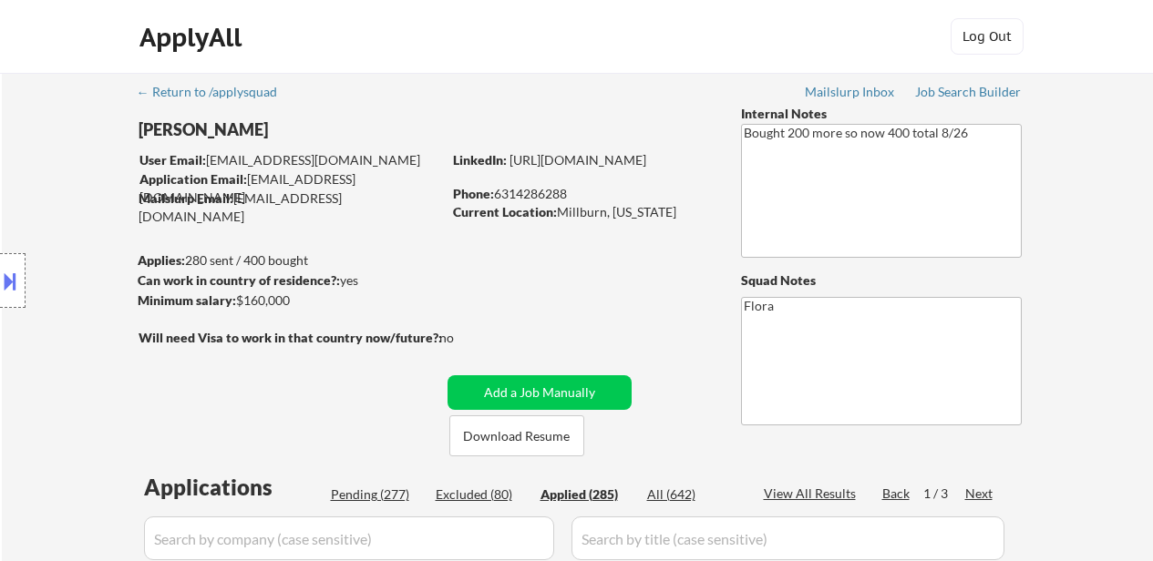
select select ""applied""
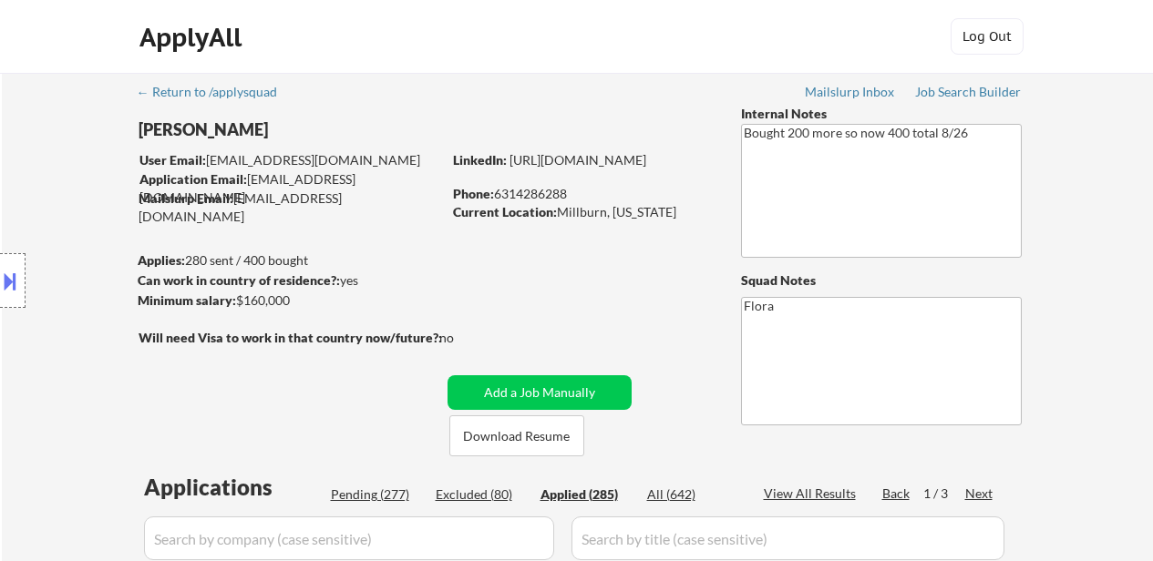
select select ""applied""
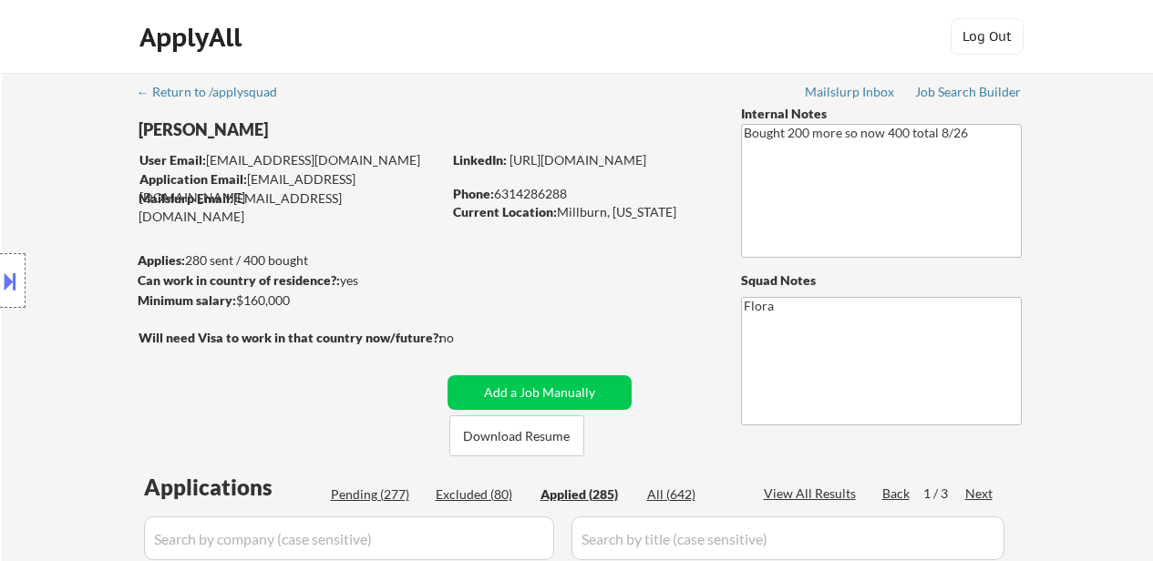
select select ""applied""
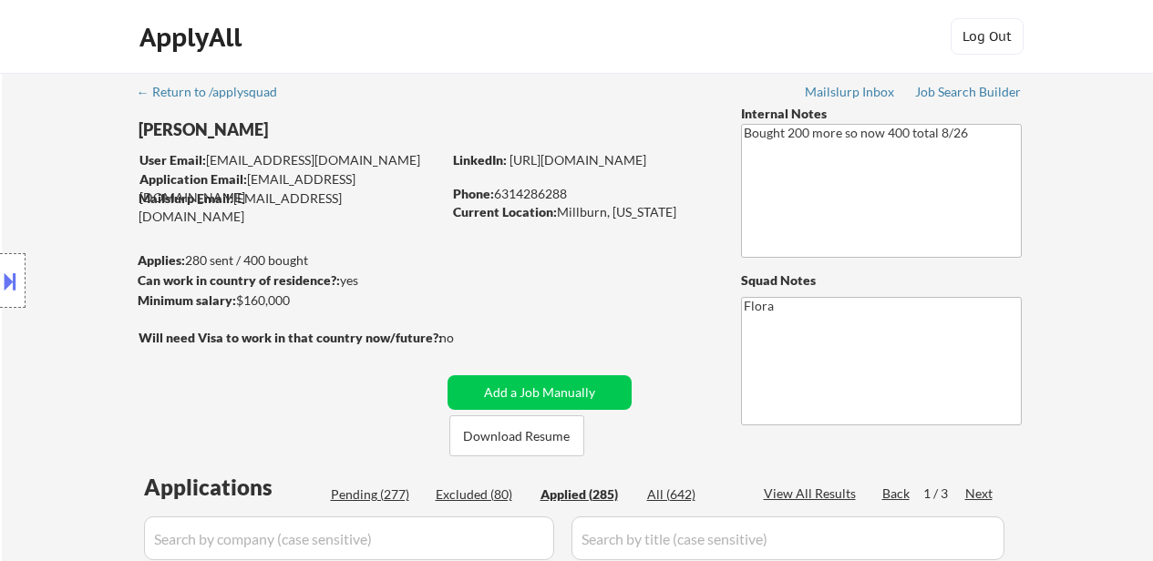
select select ""applied""
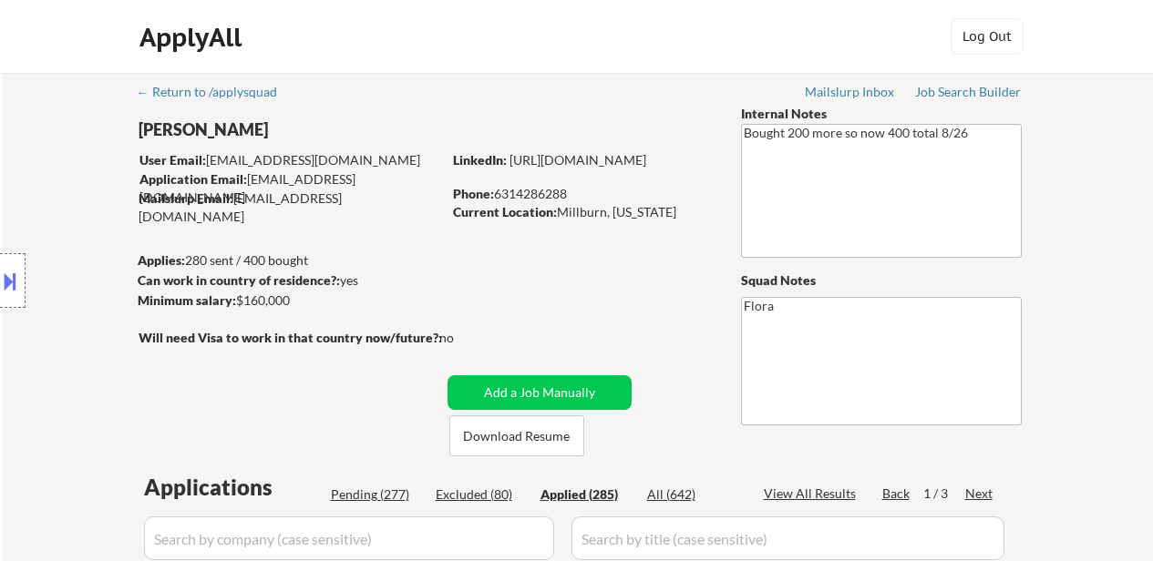
select select ""applied""
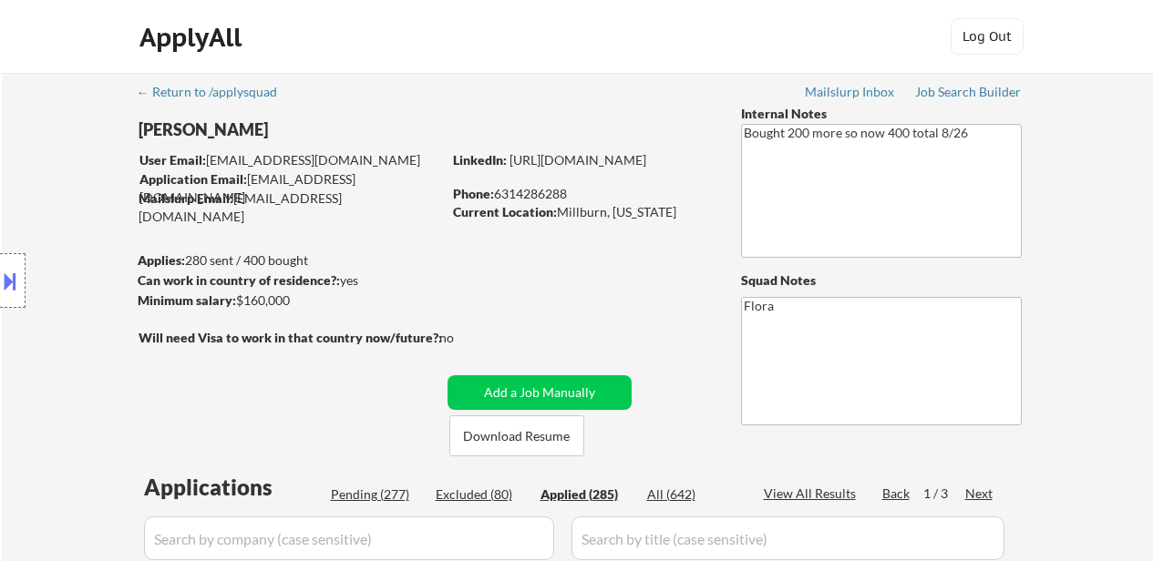
select select ""applied""
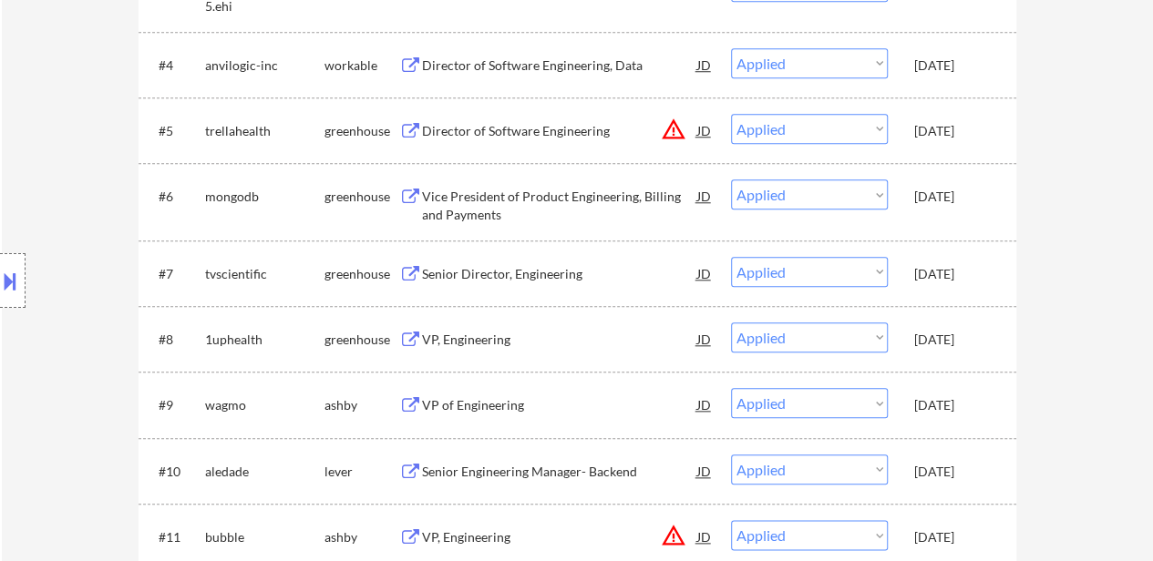
scroll to position [638, 0]
